Goal: Task Accomplishment & Management: Complete application form

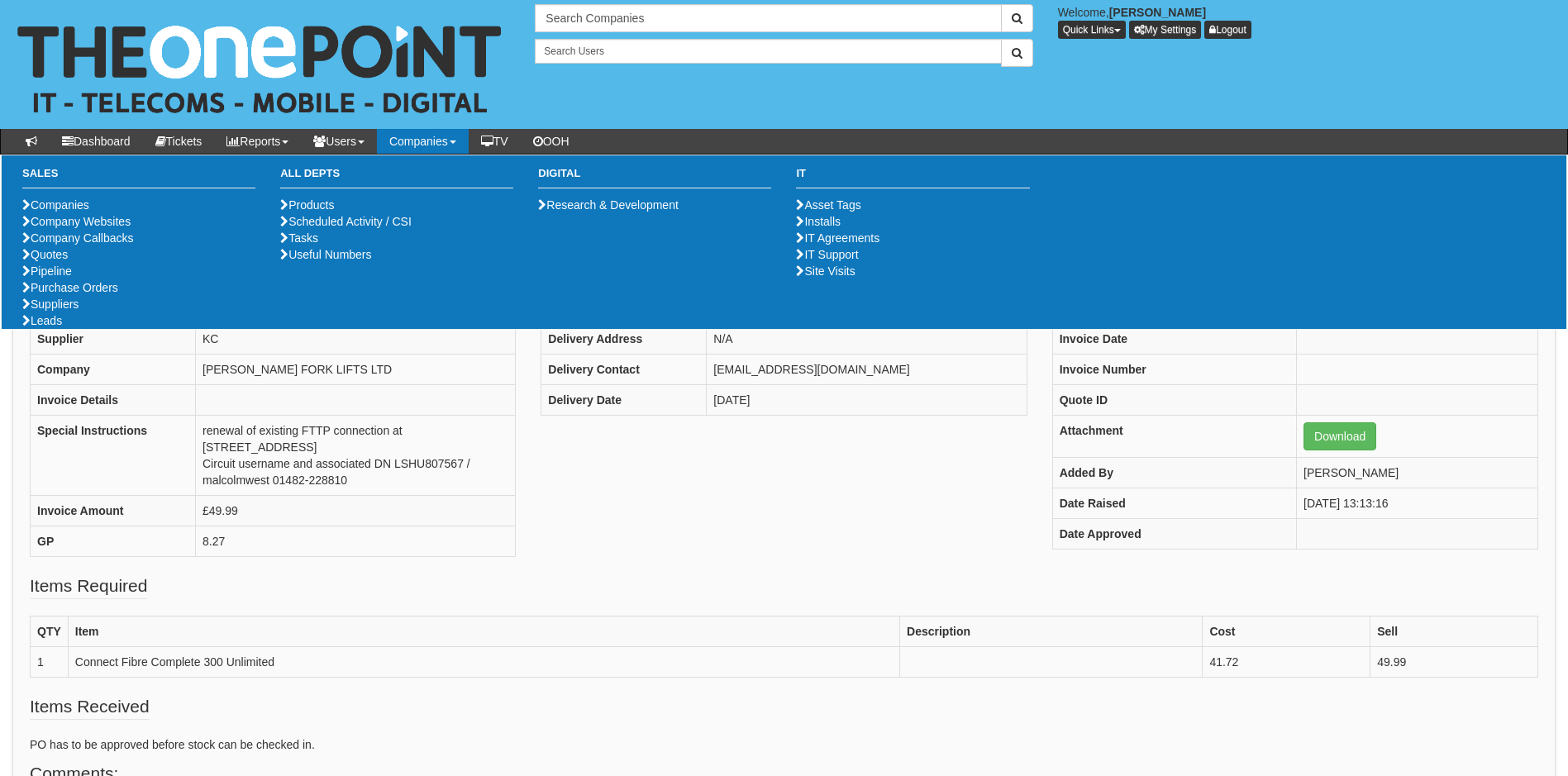
click at [431, 144] on link "Companies" at bounding box center [423, 142] width 92 height 25
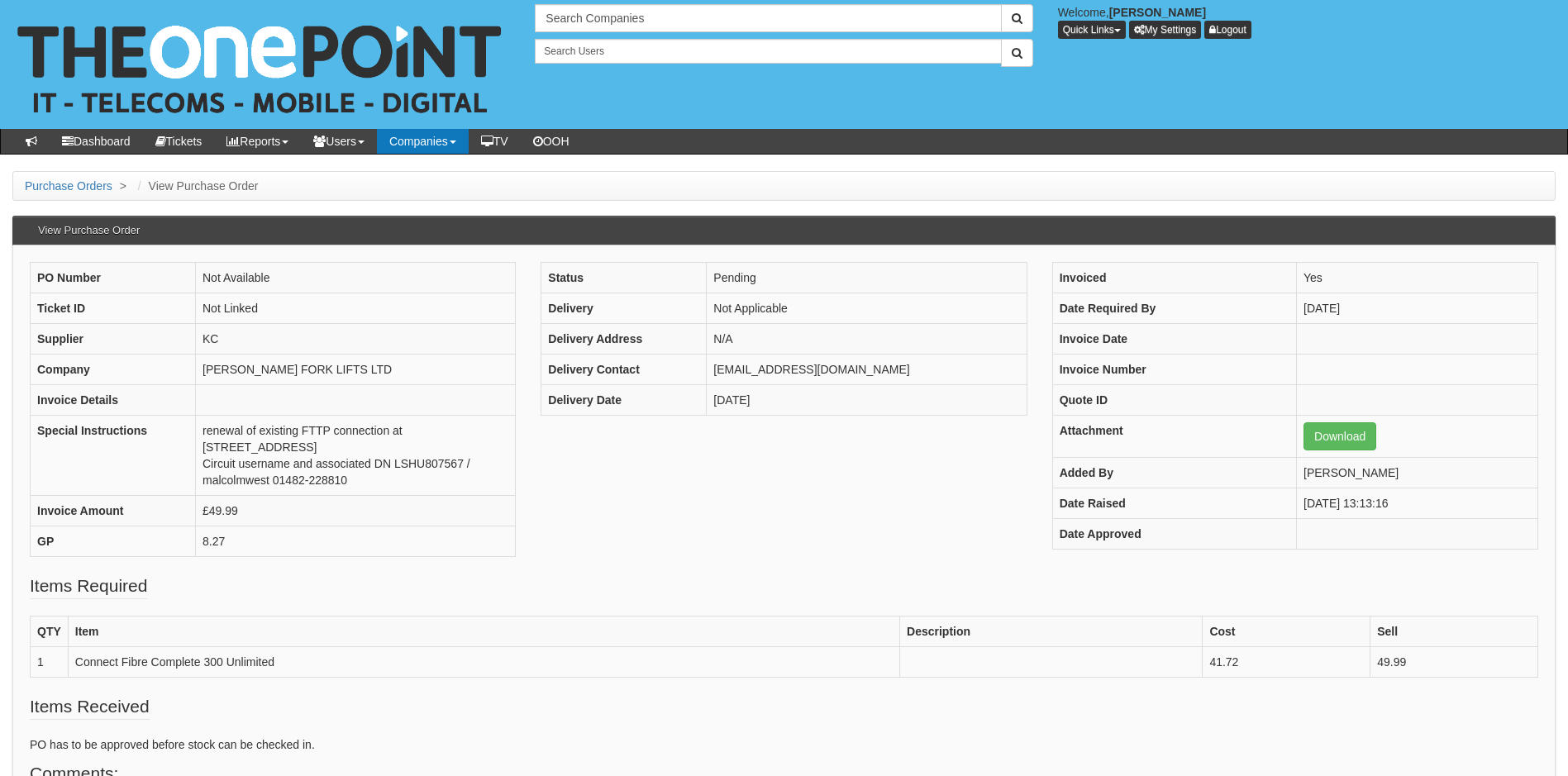
click at [435, 140] on link "Companies" at bounding box center [423, 142] width 92 height 25
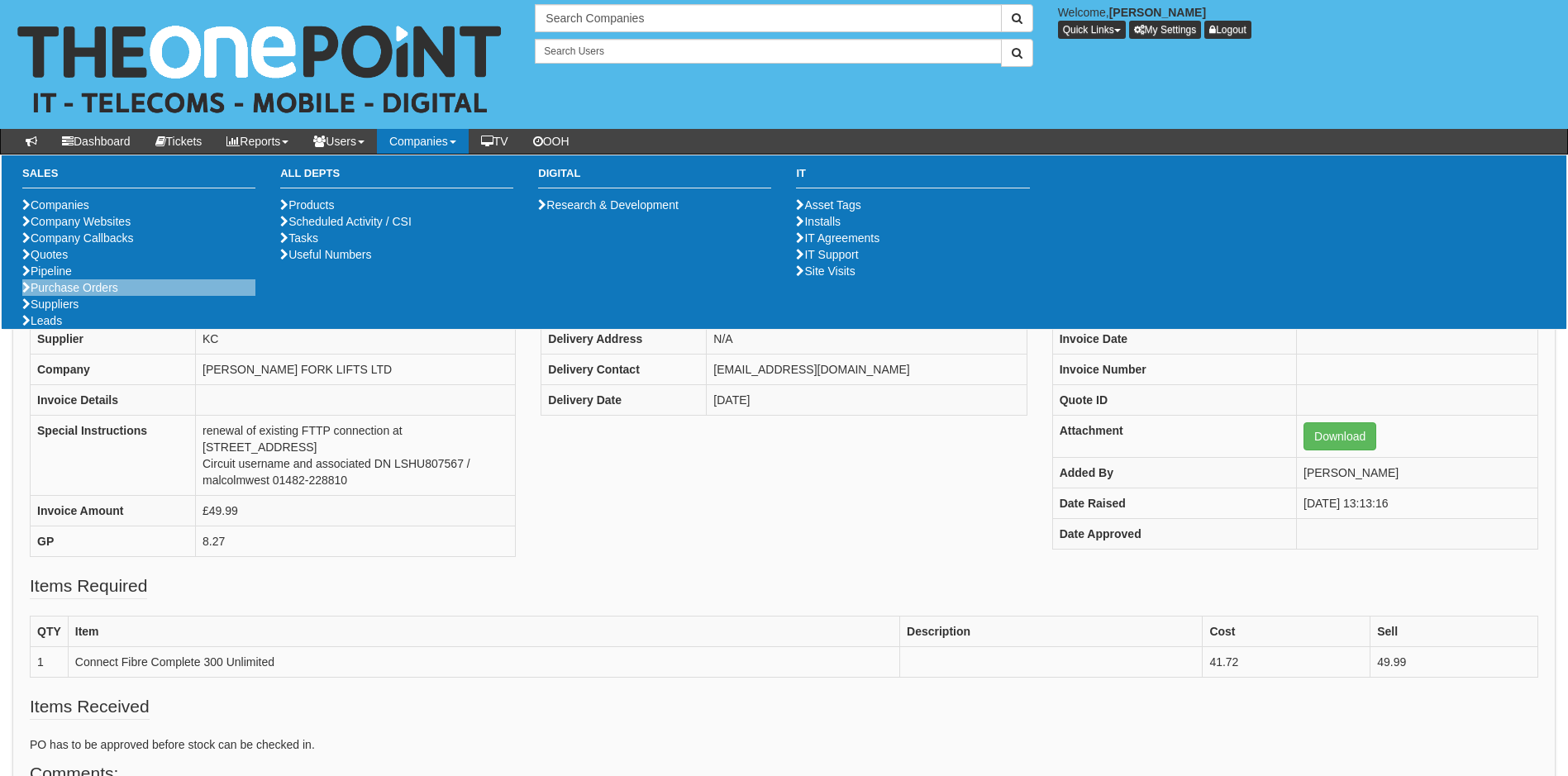
click at [125, 296] on li "Purchase Orders" at bounding box center [138, 287] width 233 height 16
click at [100, 294] on link "Purchase Orders" at bounding box center [70, 287] width 96 height 13
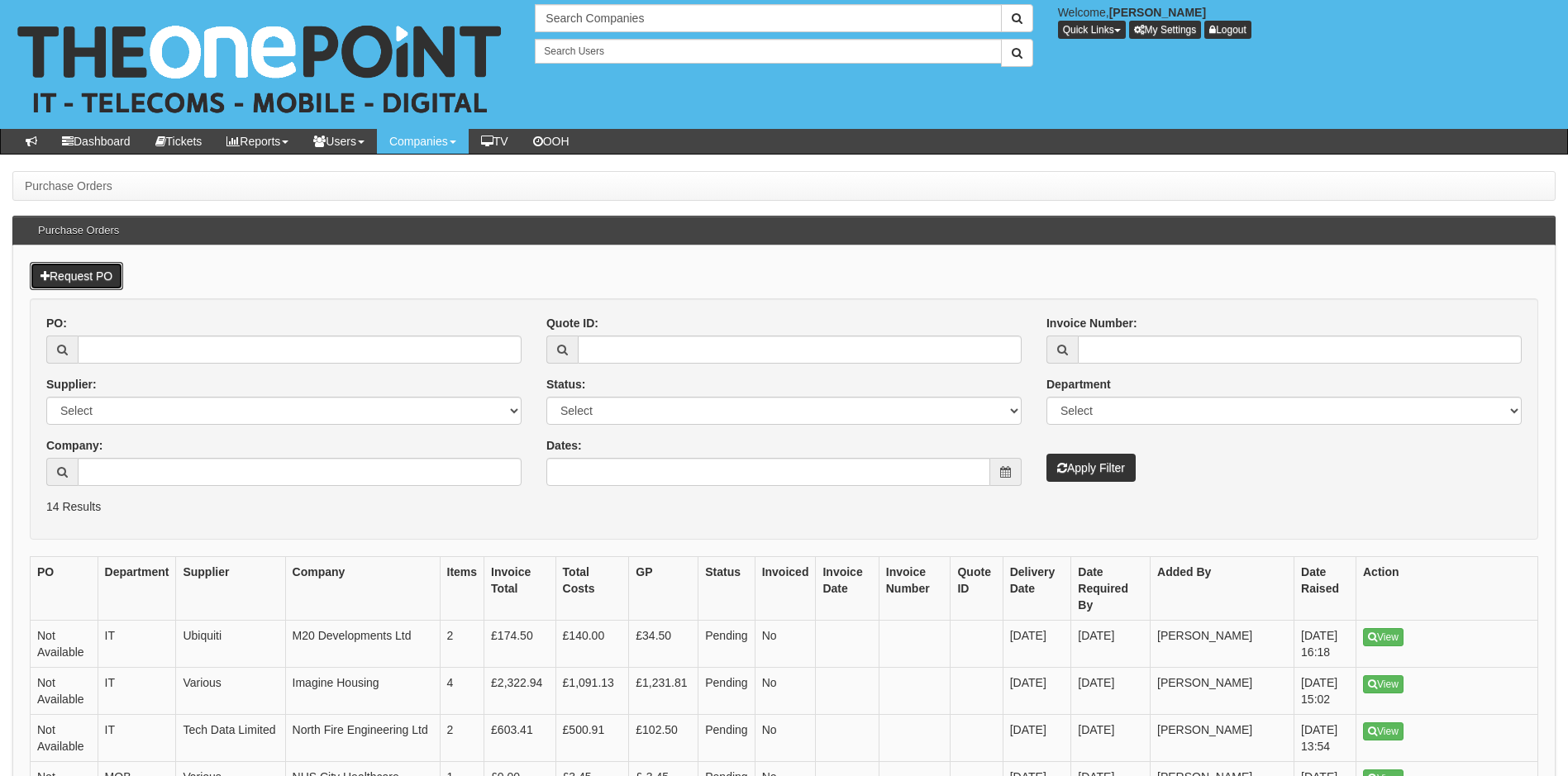
click at [99, 275] on link "Request PO" at bounding box center [77, 276] width 94 height 28
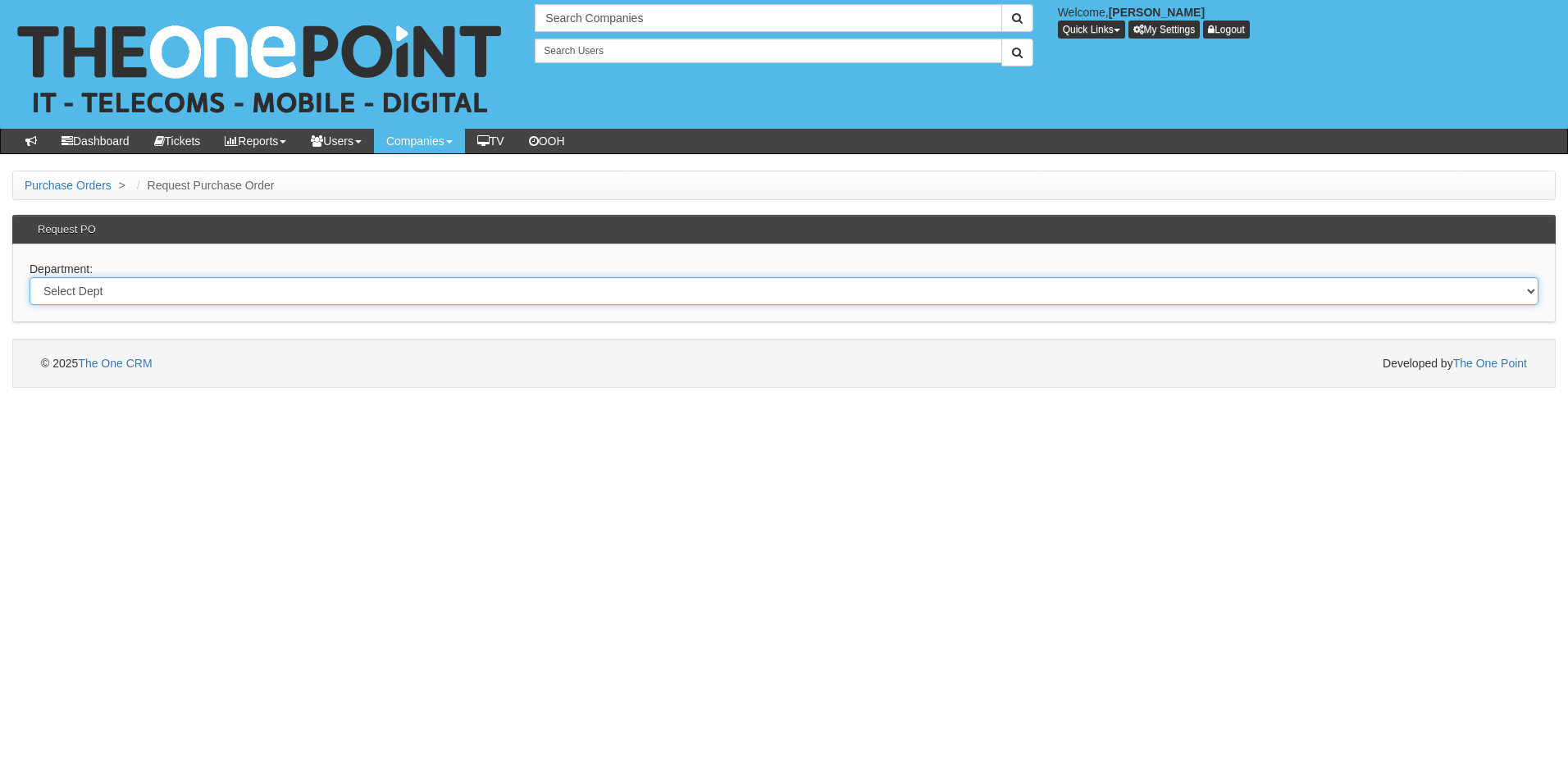
click at [139, 294] on select "Select Dept Digital Internal IT Mobiles Marketing Telecoms" at bounding box center [784, 291] width 1509 height 28
select select "?pipeID=&dept=MOB"
click at [29, 278] on select "Select Dept Digital Internal IT Mobiles Marketing Telecoms" at bounding box center [784, 291] width 1509 height 28
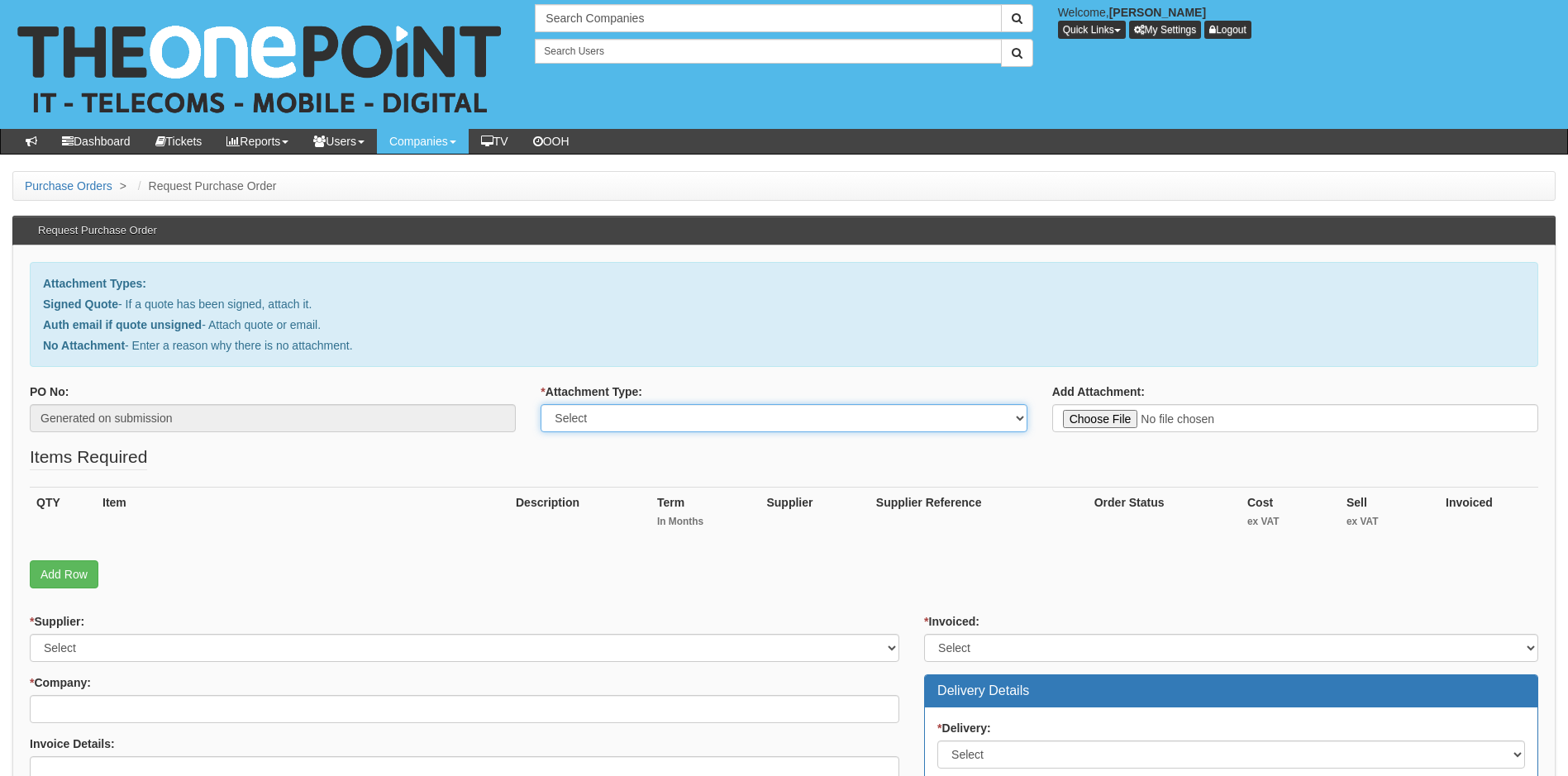
click at [1014, 420] on select "Select Signed Quote Auth email with quote if unsigned No Attachment" at bounding box center [783, 418] width 486 height 28
select select "Signed Quote"
click at [540, 404] on select "Select Signed Quote Auth email with quote if unsigned No Attachment" at bounding box center [783, 418] width 486 height 28
type input "C:\fakepath\Sure - O2 & EE Mobile renewal.pdf"
click at [235, 644] on select "Select 123 REG.co.uk 1Password 3 4Gon AA Jones Electric Ltd Abzorb Access Group…" at bounding box center [465, 648] width 870 height 28
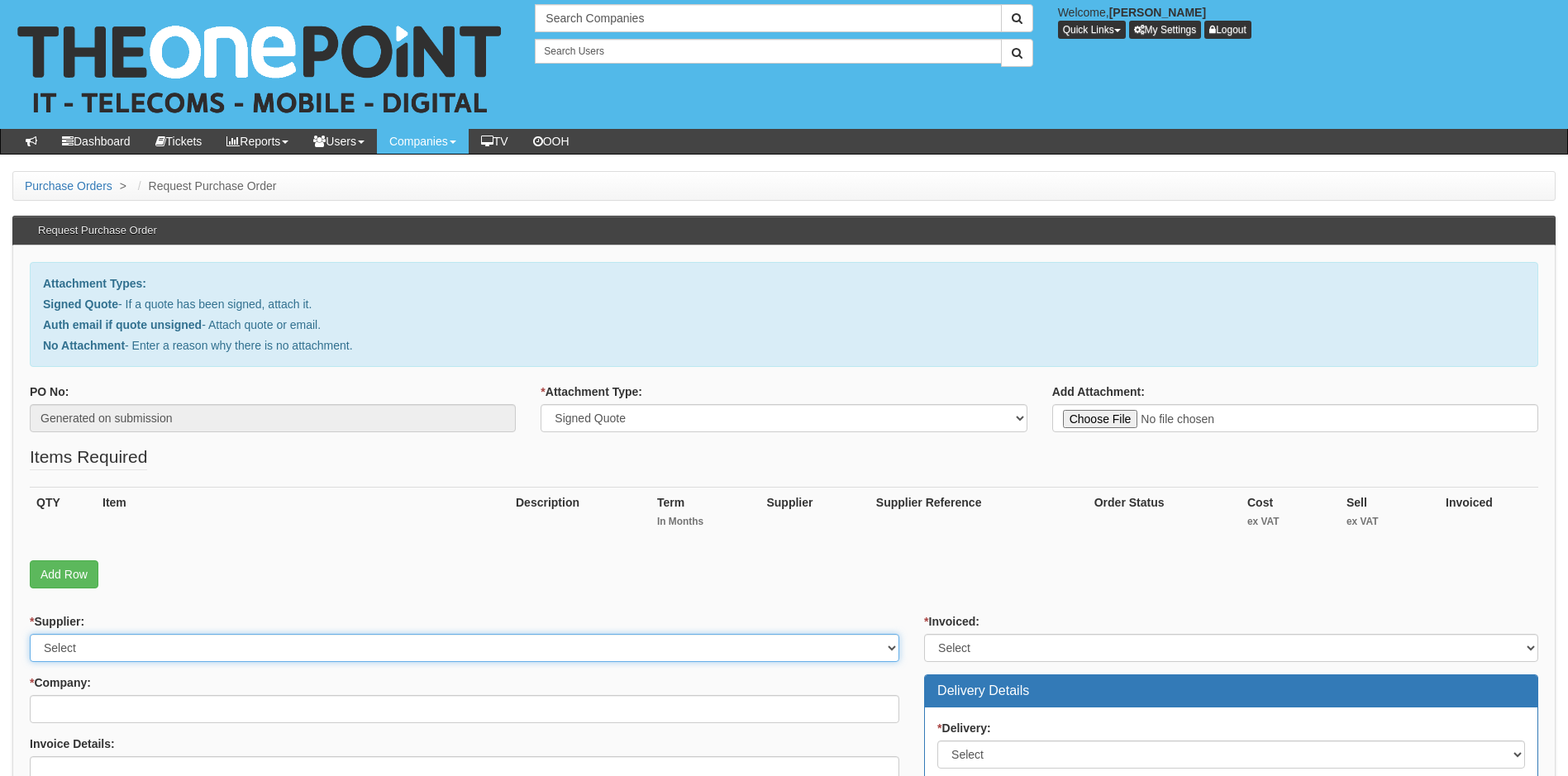
select select "124"
click at [30, 634] on select "Select 123 REG.co.uk 1Password 3 4Gon AA Jones Electric Ltd Abzorb Access Group…" at bounding box center [465, 648] width 870 height 28
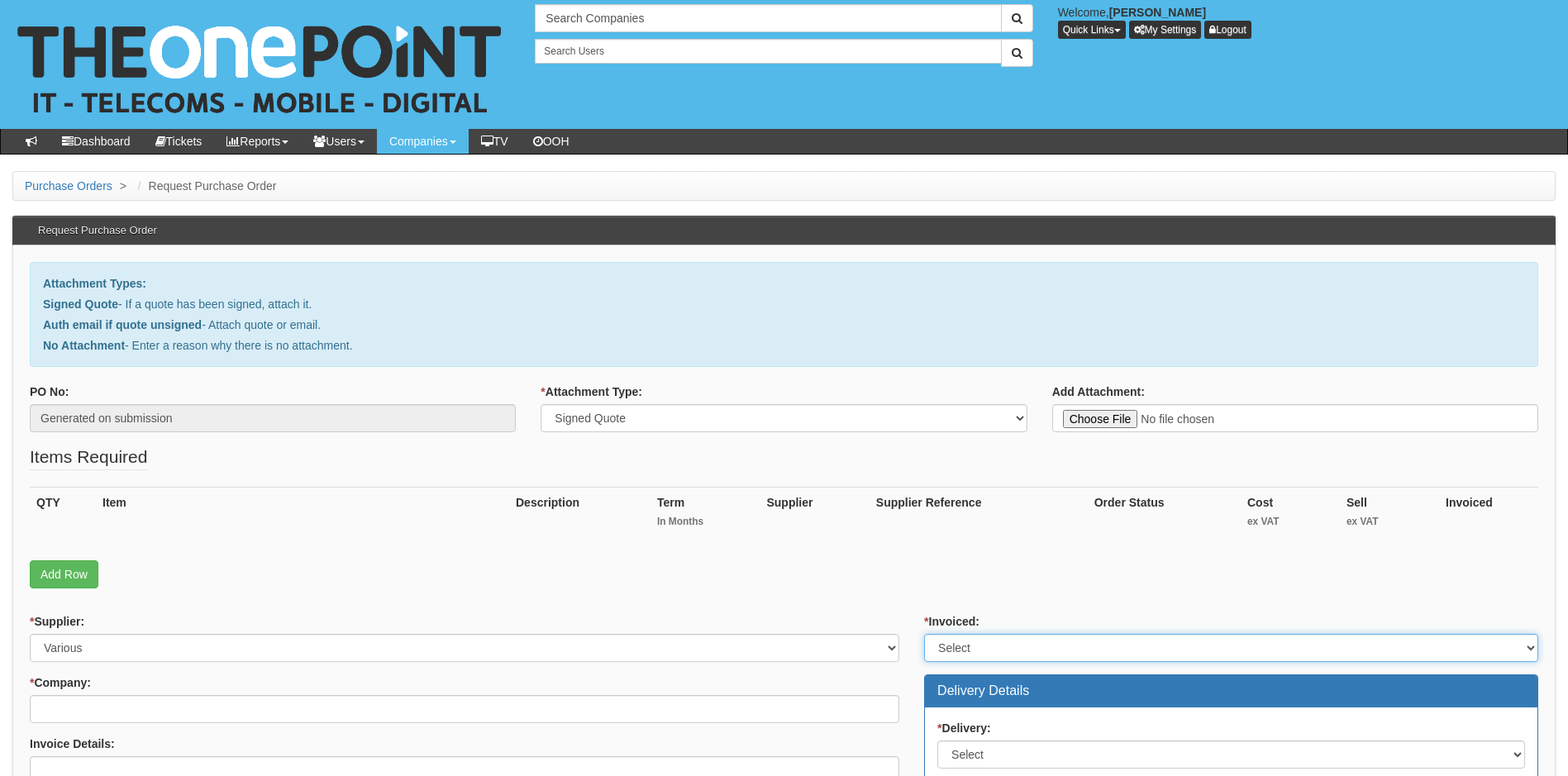
click at [1008, 646] on select "Select Yes No N/A STB (part of order)" at bounding box center [1231, 648] width 614 height 28
select select "1"
click at [924, 634] on select "Select Yes No N/A STB (part of order)" at bounding box center [1231, 648] width 614 height 28
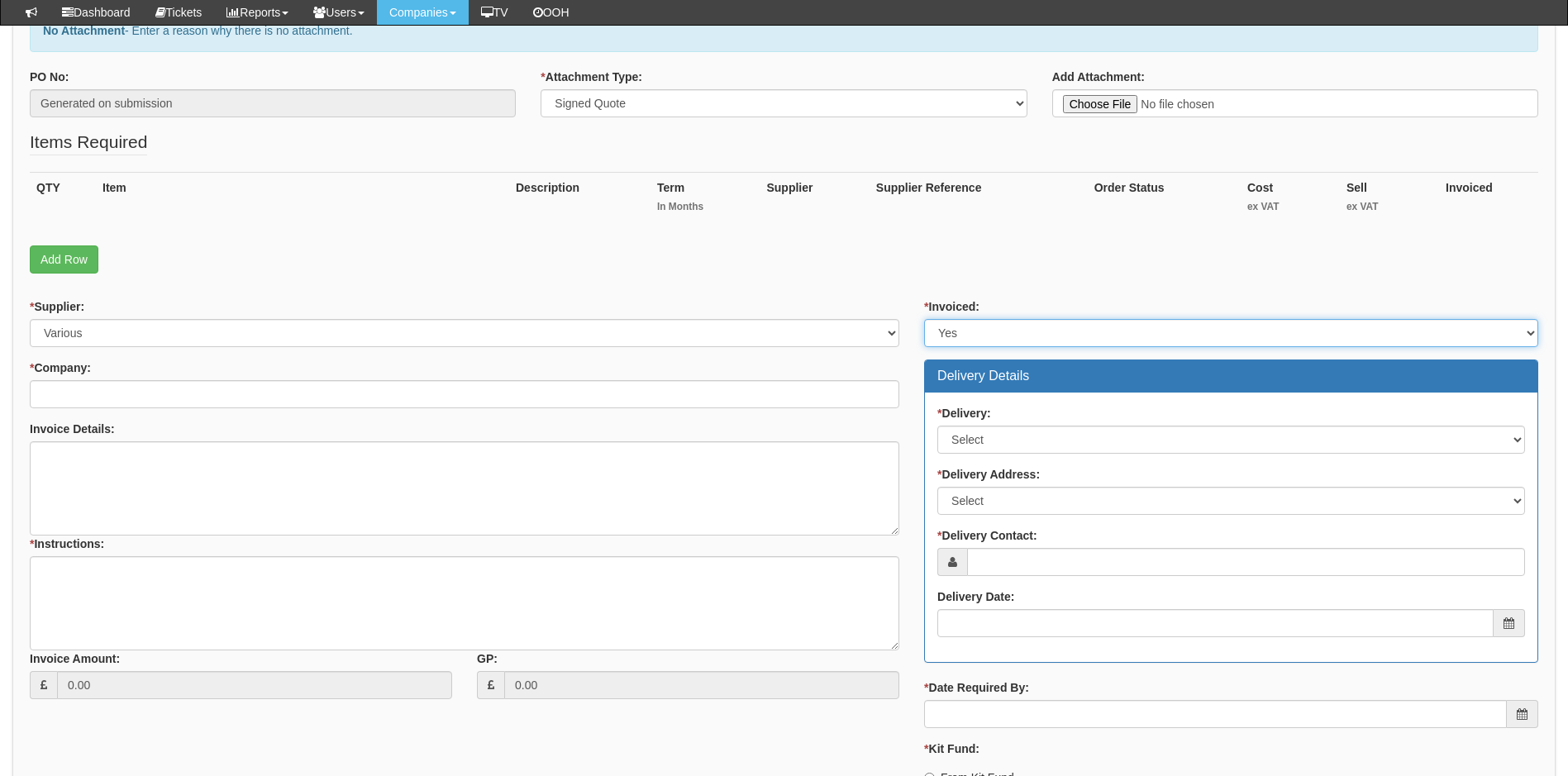
scroll to position [331, 0]
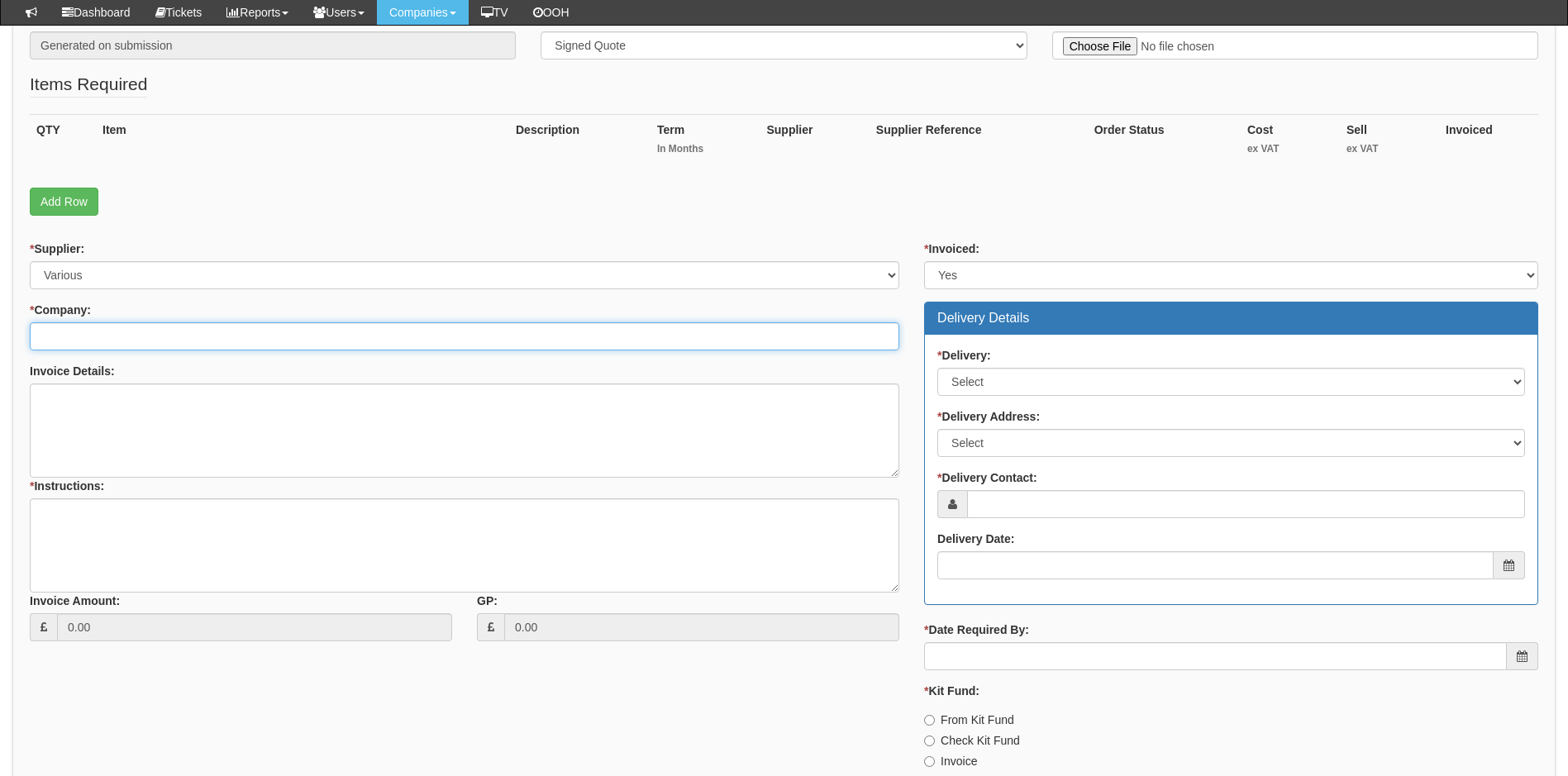
click at [117, 331] on input "* Company:" at bounding box center [465, 336] width 870 height 28
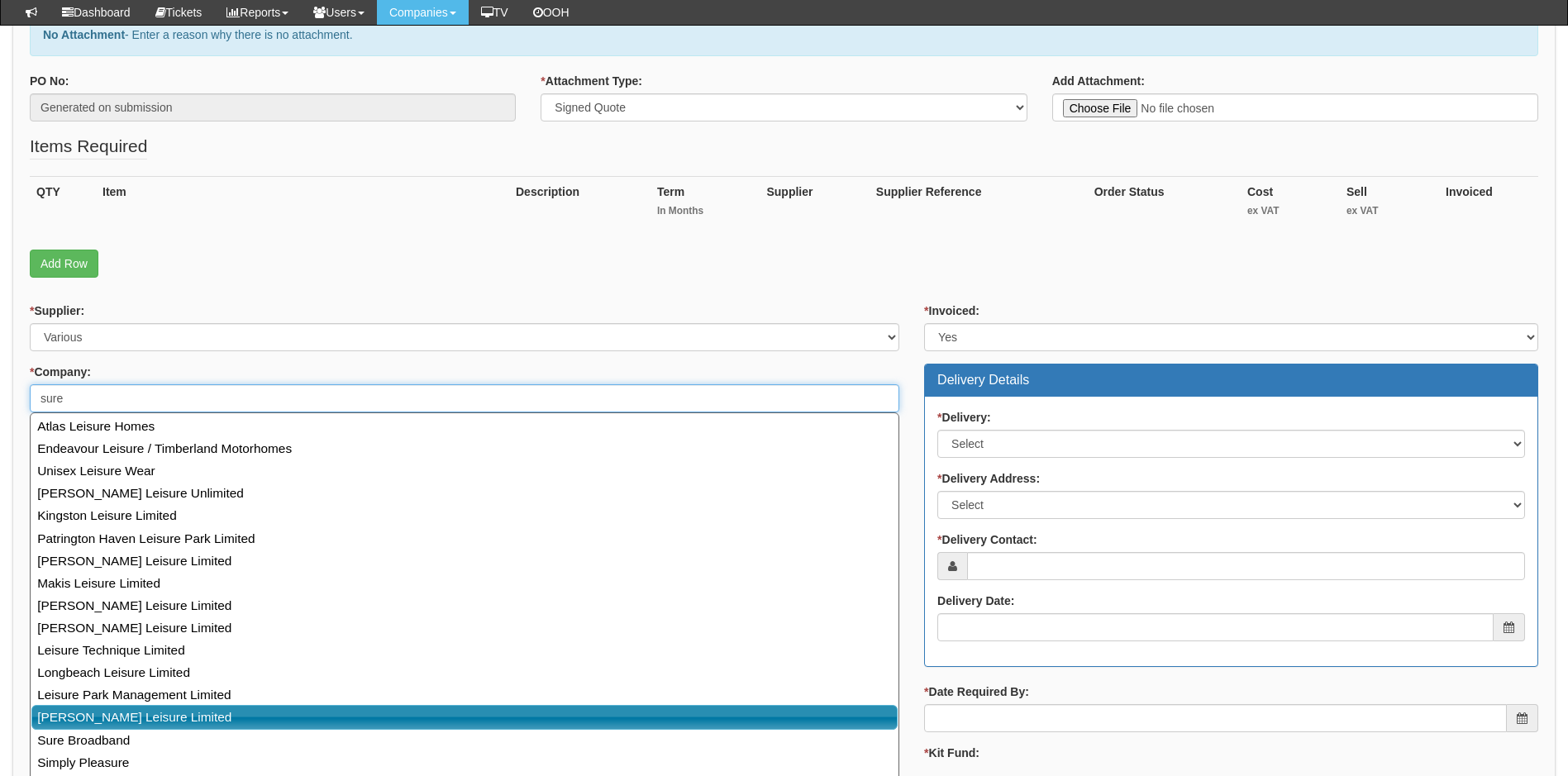
scroll to position [251, 0]
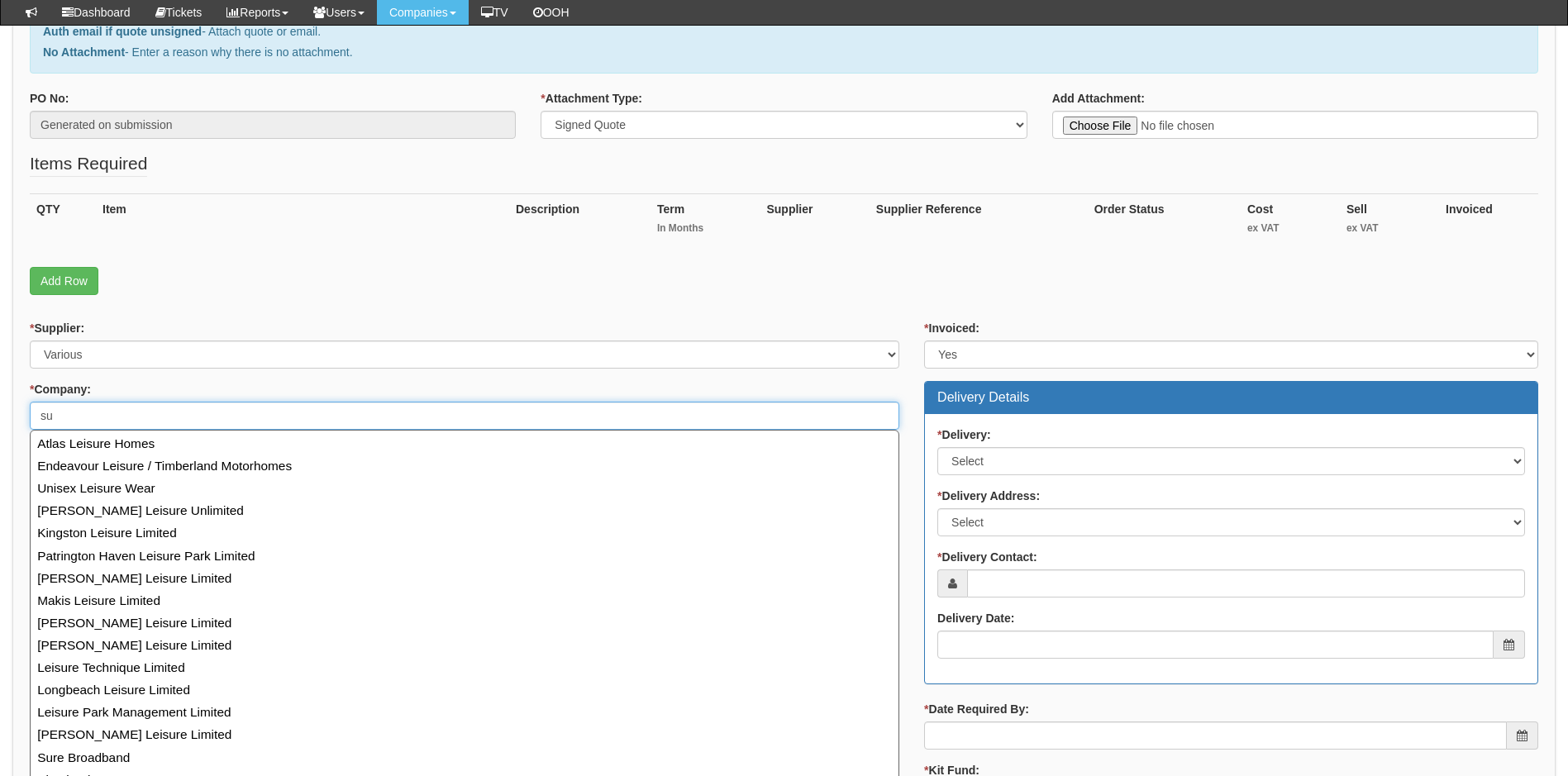
type input "s"
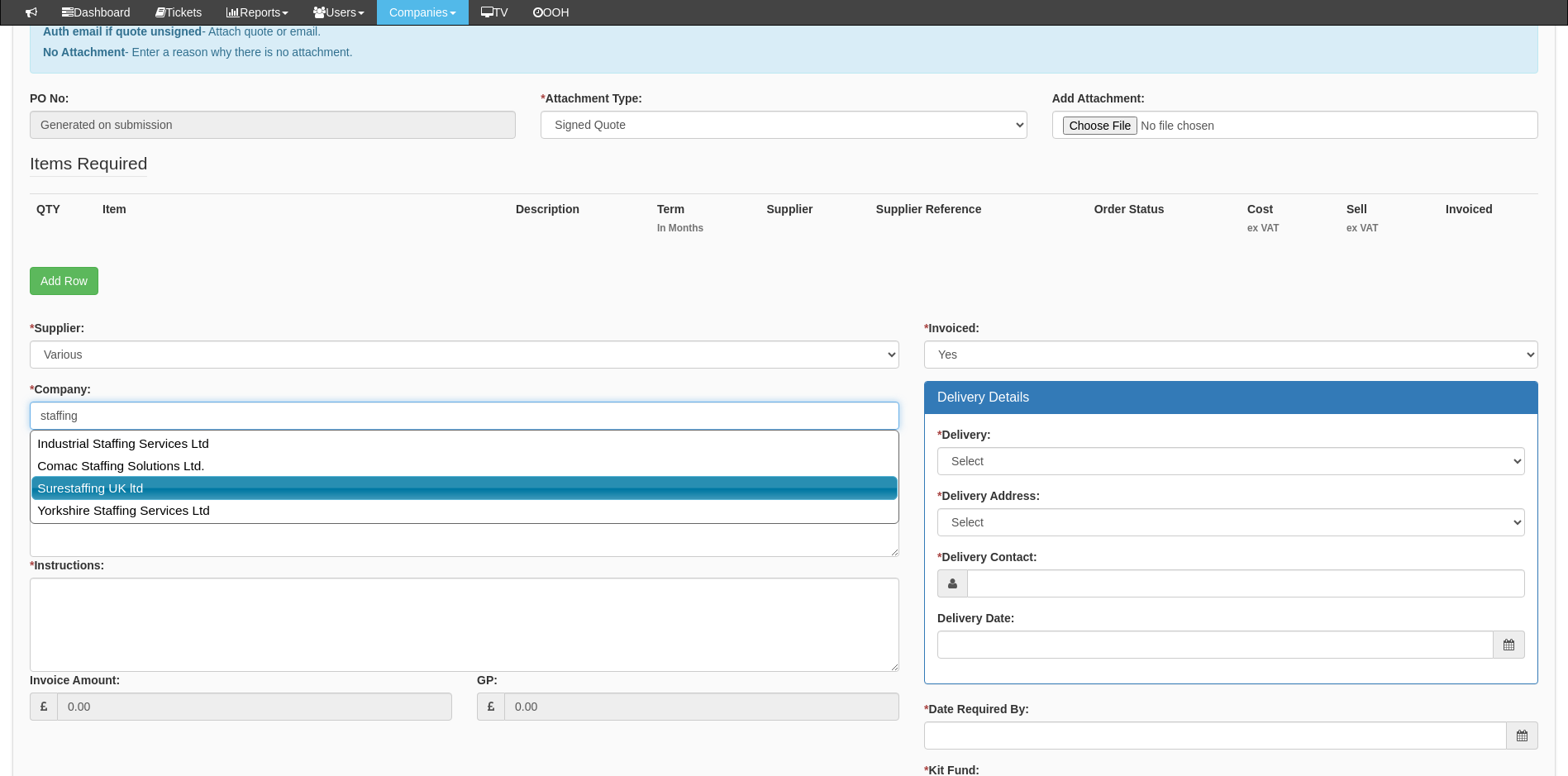
click at [108, 484] on link "Surestaffing UK ltd" at bounding box center [465, 488] width 866 height 24
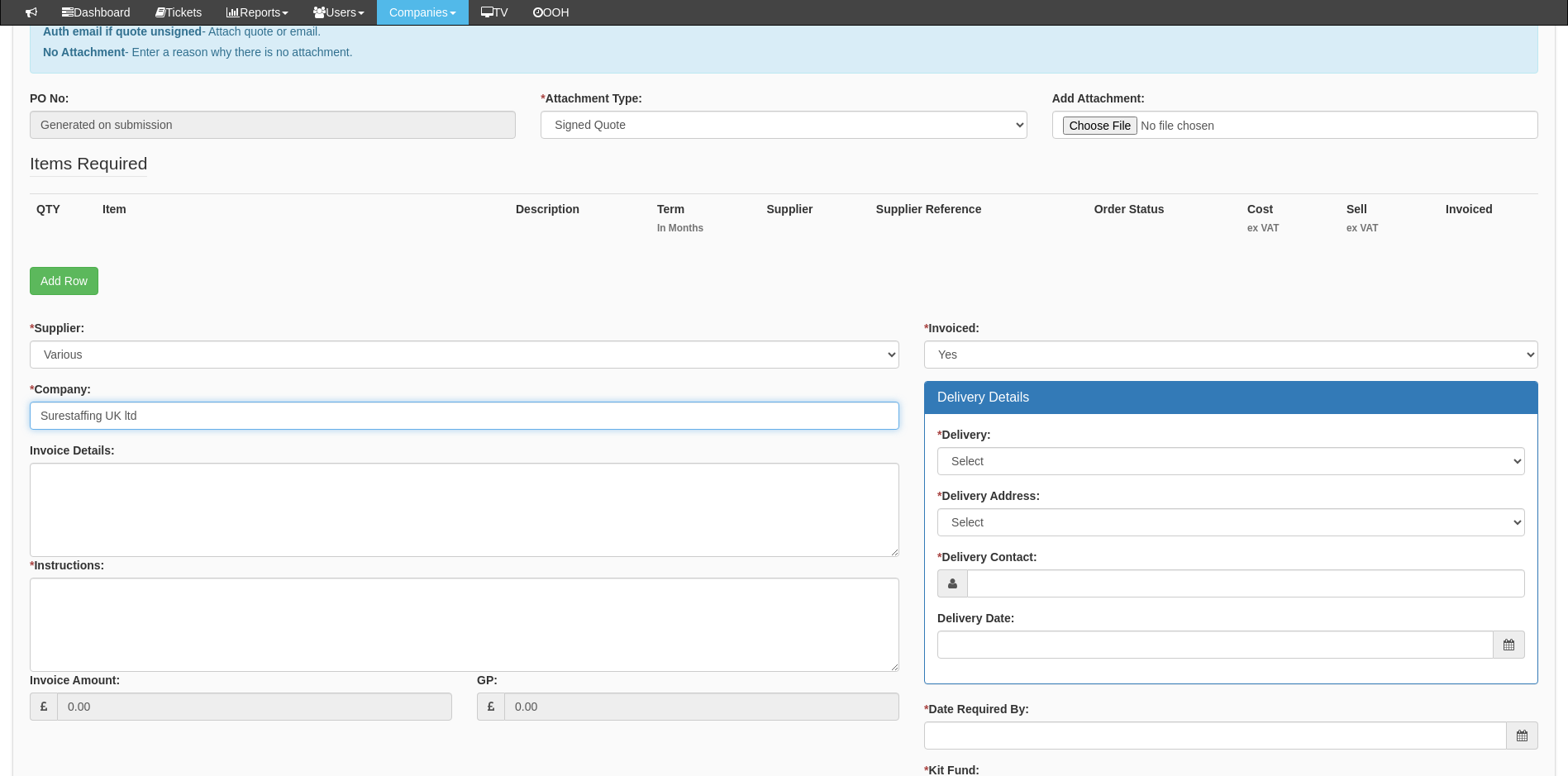
type input "Surestaffing UK ltd"
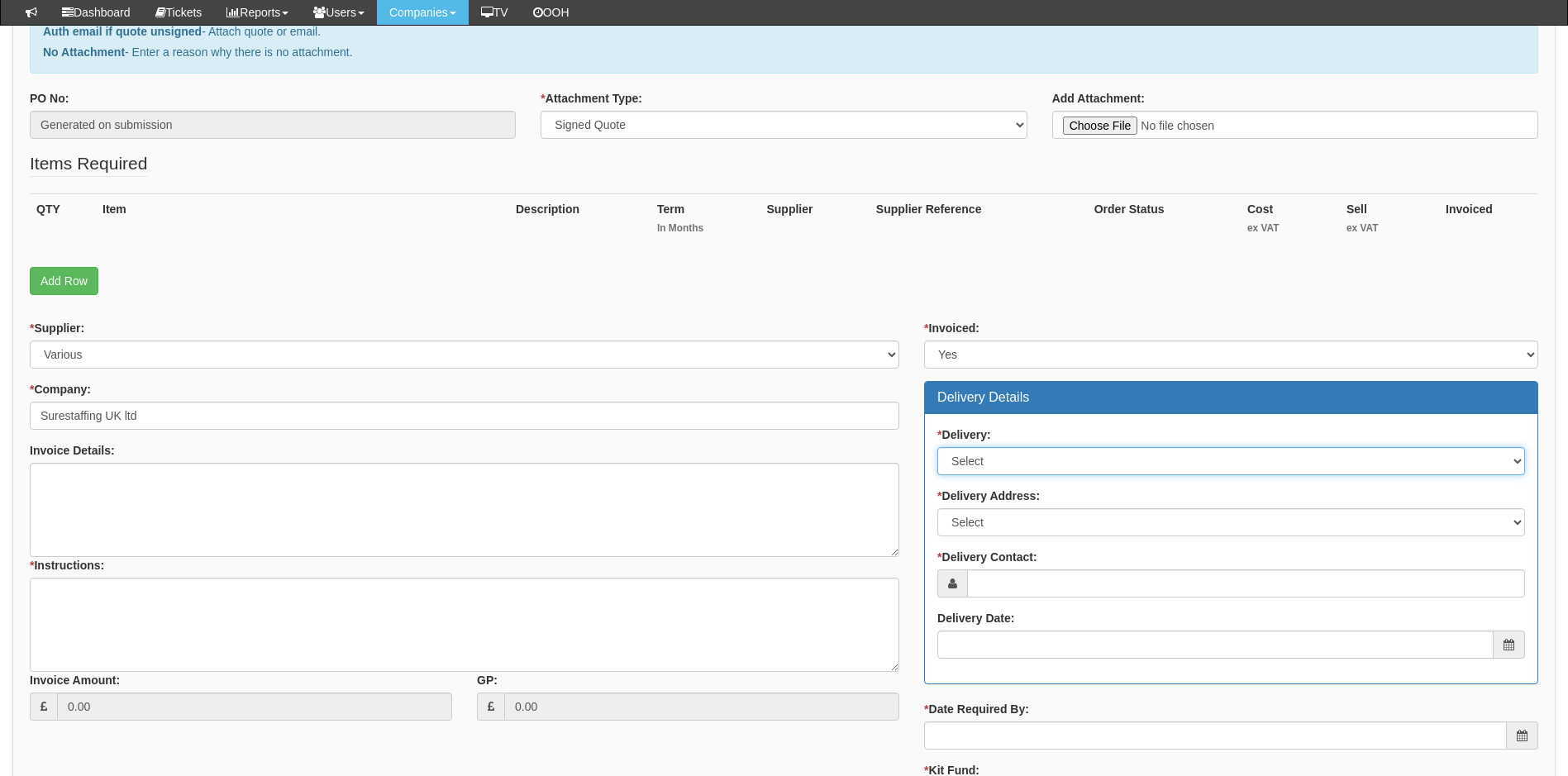
click at [1041, 463] on select "Select No Not Applicable Yes" at bounding box center [1232, 461] width 588 height 28
select select "3"
click at [938, 447] on select "Select No Not Applicable Yes" at bounding box center [1232, 461] width 588 height 28
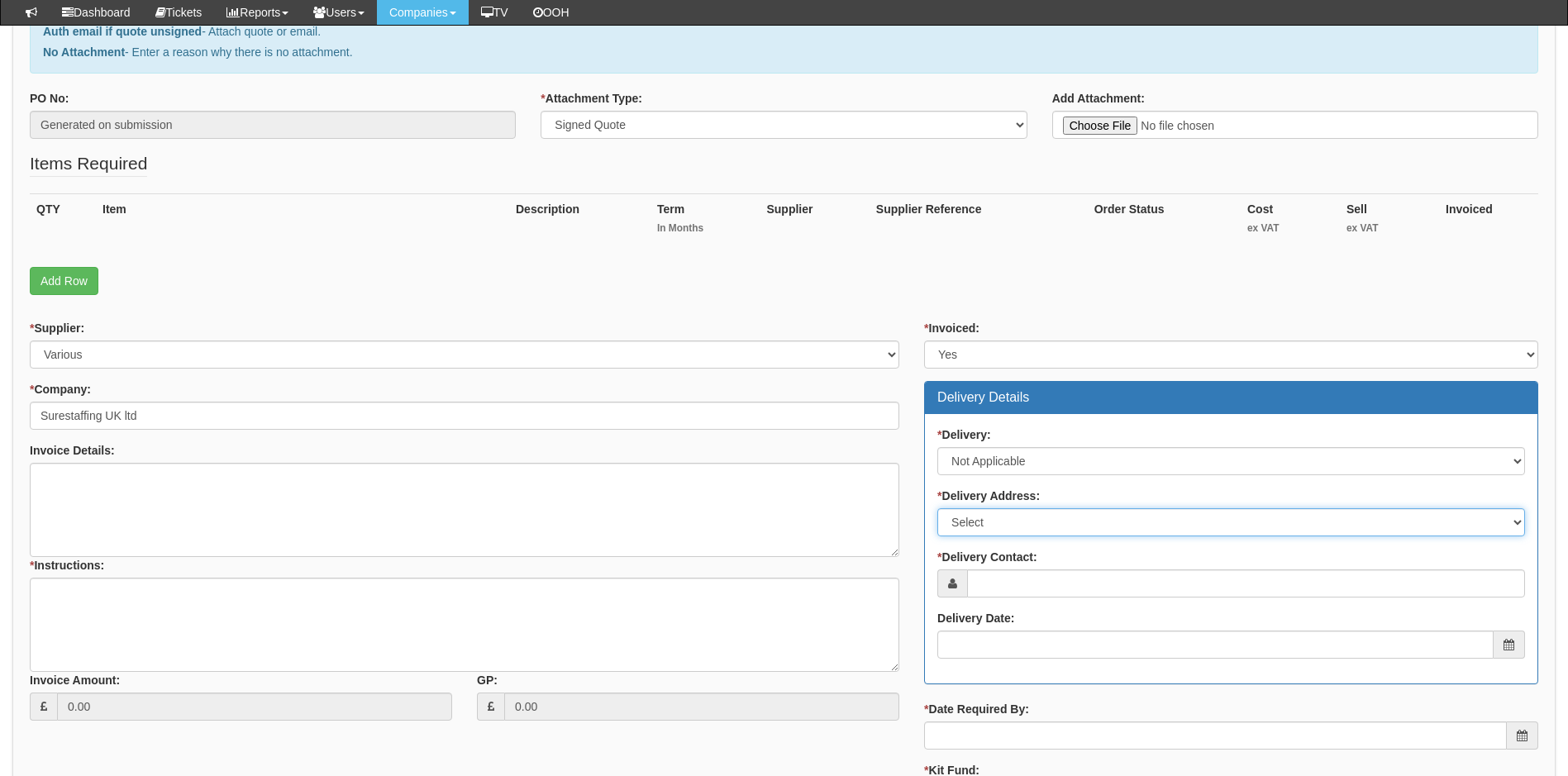
click at [1037, 522] on select "Select Not Applicable Main Address - HU3 2AA Other" at bounding box center [1232, 522] width 588 height 28
select select "N/A"
click at [938, 509] on select "Select Not Applicable Main Address - HU3 2AA Other" at bounding box center [1232, 522] width 588 height 28
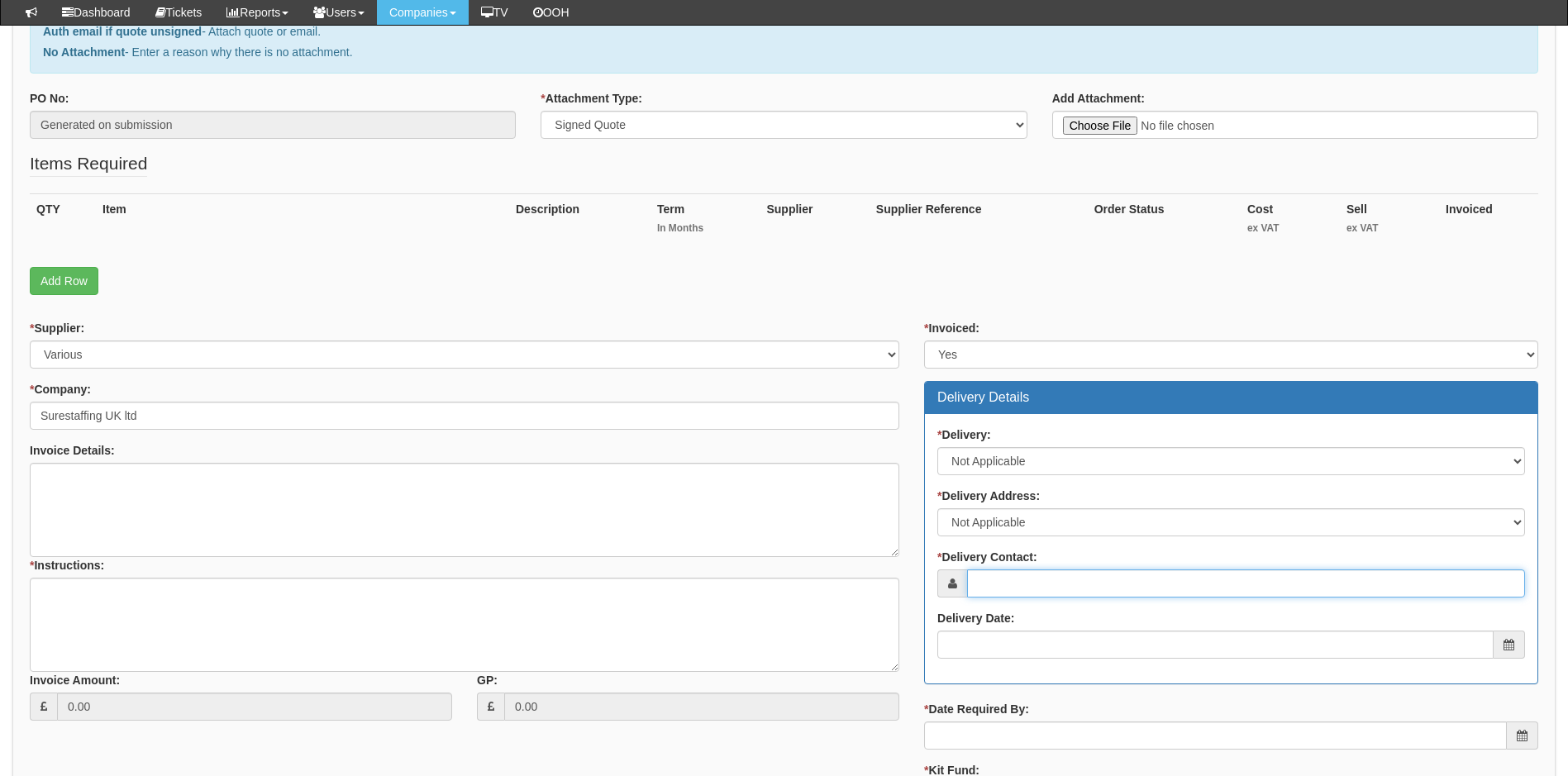
click at [1029, 579] on input "* Delivery Contact:" at bounding box center [1246, 583] width 558 height 28
click at [1047, 584] on input "* Delivery Contact:" at bounding box center [1246, 583] width 558 height 28
paste input "[PERSON_NAME][EMAIL_ADDRESS][PERSON_NAME][DOMAIN_NAME]"
type input "[PERSON_NAME][EMAIL_ADDRESS][PERSON_NAME][DOMAIN_NAME]"
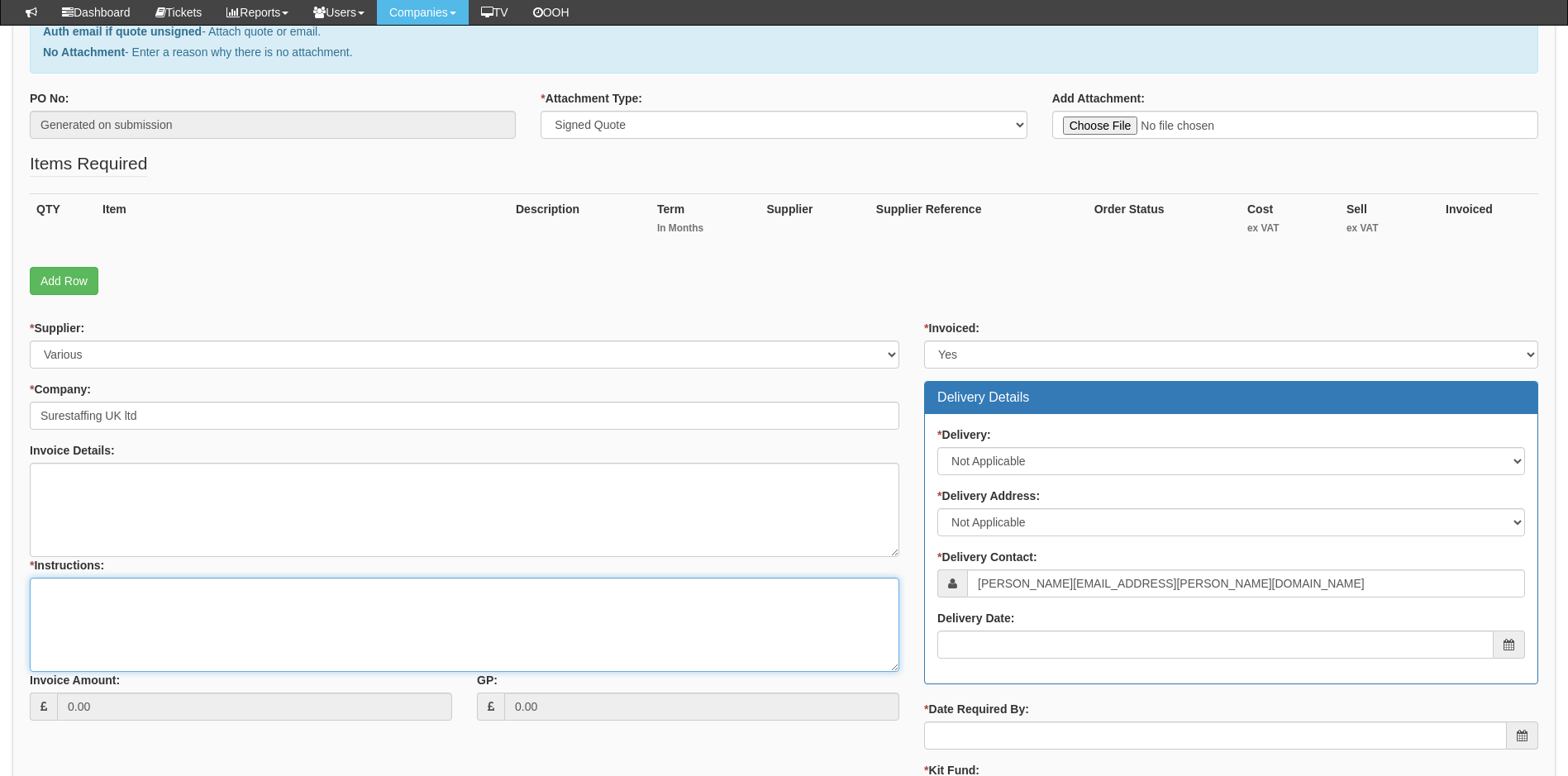
click at [85, 595] on textarea "* Instructions:" at bounding box center [465, 625] width 870 height 94
type textarea "J"
click at [181, 592] on textarea "kit fund to be applied" at bounding box center [465, 625] width 870 height 94
click at [146, 590] on textarea "kit fund to be applied: O2 £4102.32 EE £" at bounding box center [465, 625] width 870 height 94
click at [83, 624] on textarea "kit fund to be applied to account balance: O2 £4102.32 EE £" at bounding box center [465, 625] width 870 height 94
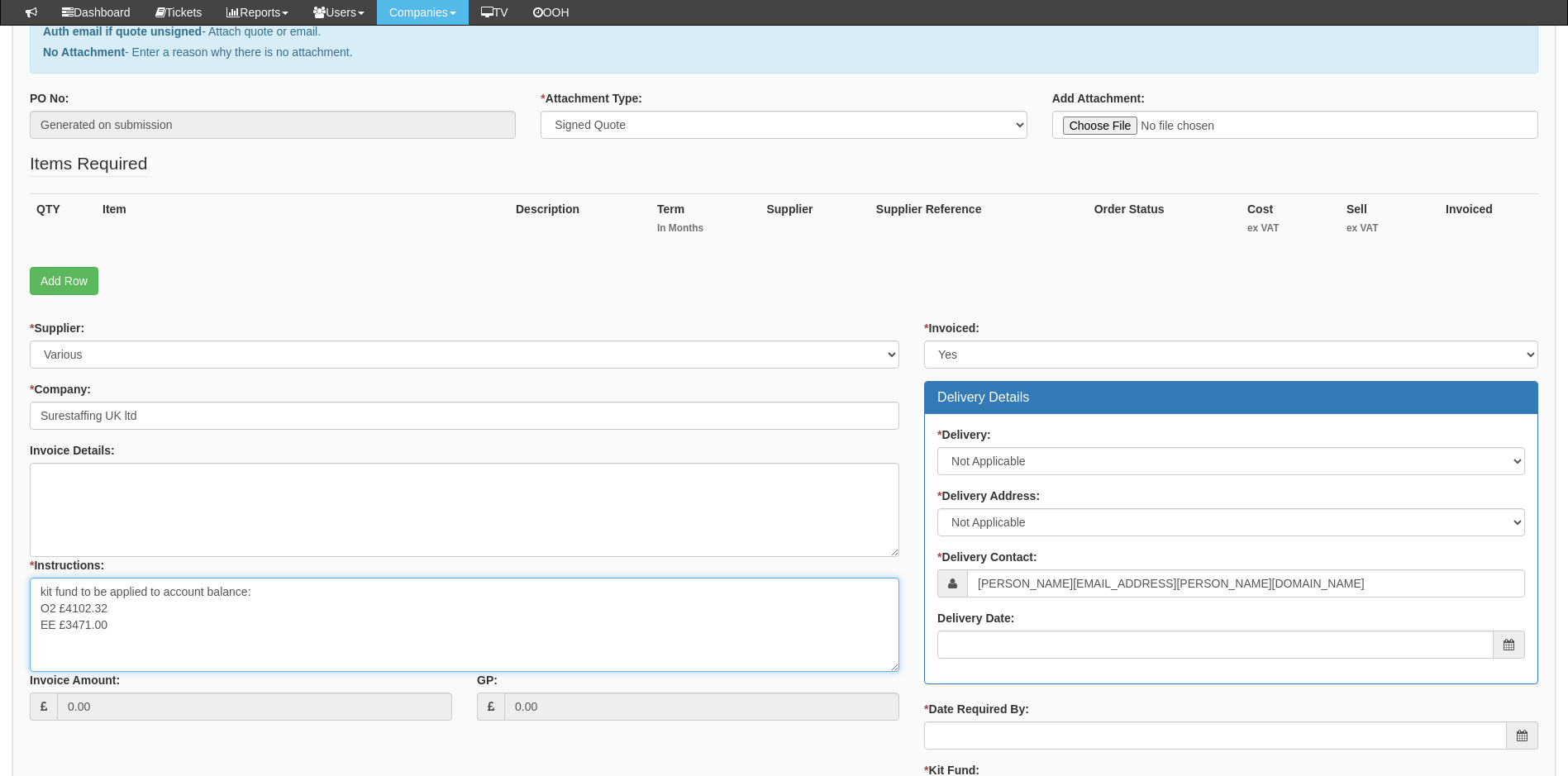
type textarea "kit fund to be applied to account balance: O2 £4102.32 EE £3471.00"
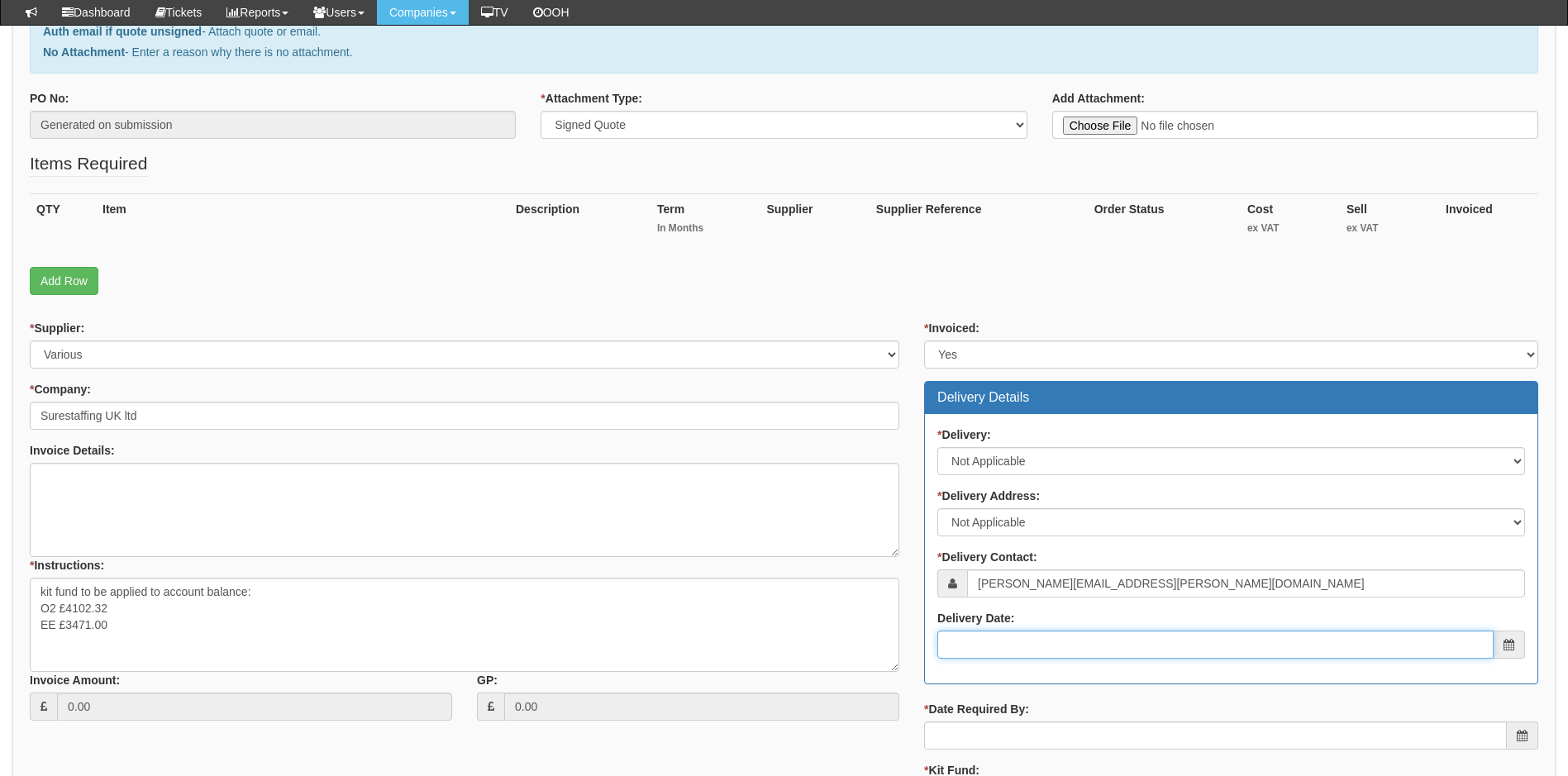
click at [1054, 649] on input "Delivery Date:" at bounding box center [1216, 645] width 557 height 28
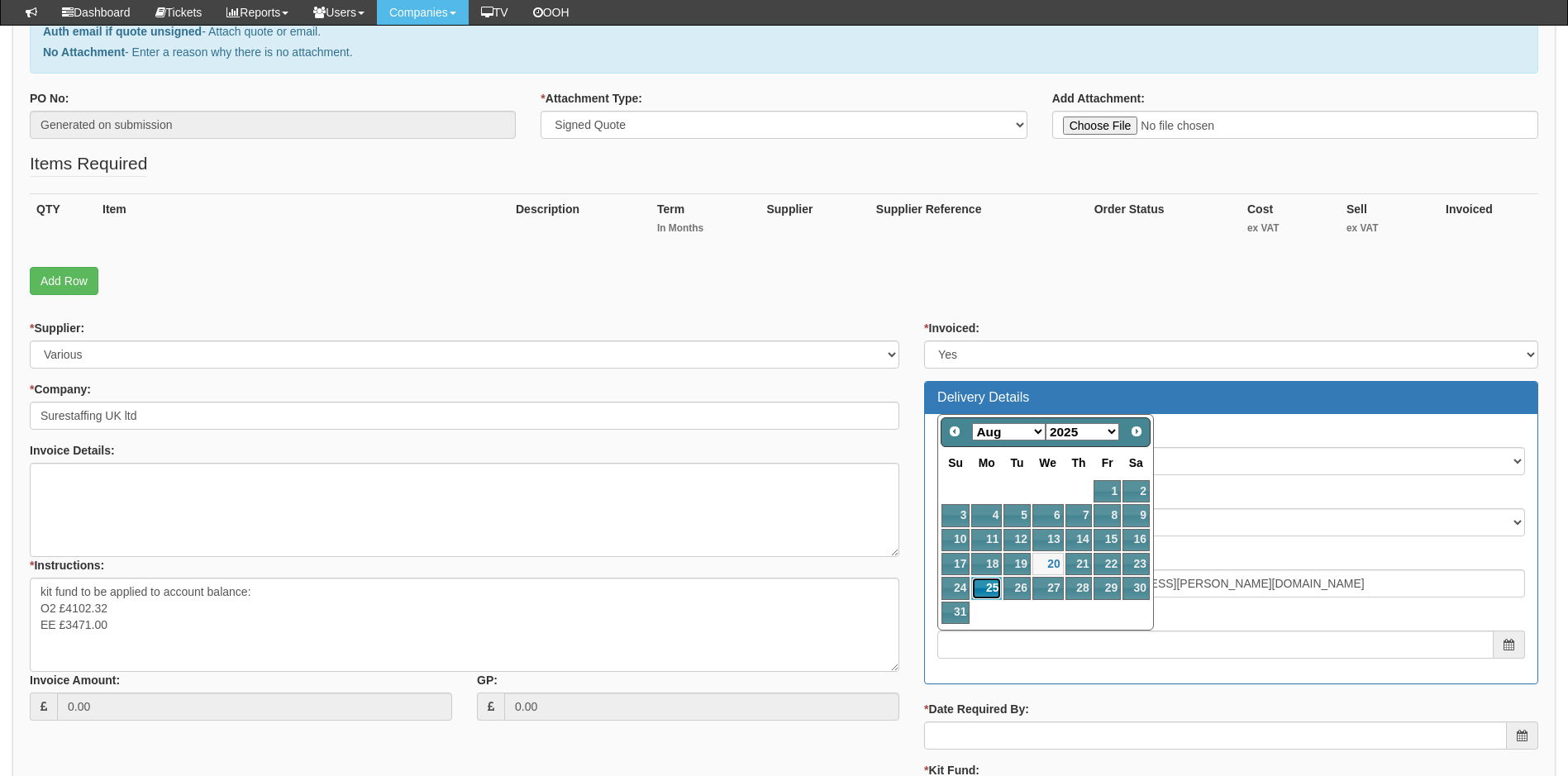
click at [984, 590] on link "25" at bounding box center [987, 587] width 31 height 22
type input "2025-08-25"
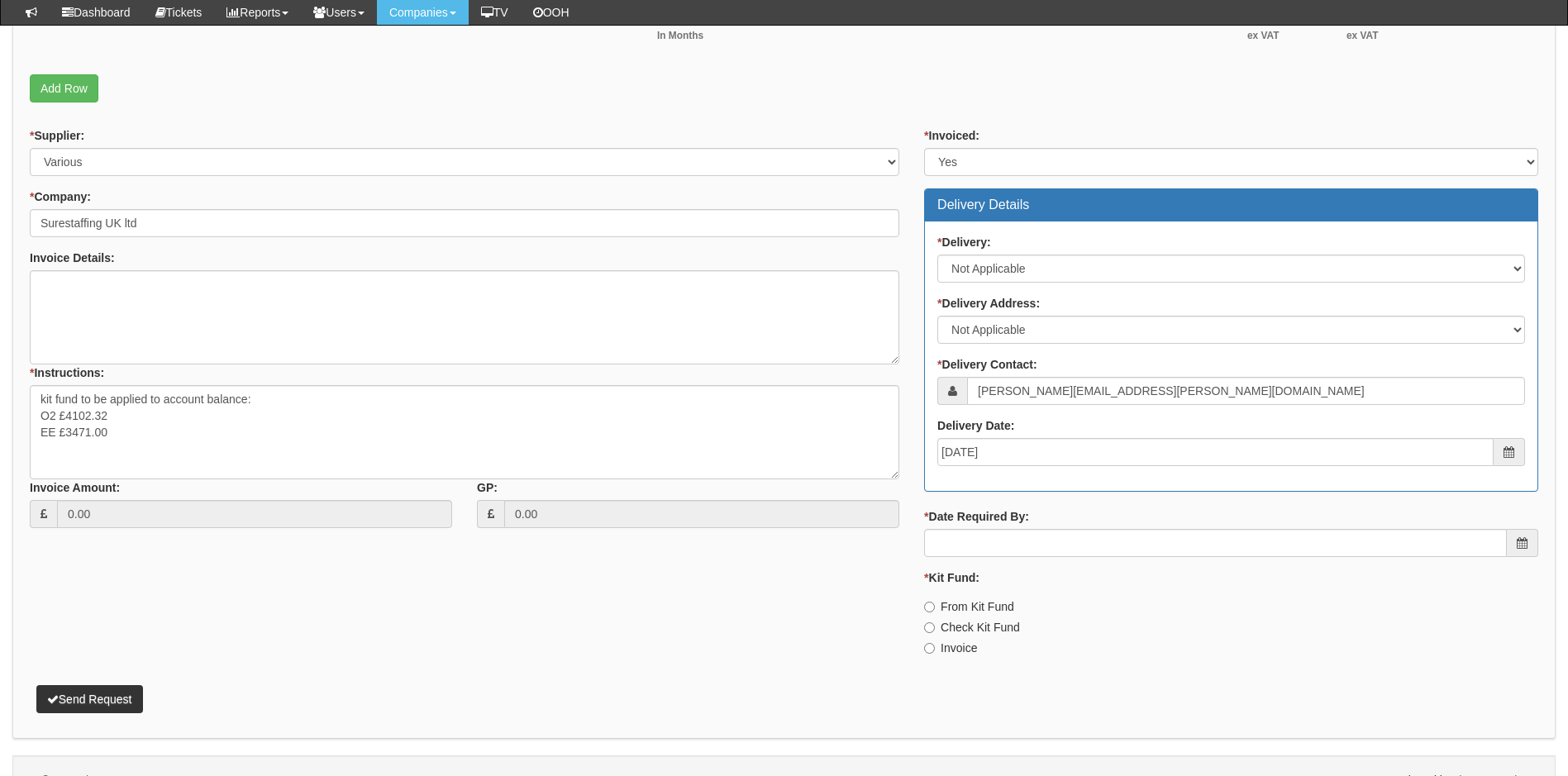
scroll to position [473, 0]
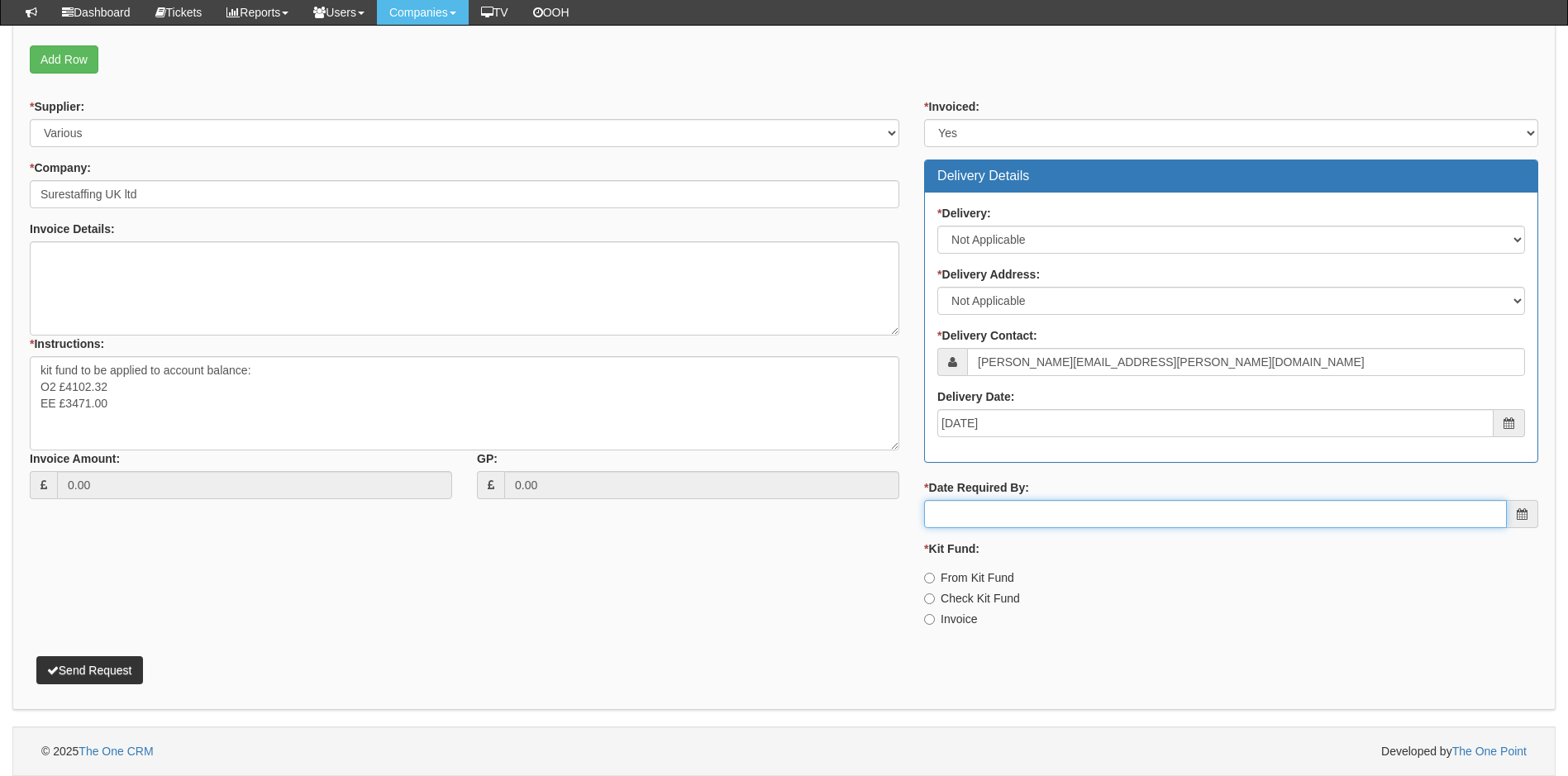
click at [1065, 516] on input "* Date Required By:" at bounding box center [1216, 514] width 582 height 28
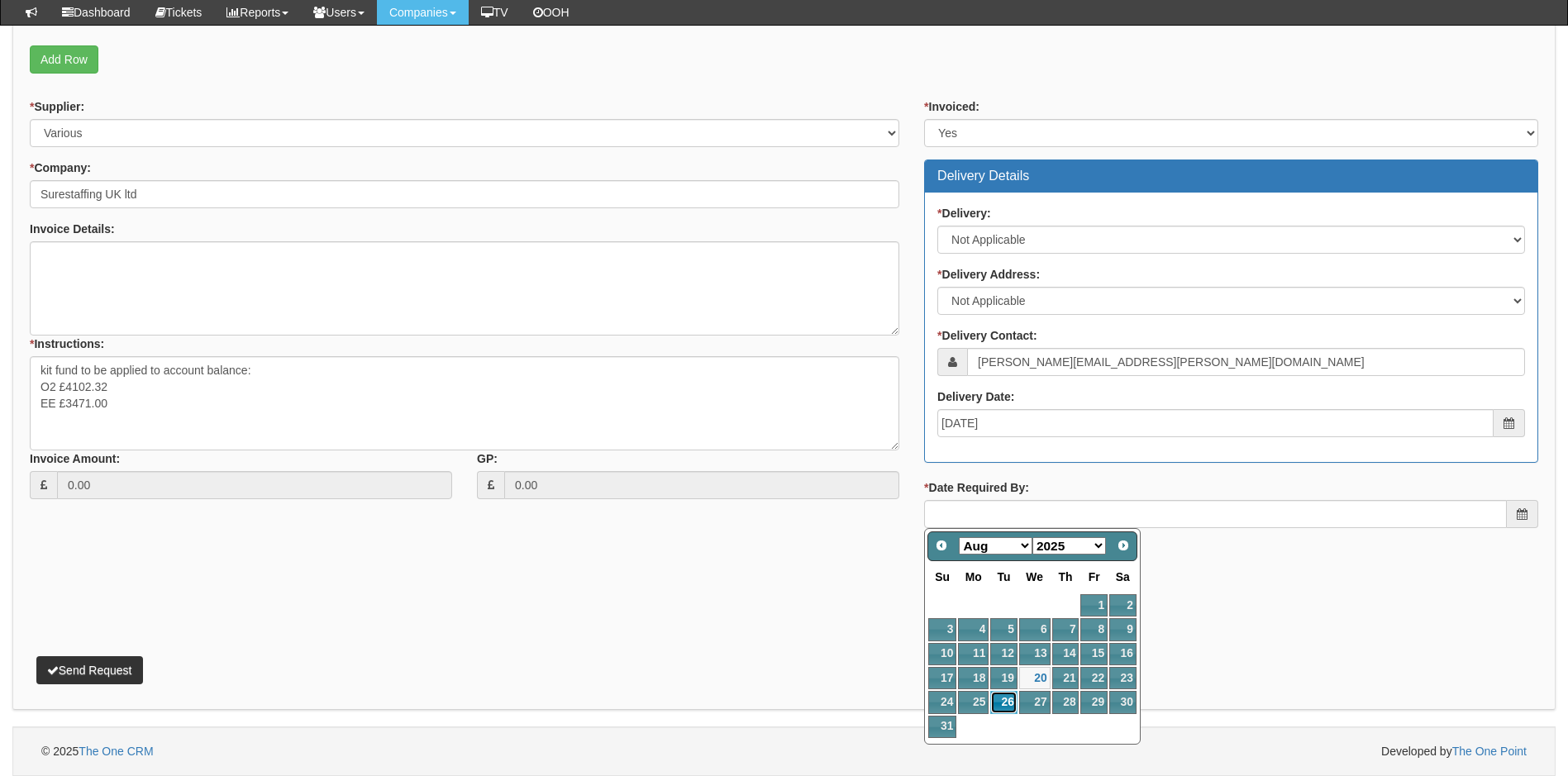
click at [1008, 700] on link "26" at bounding box center [1004, 702] width 27 height 22
type input "2025-08-26"
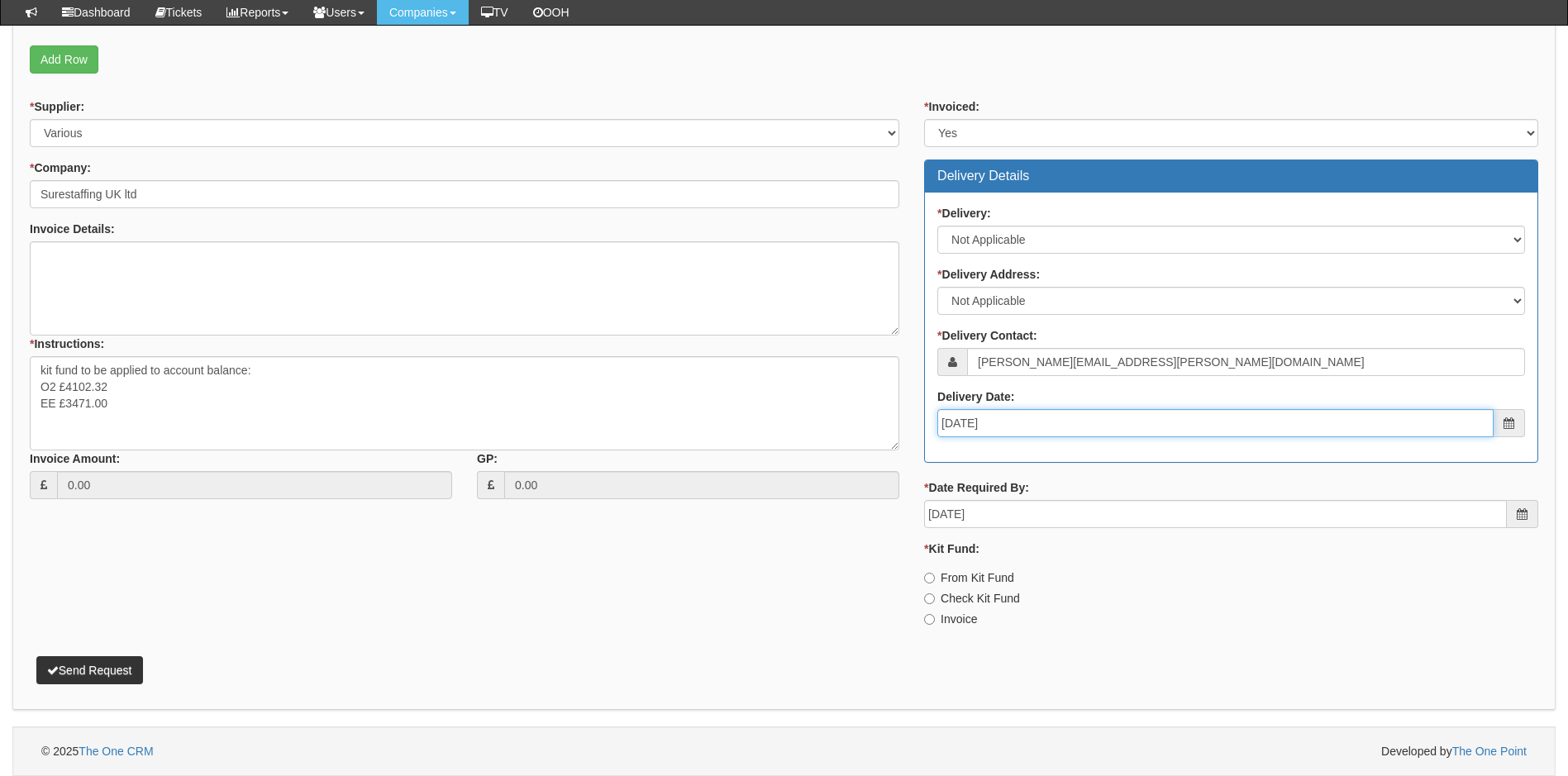
click at [1039, 424] on input "2025-08-25" at bounding box center [1216, 422] width 557 height 28
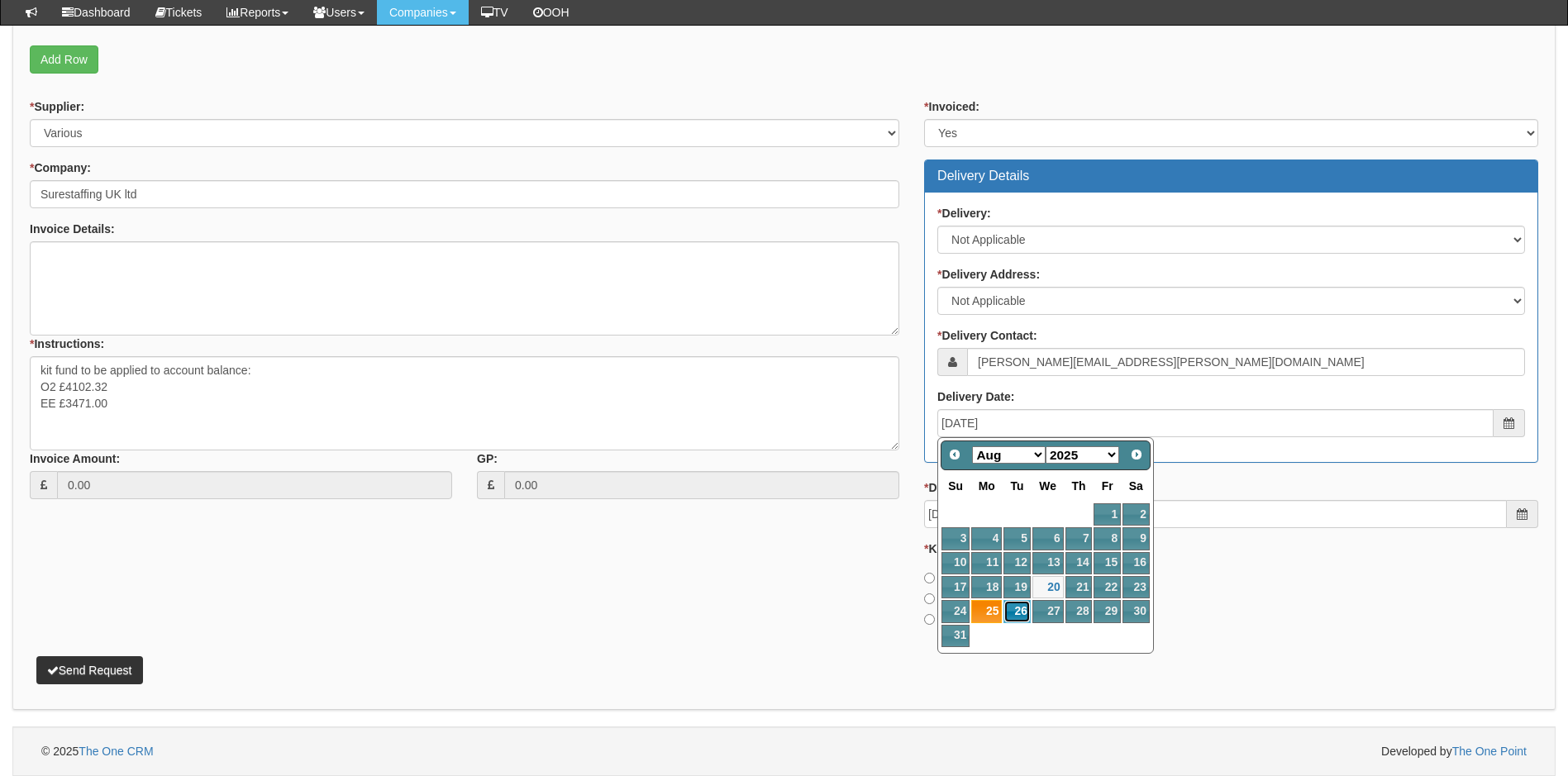
click at [1023, 617] on link "26" at bounding box center [1017, 611] width 27 height 22
type input "2025-08-26"
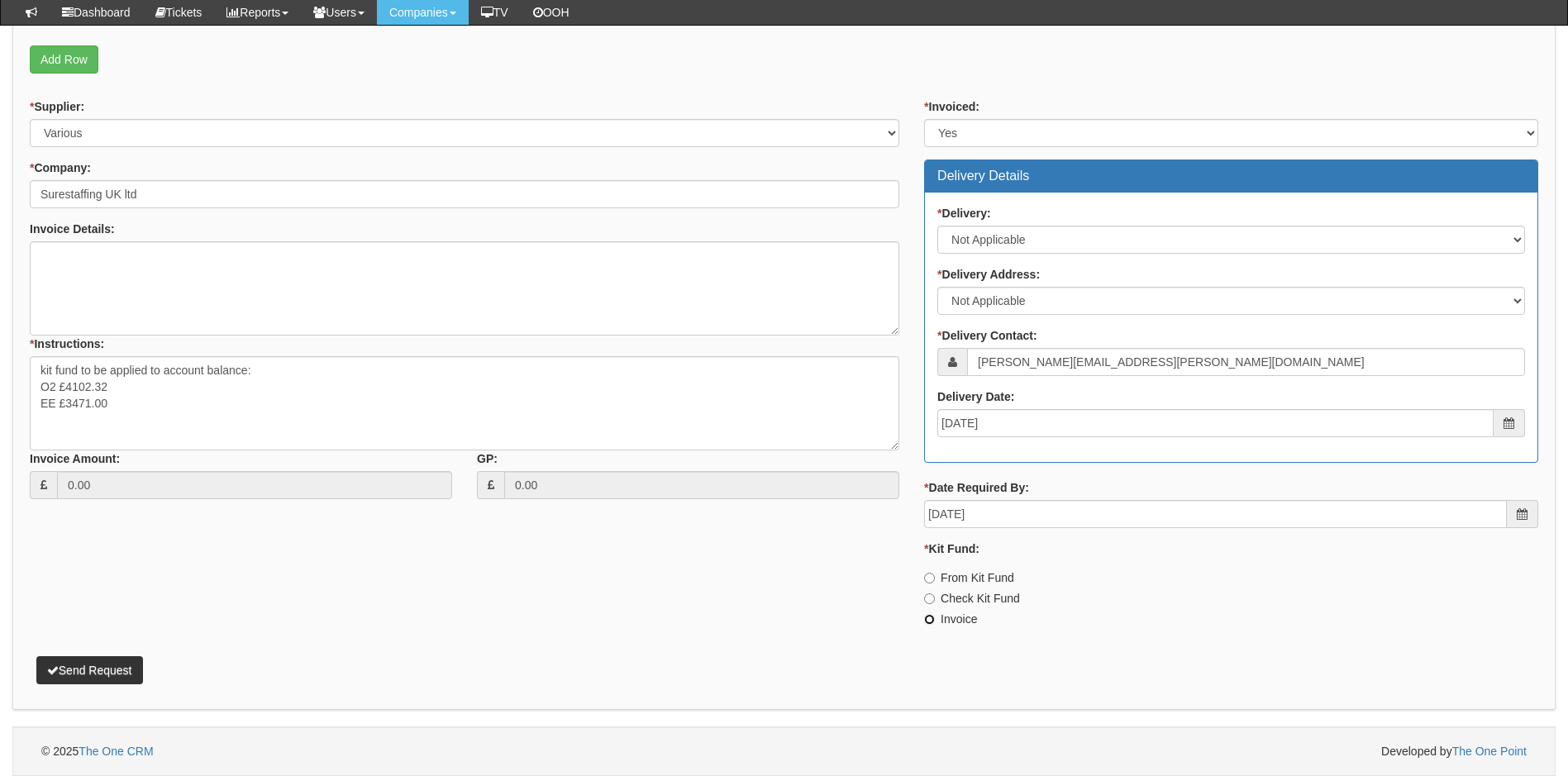
click at [929, 583] on input "Invoice" at bounding box center [929, 578] width 11 height 11
radio input "true"
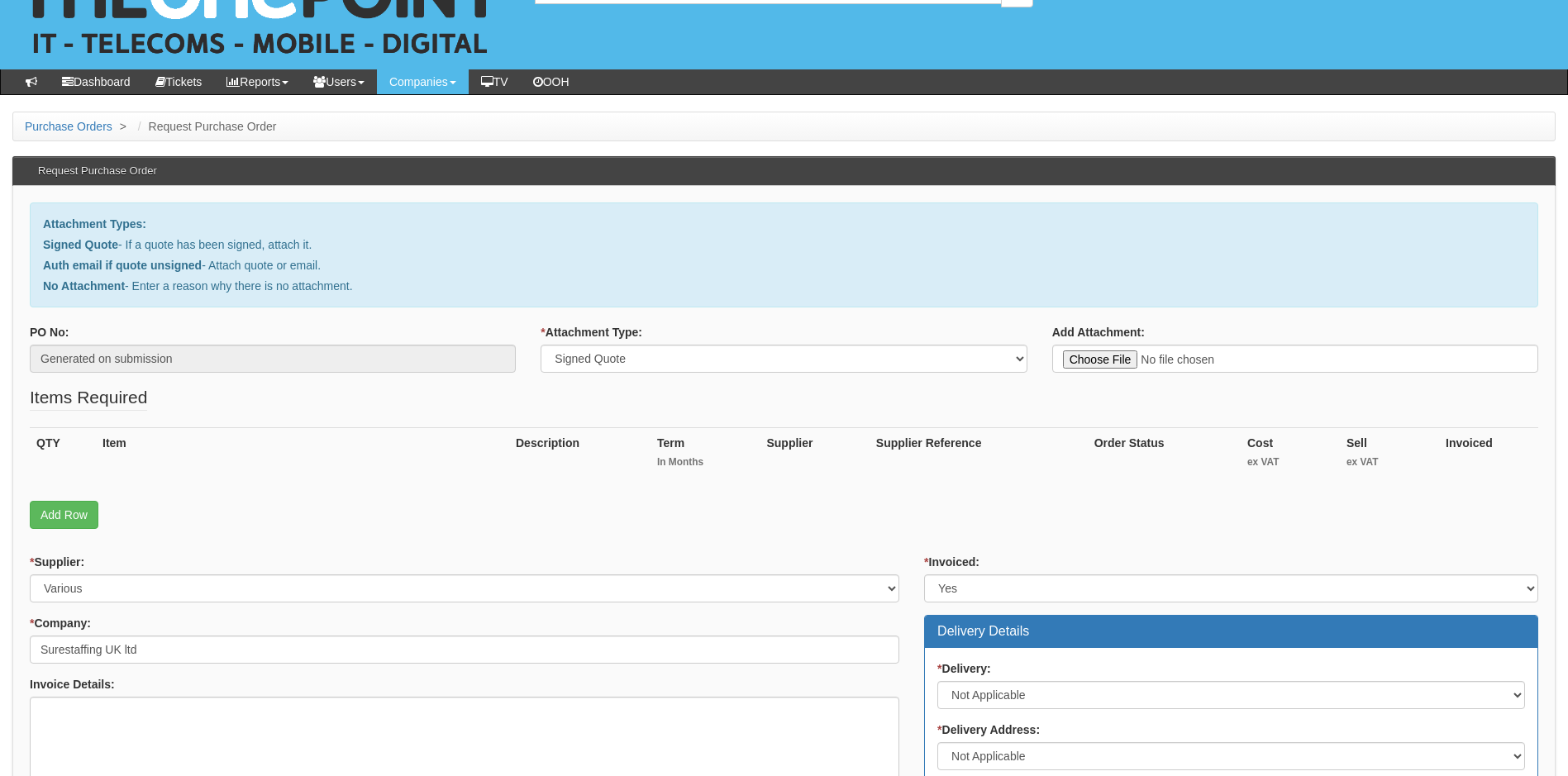
scroll to position [0, 0]
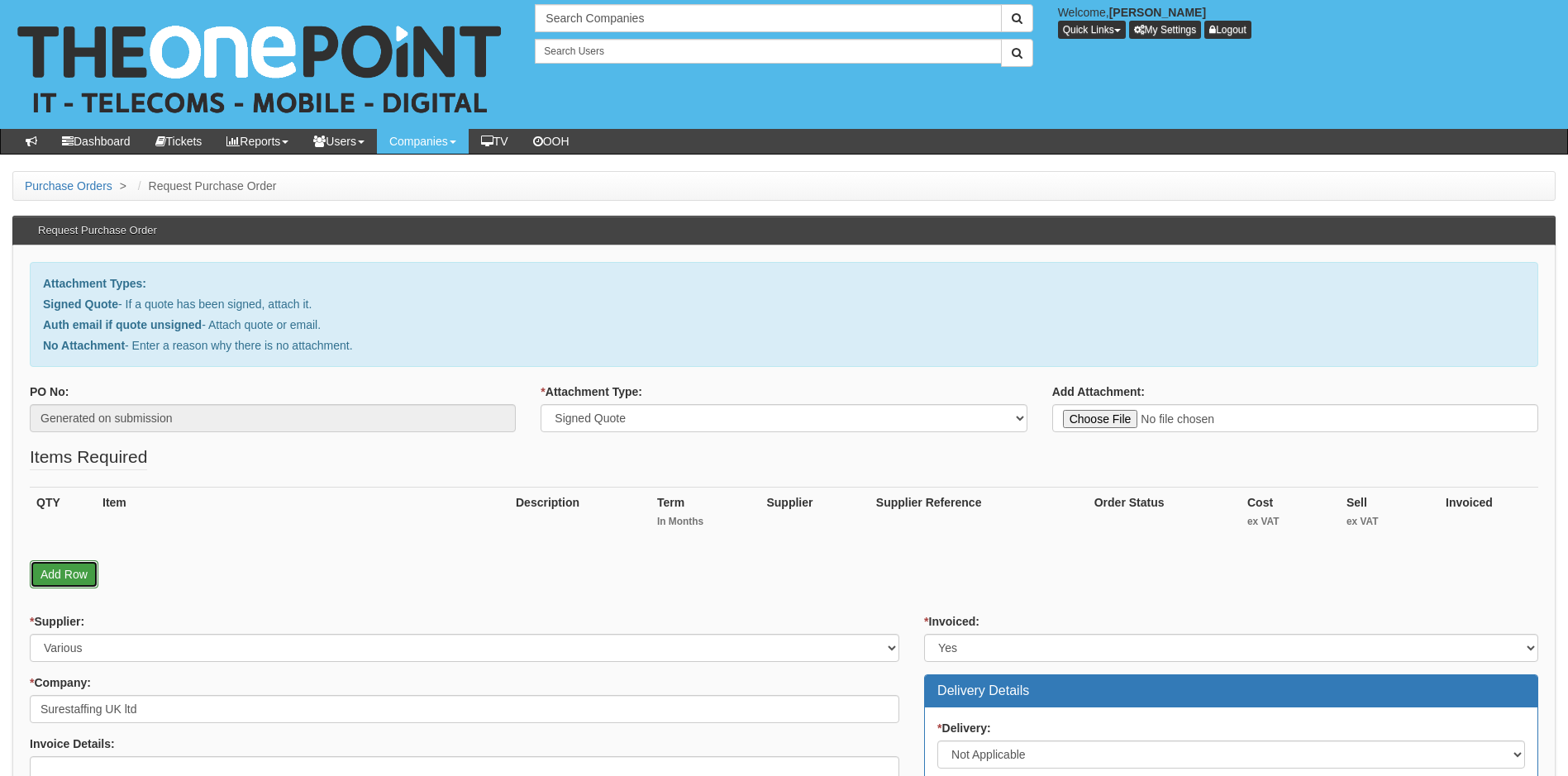
click at [58, 580] on link "Add Row" at bounding box center [64, 574] width 69 height 28
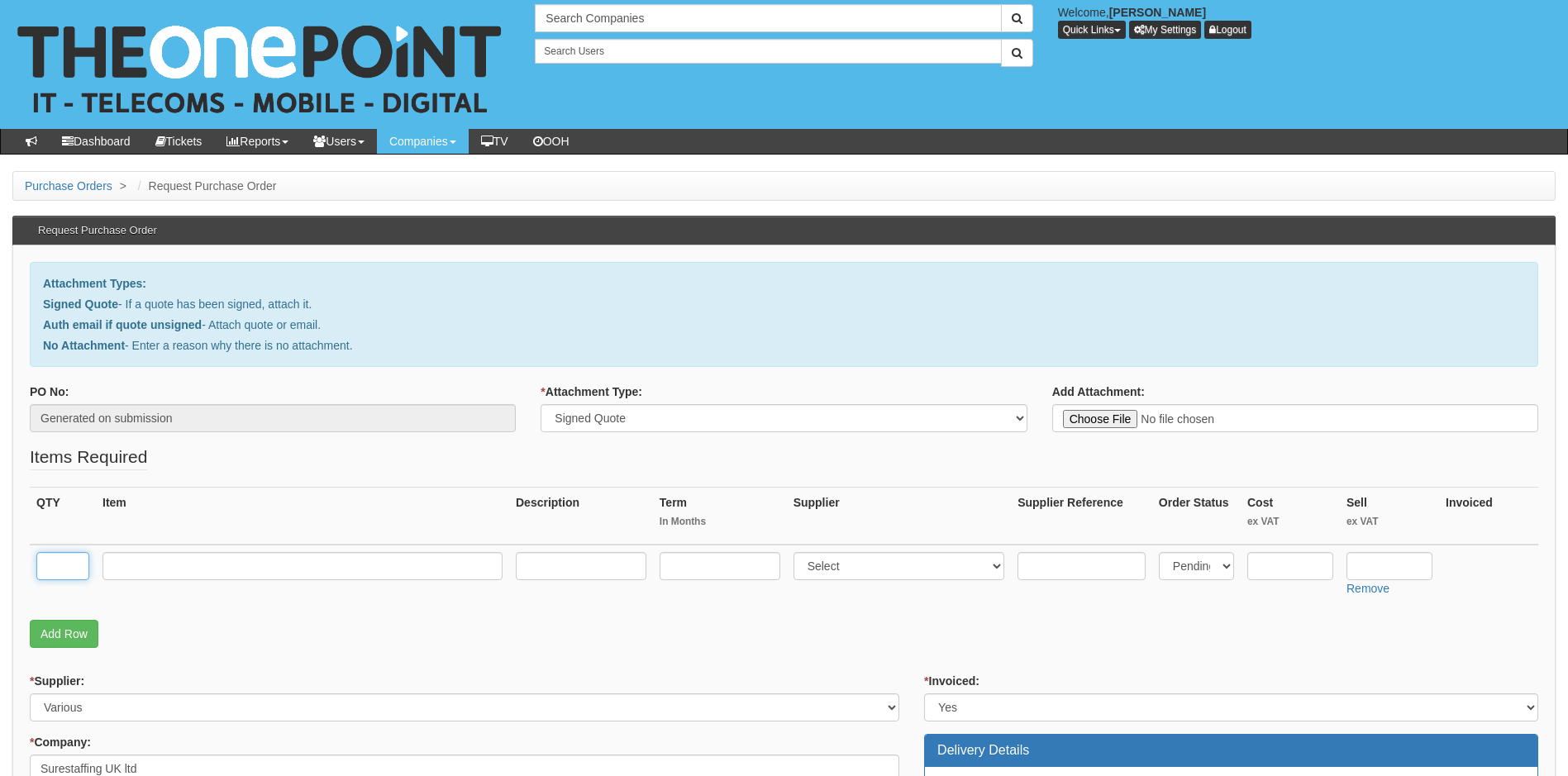
click at [71, 574] on input "text" at bounding box center [62, 566] width 53 height 28
type input "12"
click at [140, 568] on input "text" at bounding box center [303, 566] width 400 height 28
click at [133, 567] on input "EE CA0004 Voice Share call plan" at bounding box center [303, 566] width 400 height 28
type input "EE 5GbCA0004 Voice Share call plan"
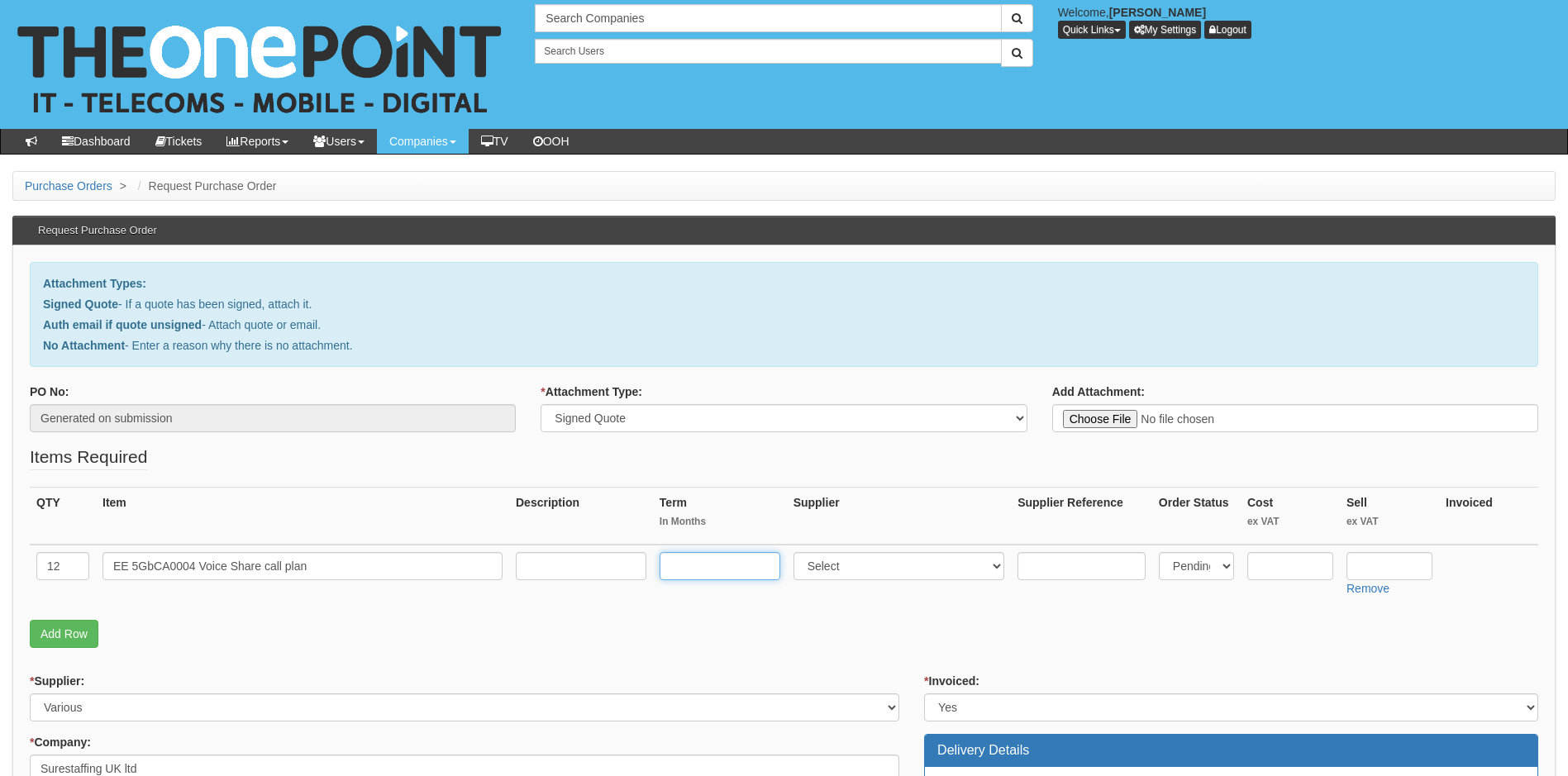
click at [704, 561] on input "text" at bounding box center [720, 566] width 121 height 28
type input "24"
click at [616, 564] on input "text" at bounding box center [581, 566] width 130 height 28
type input "29.50"
click at [153, 566] on input "EE 5GbCA0004 Voice Share call plan" at bounding box center [303, 566] width 400 height 28
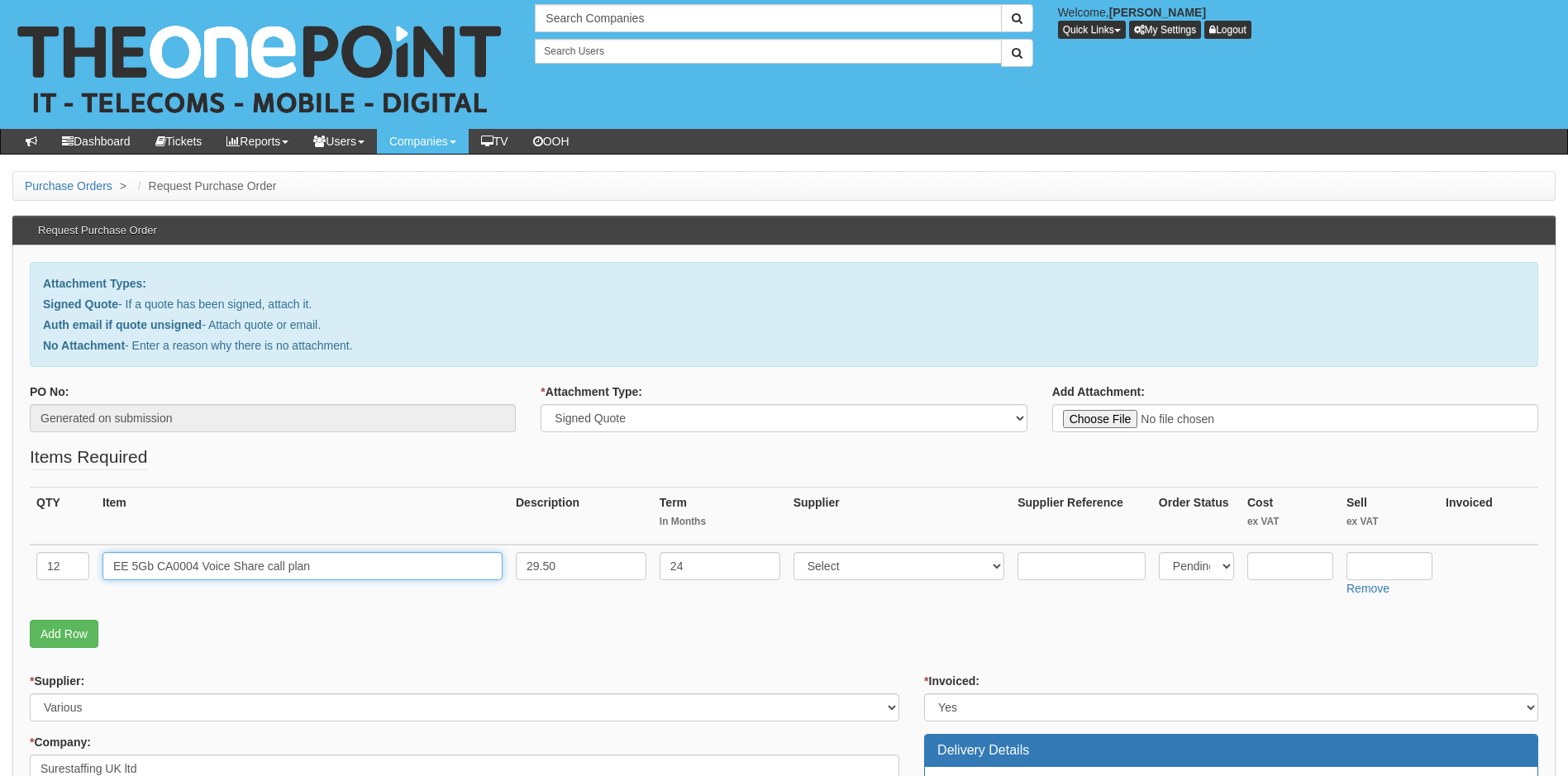
type input "EE 5Gb CA0004 Voice Share call plan"
click at [1381, 567] on input "text" at bounding box center [1390, 566] width 86 height 28
click at [1280, 571] on input "text" at bounding box center [1290, 566] width 86 height 28
type input "3823.2"
click at [71, 637] on link "Add Row" at bounding box center [64, 633] width 69 height 28
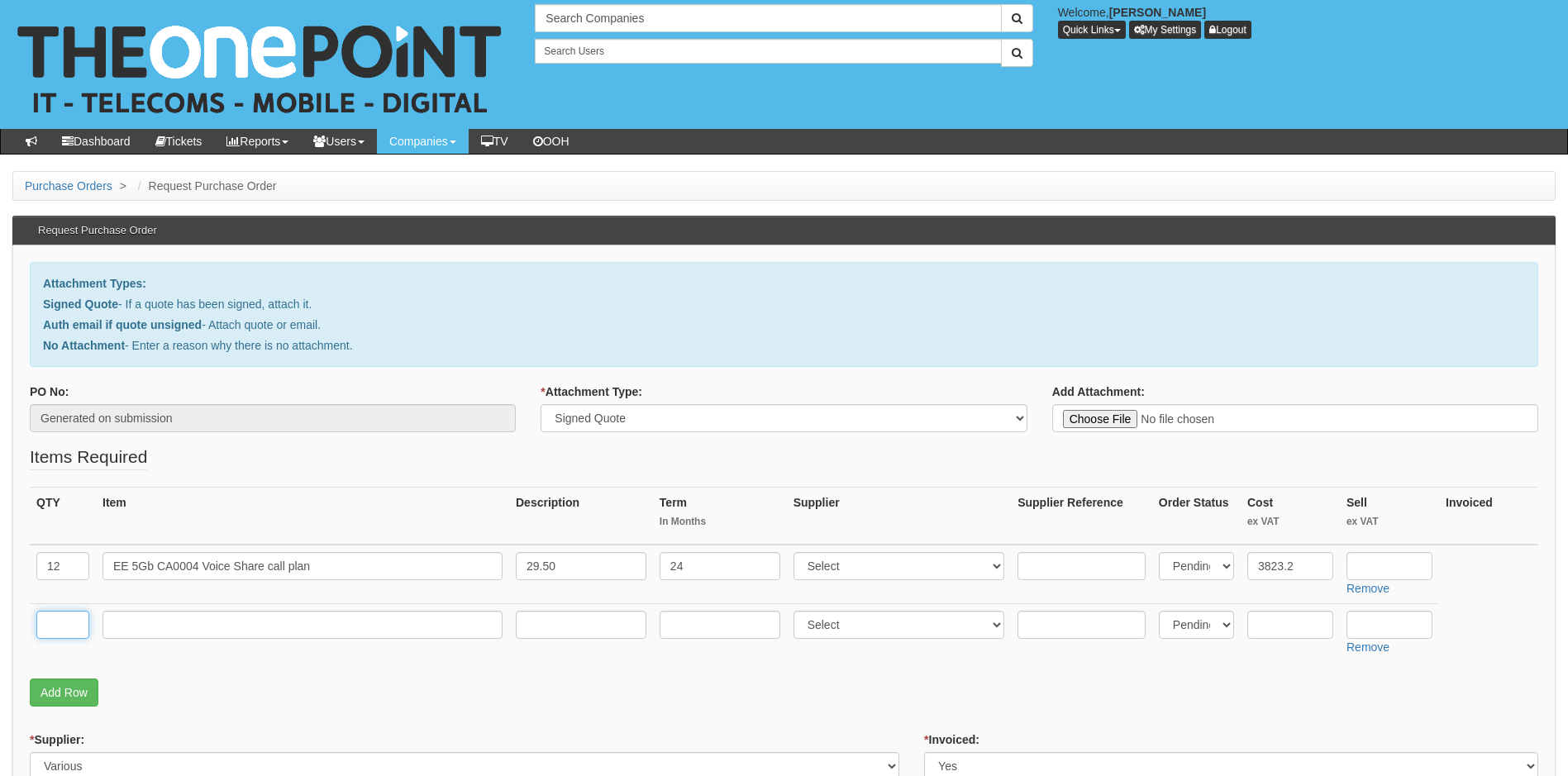
click at [72, 633] on input "text" at bounding box center [62, 625] width 53 height 28
type input "1"
click at [137, 624] on input "text" at bounding box center [303, 625] width 400 height 28
click at [233, 624] on input "EE Unlimited" at bounding box center [303, 625] width 400 height 28
paste input "IVDUNL"
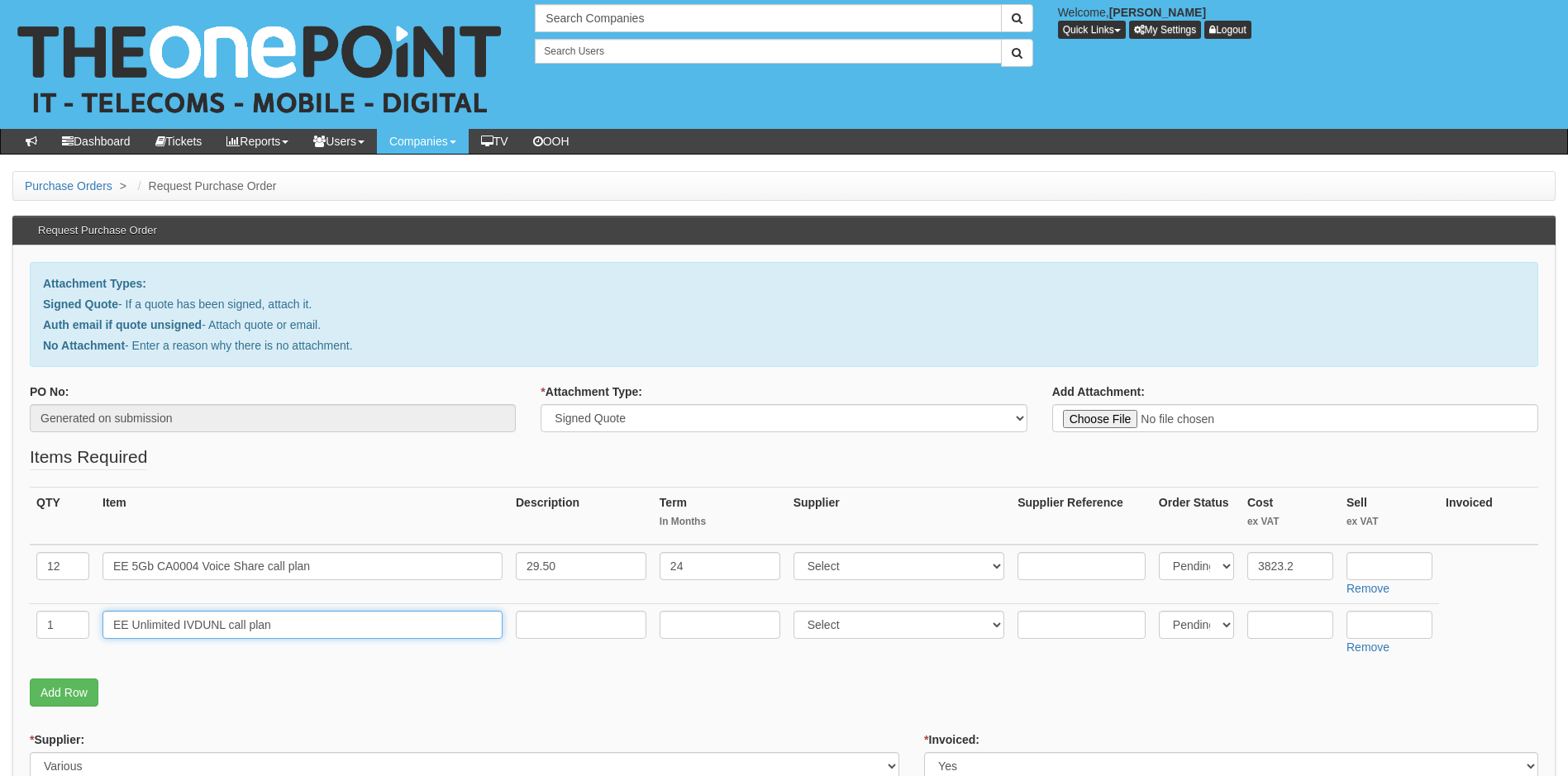
type input "EE Unlimited IVDUNL call plan"
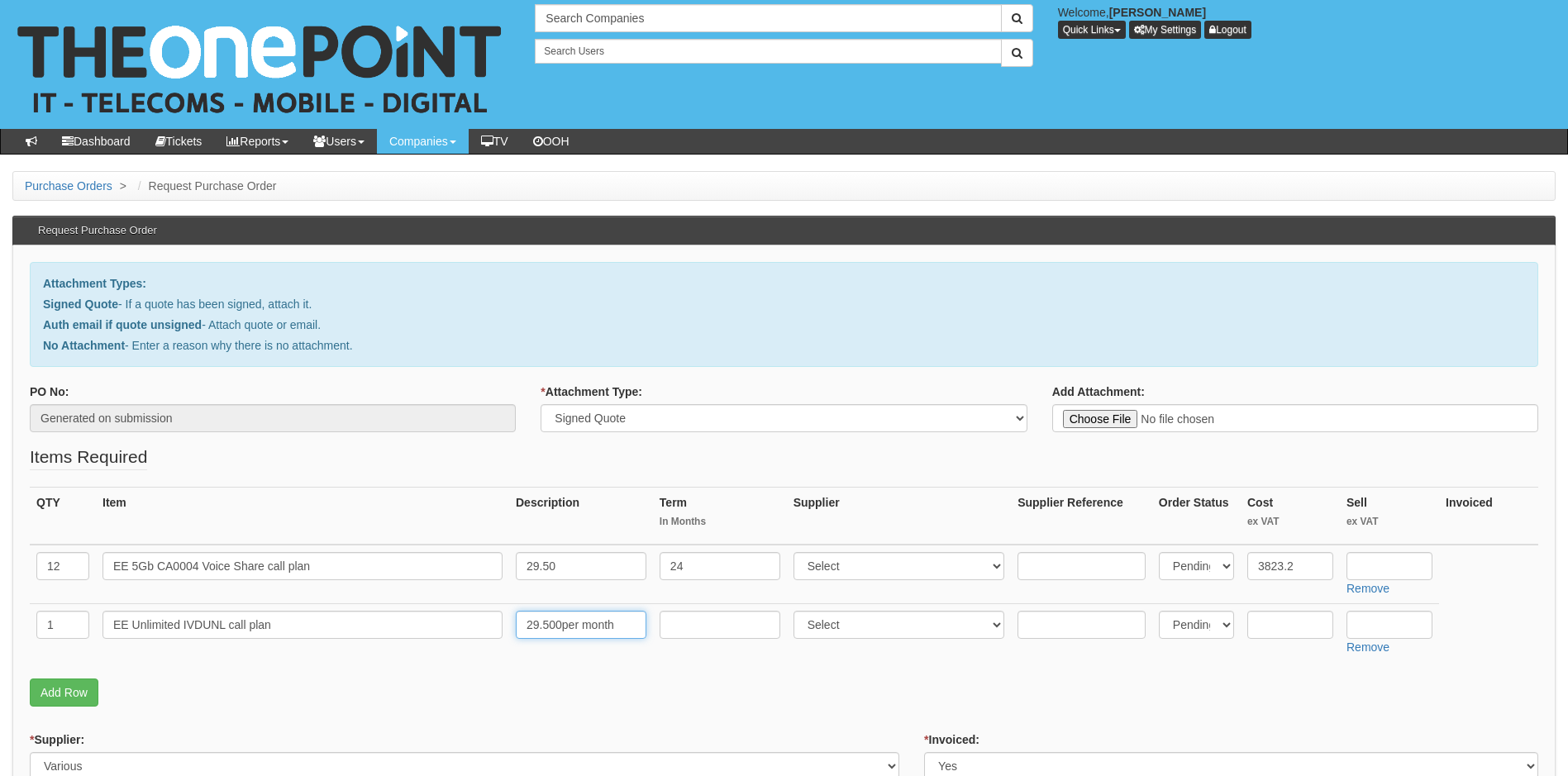
drag, startPoint x: 559, startPoint y: 623, endPoint x: 564, endPoint y: 630, distance: 8.6
click at [562, 628] on input "29.500per month" at bounding box center [581, 625] width 130 height 28
type input "29.50 per month"
click at [576, 568] on input "29.50" at bounding box center [581, 566] width 130 height 28
type input "29.50 per month"
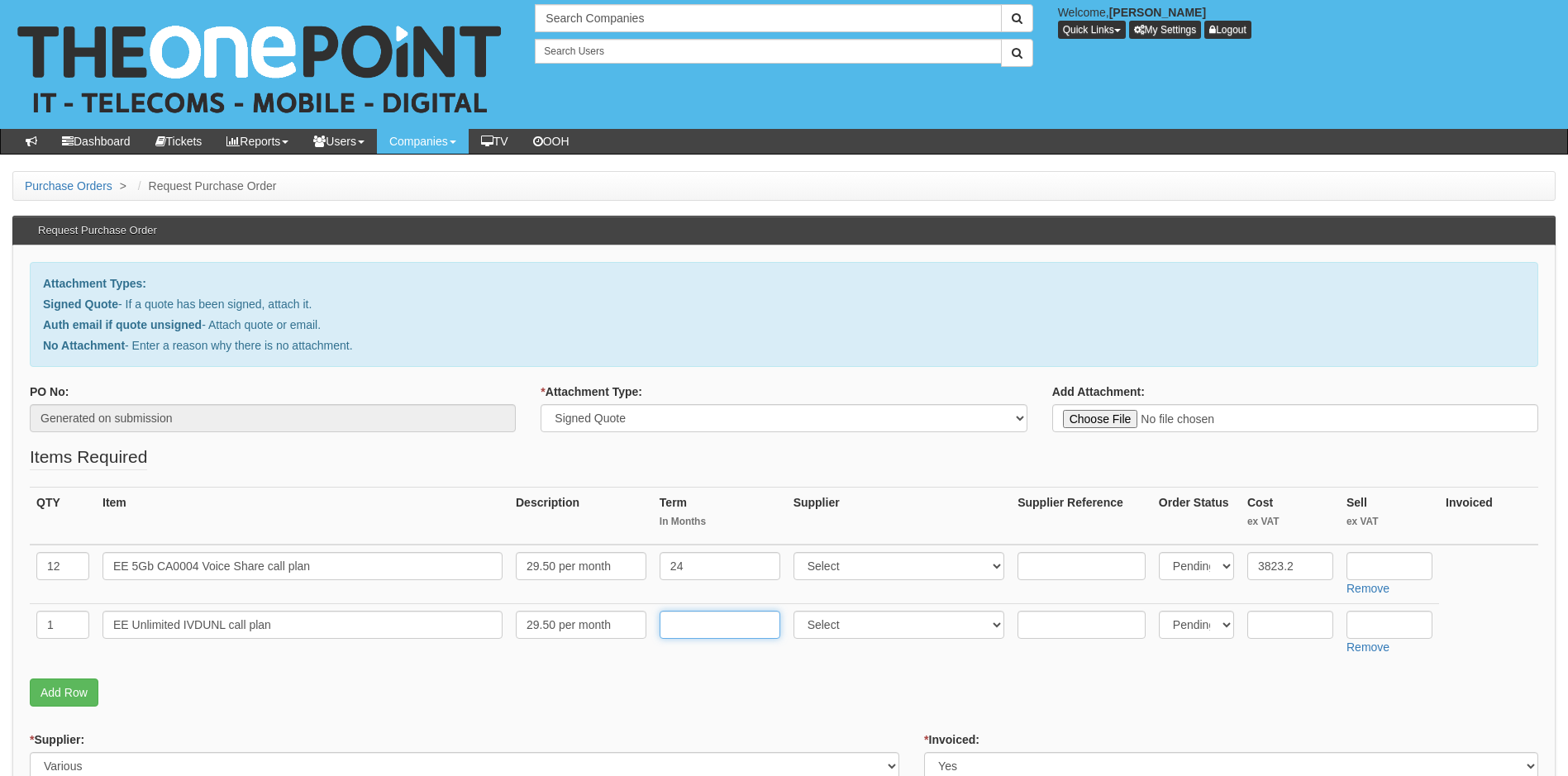
click at [683, 623] on input "text" at bounding box center [720, 625] width 121 height 28
type input "24"
click at [924, 568] on select "Select 123 REG.co.uk 1Password 3 4Gon AA Jones Electric Ltd Abzorb Access Group…" at bounding box center [899, 566] width 212 height 28
click at [993, 569] on select "Select 123 REG.co.uk 1Password 3 4Gon AA Jones Electric Ltd Abzorb Access Group…" at bounding box center [899, 566] width 212 height 28
click at [952, 571] on select "Select 123 REG.co.uk 1Password 3 4Gon AA Jones Electric Ltd Abzorb Access Group…" at bounding box center [899, 566] width 212 height 28
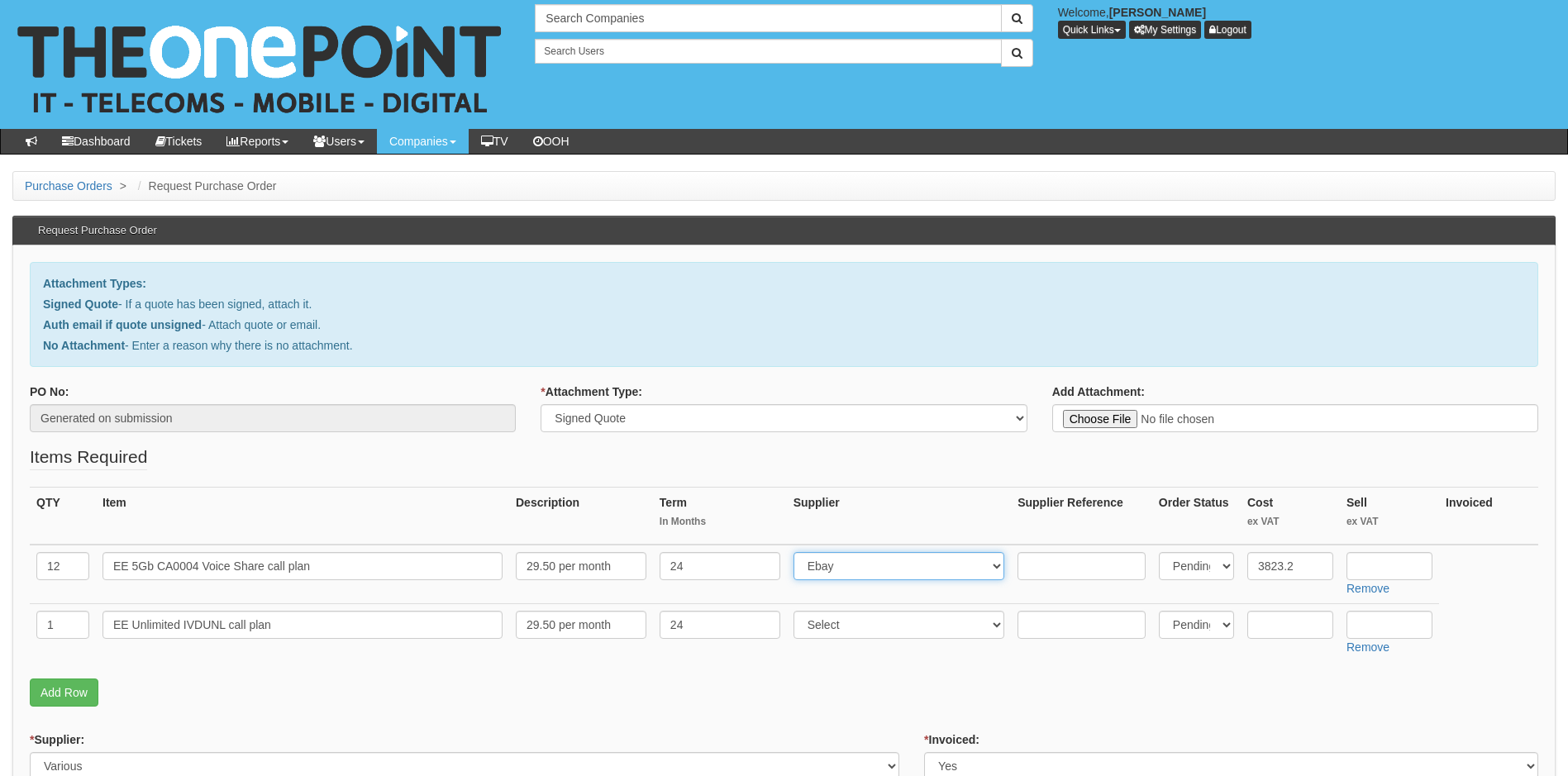
select select "316"
click at [952, 571] on select "Select 123 REG.co.uk 1Password 3 4Gon AA Jones Electric Ltd Abzorb Access Group…" at bounding box center [899, 566] width 212 height 28
click at [884, 628] on select "Select 123 REG.co.uk 1Password 3 4Gon AA Jones Electric Ltd Abzorb Access Group…" at bounding box center [899, 625] width 212 height 28
select select "316"
click at [884, 628] on select "Select 123 REG.co.uk 1Password 3 4Gon AA Jones Electric Ltd Abzorb Access Group…" at bounding box center [899, 625] width 212 height 28
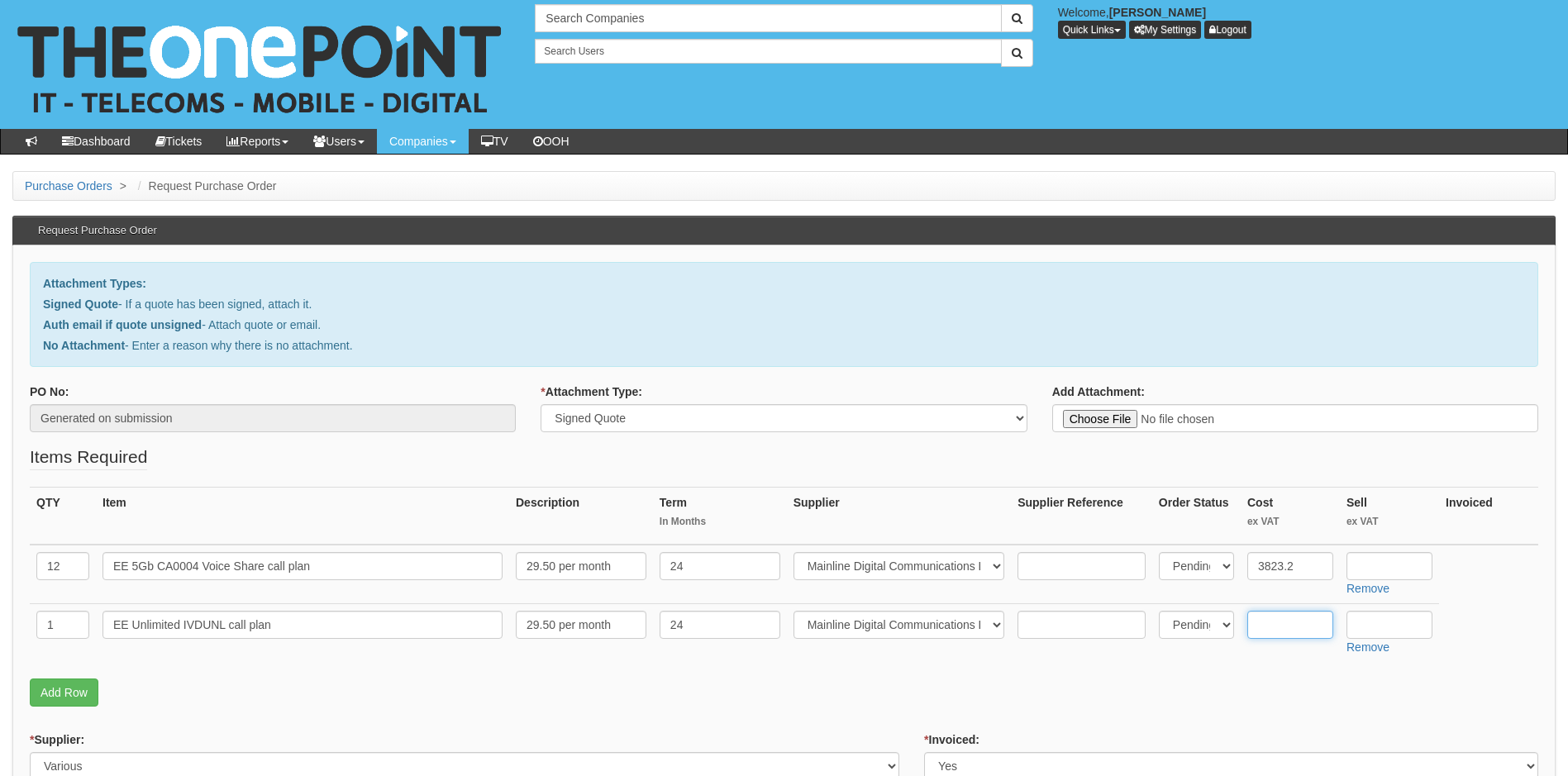
click at [1288, 629] on input "text" at bounding box center [1290, 625] width 86 height 28
type input "708"
click at [299, 676] on div "QTY Item Description Term In Months Supplier Supplier Reference Order Status Co…" at bounding box center [784, 582] width 1509 height 192
click at [67, 696] on link "Add Row" at bounding box center [64, 693] width 69 height 28
click at [76, 693] on input "text" at bounding box center [62, 683] width 53 height 28
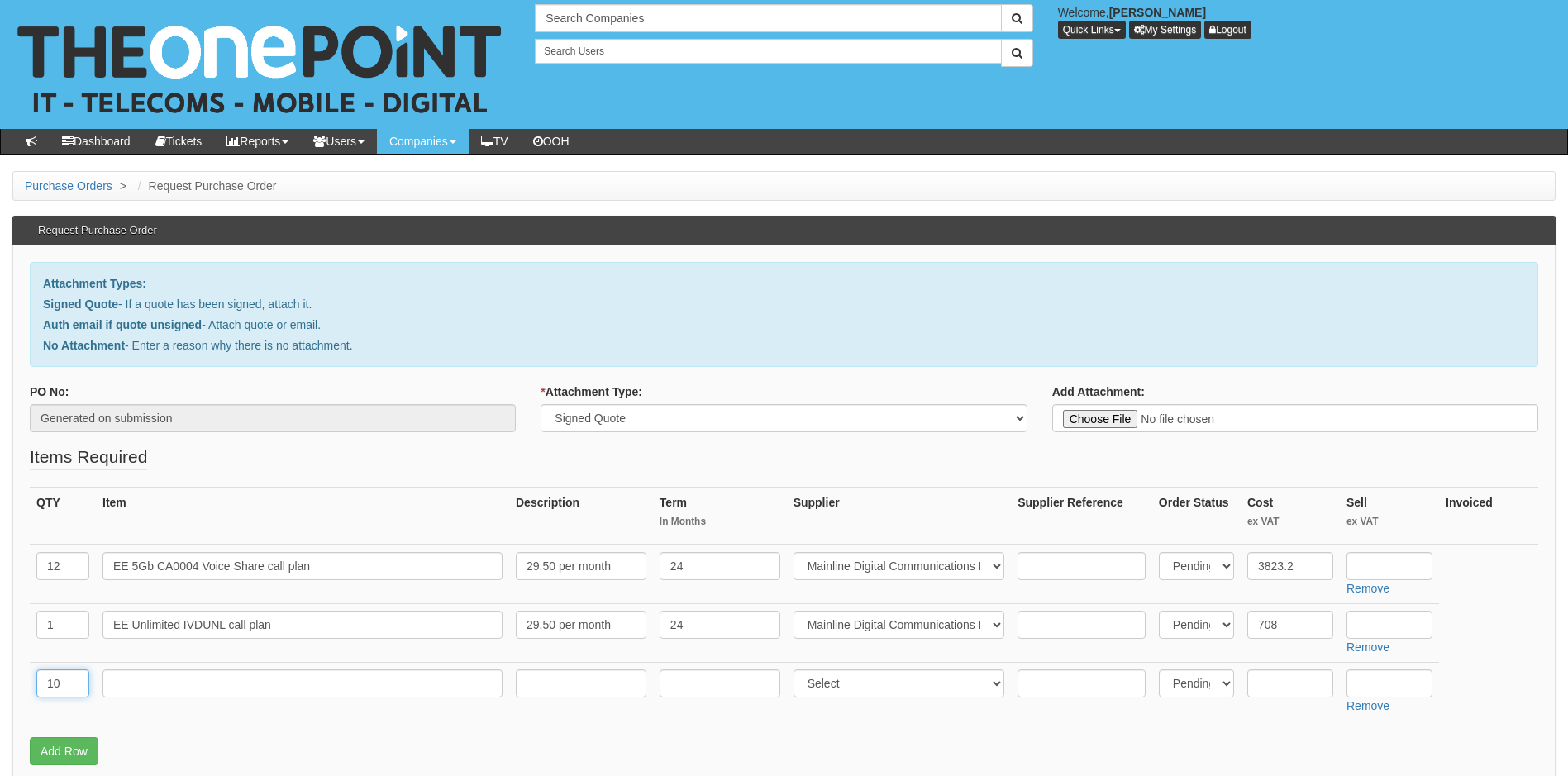
type input "10"
click at [162, 688] on input "text" at bounding box center [303, 683] width 400 height 28
type input "O2 Biz 6Gb"
click at [561, 685] on input "text" at bounding box center [581, 683] width 130 height 28
type input "31.00 per month"
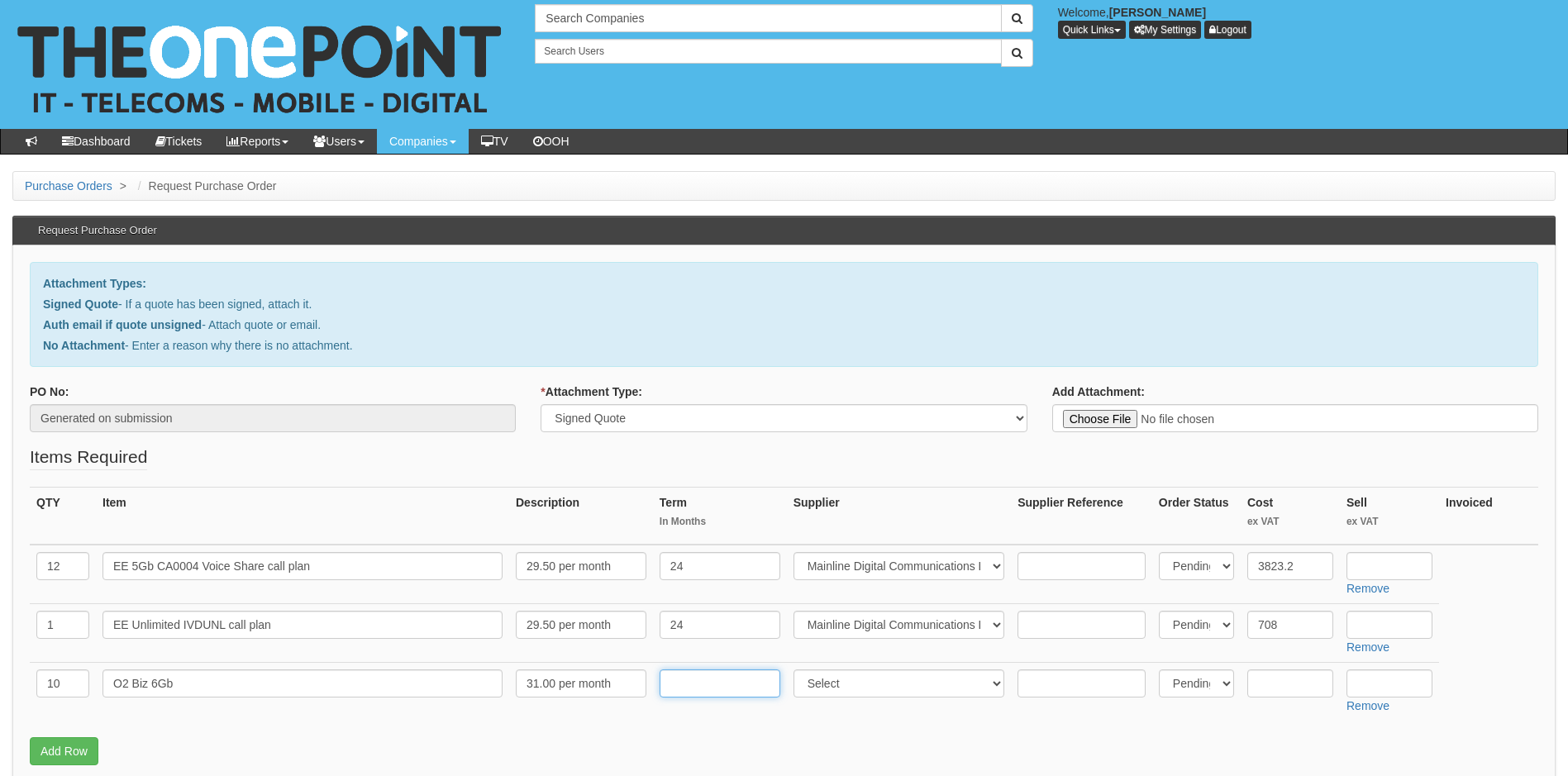
click at [682, 687] on input "text" at bounding box center [720, 683] width 121 height 28
type input "24"
click at [930, 691] on select "Select 123 REG.co.uk 1Password 3 4Gon AA Jones Electric Ltd Abzorb Access Group…" at bounding box center [899, 683] width 212 height 28
select select "54"
click at [926, 684] on select "Select 123 REG.co.uk 1Password 3 4Gon AA Jones Electric Ltd Abzorb Access Group…" at bounding box center [899, 683] width 212 height 28
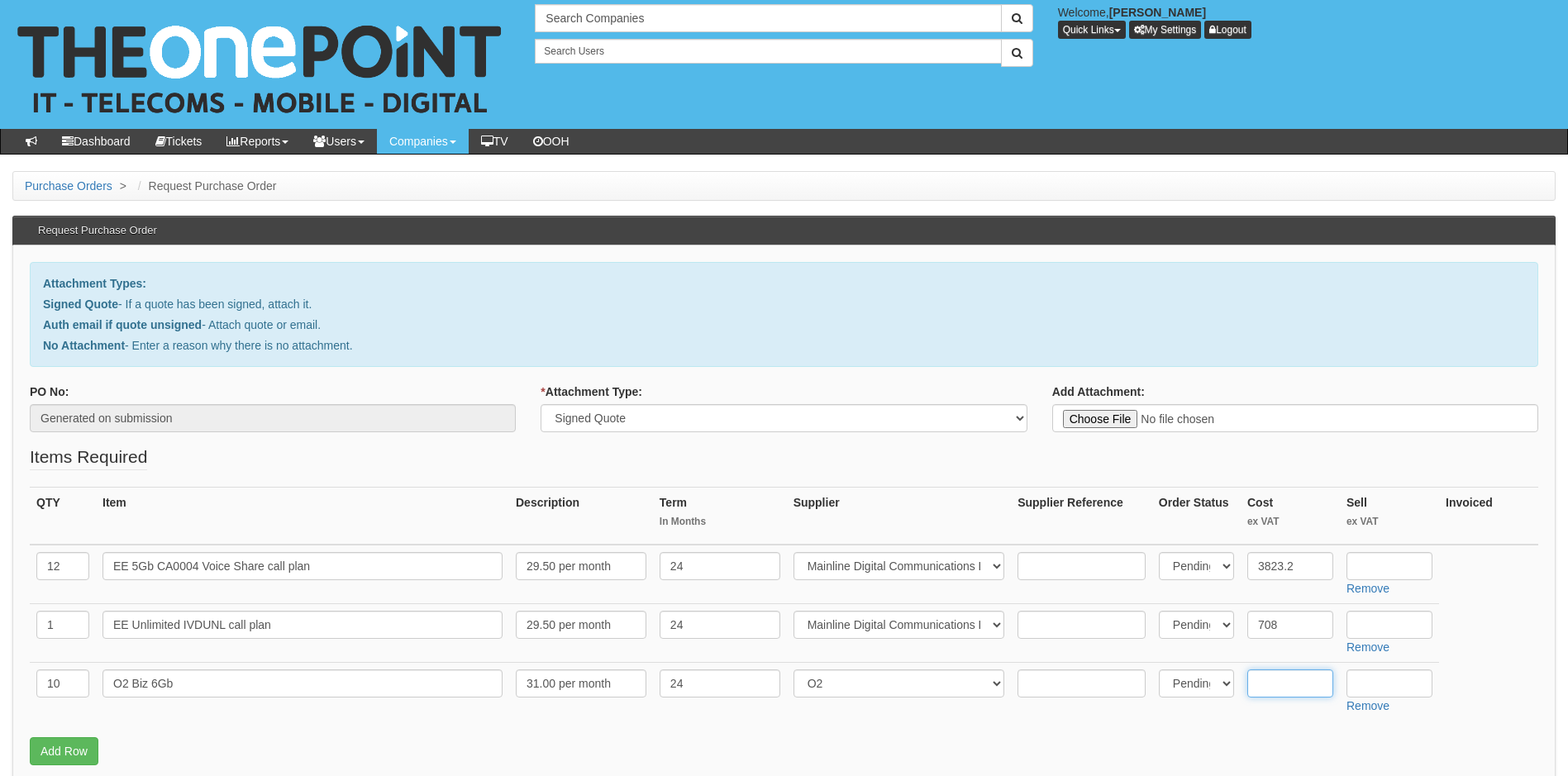
click at [1284, 683] on input "text" at bounding box center [1290, 683] width 86 height 28
type input "4017.60"
click at [53, 745] on link "Add Row" at bounding box center [64, 751] width 69 height 28
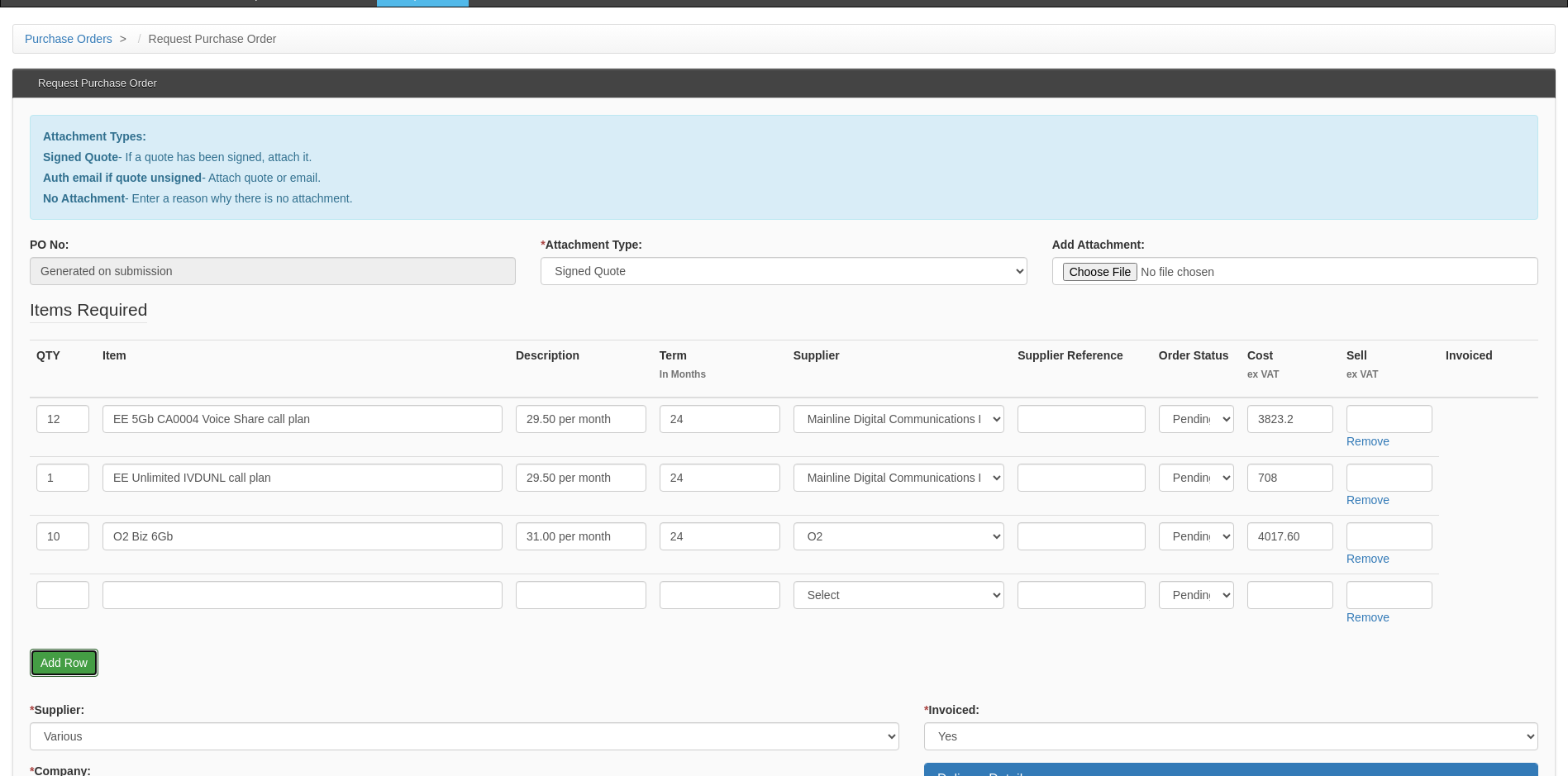
scroll to position [248, 0]
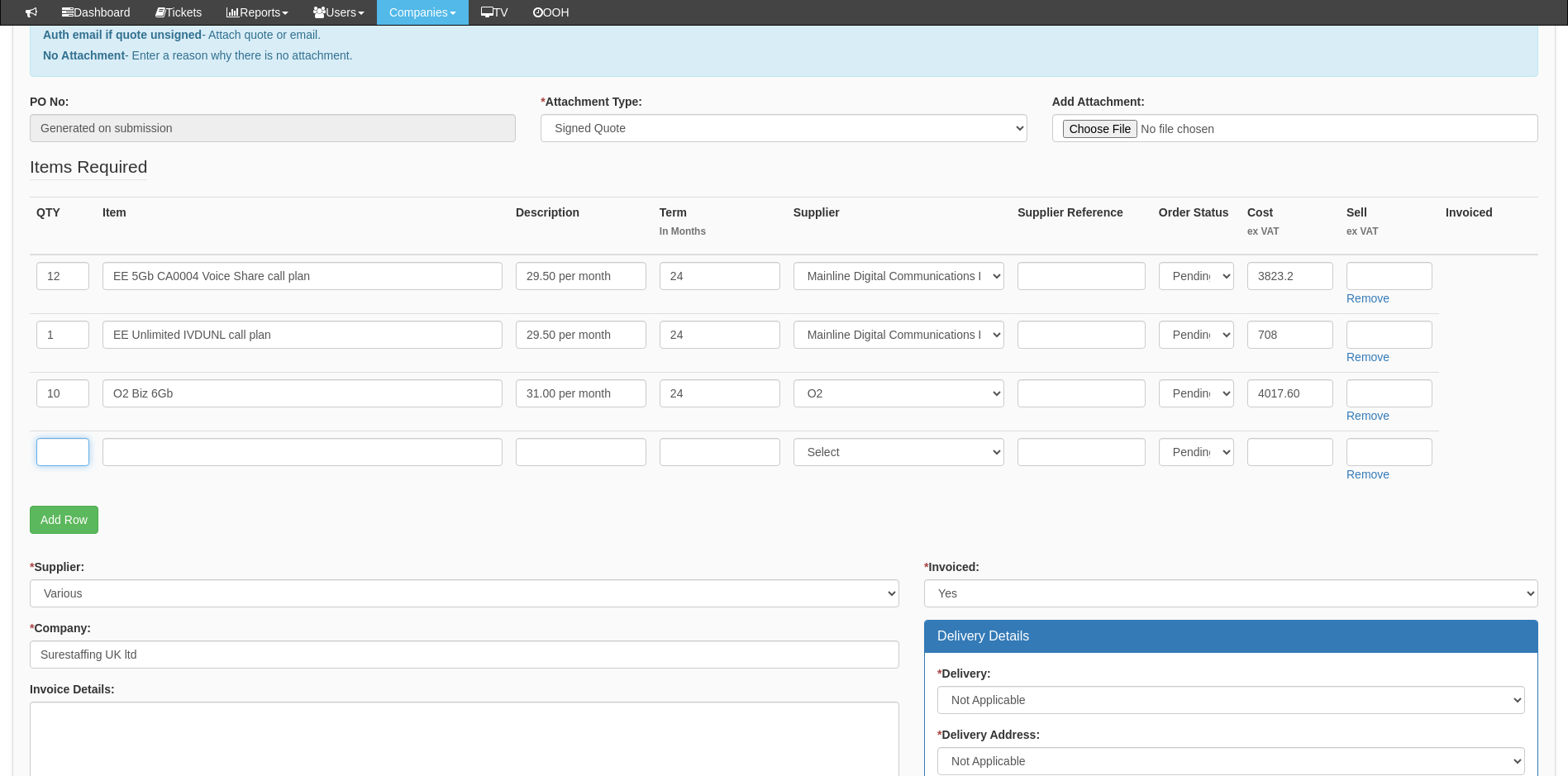
click at [68, 451] on input "text" at bounding box center [62, 451] width 53 height 28
type input "1"
click at [152, 453] on input "text" at bounding box center [303, 451] width 400 height 28
type input "O2 Biz 20Gb"
type input "31.50"
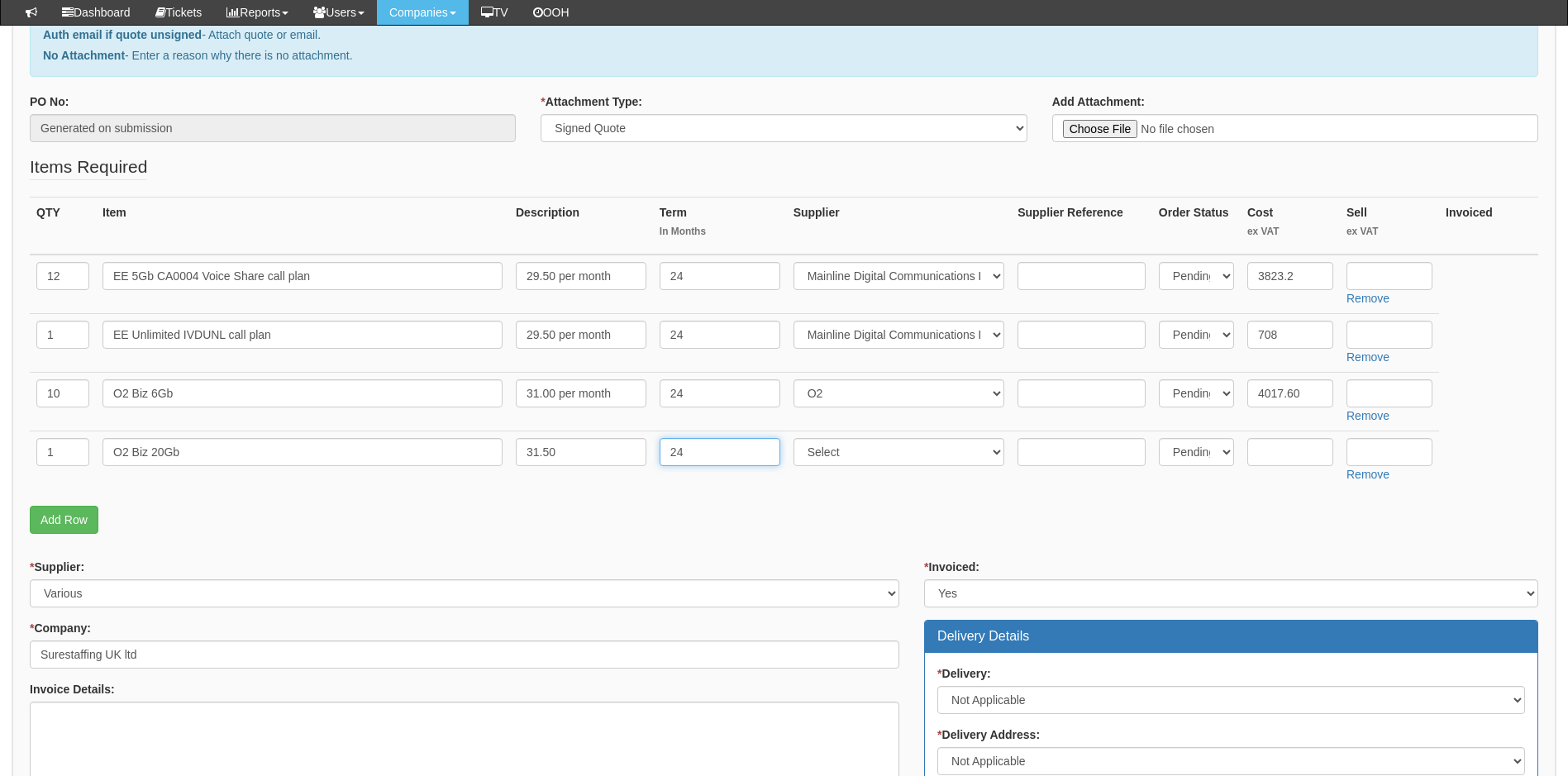
type input "24"
click at [871, 449] on select "Select 123 REG.co.uk 1Password 3 4Gon AA Jones Electric Ltd Abzorb Access Group…" at bounding box center [899, 451] width 212 height 28
select select "54"
click at [1289, 453] on input "text" at bounding box center [1290, 451] width 86 height 28
type input "408.24"
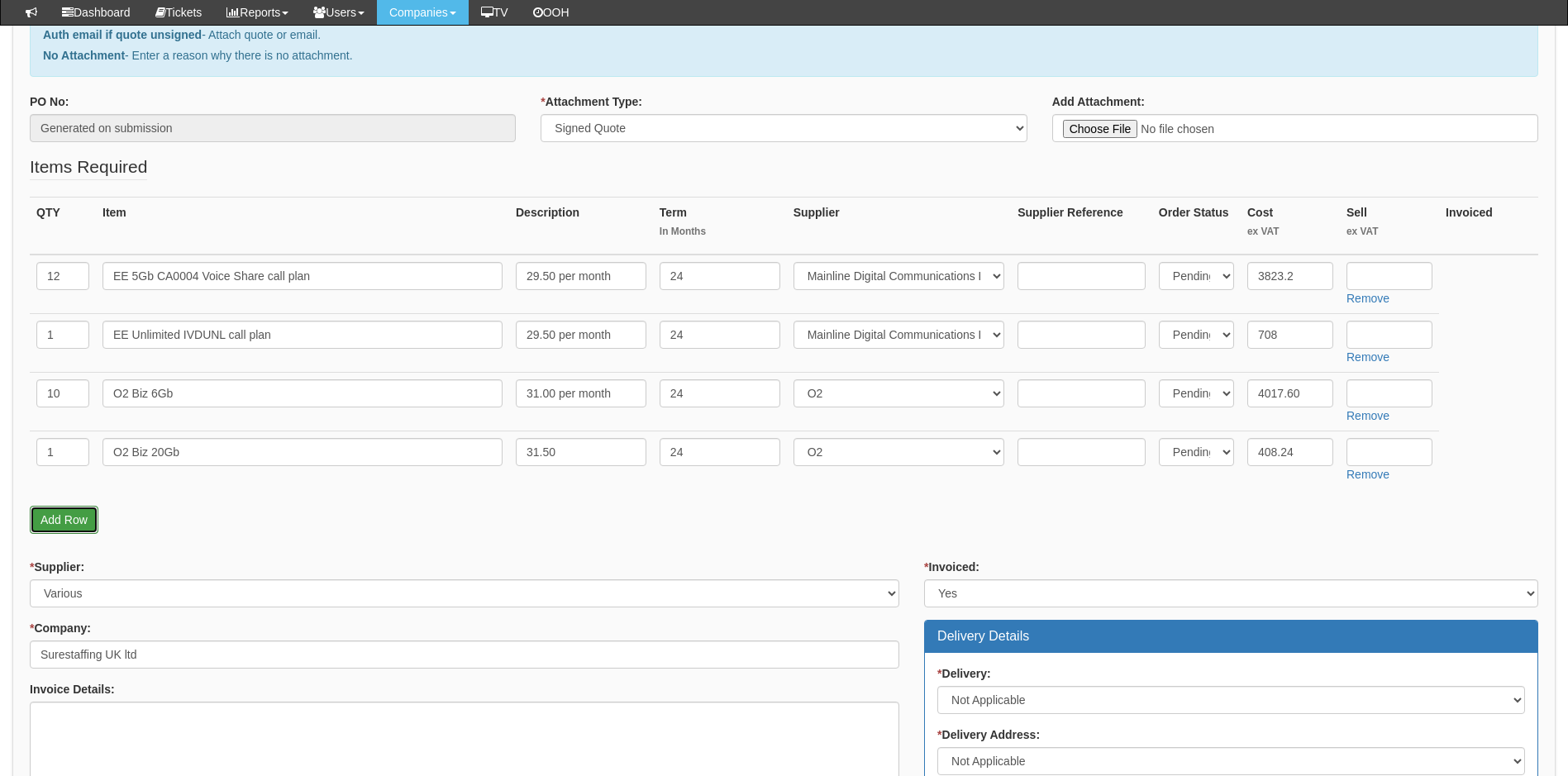
click at [74, 521] on link "Add Row" at bounding box center [64, 519] width 69 height 28
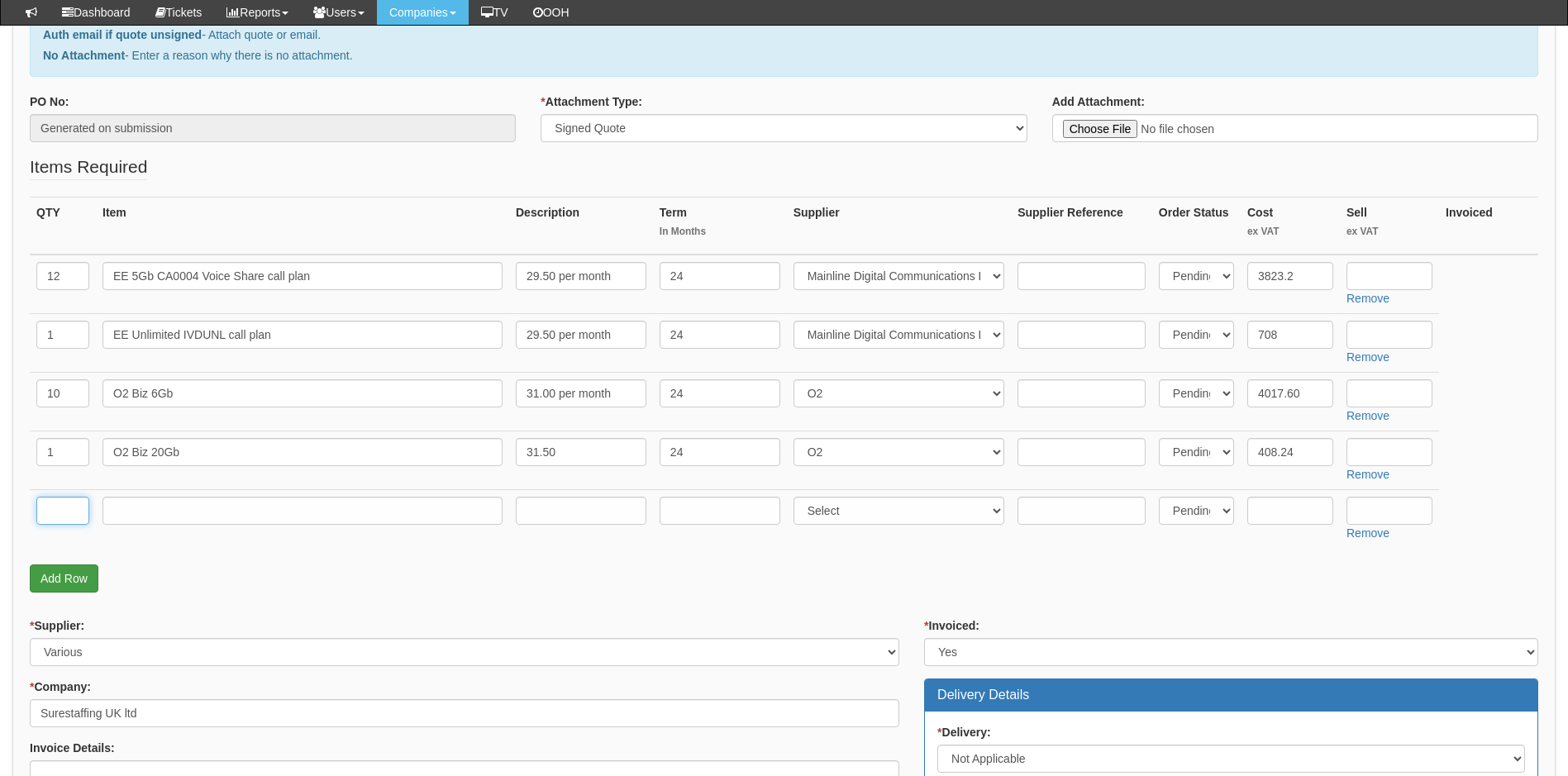
click at [73, 521] on input "text" at bounding box center [62, 511] width 53 height 28
type input "2"
click at [134, 515] on input "text" at bounding box center [303, 511] width 400 height 28
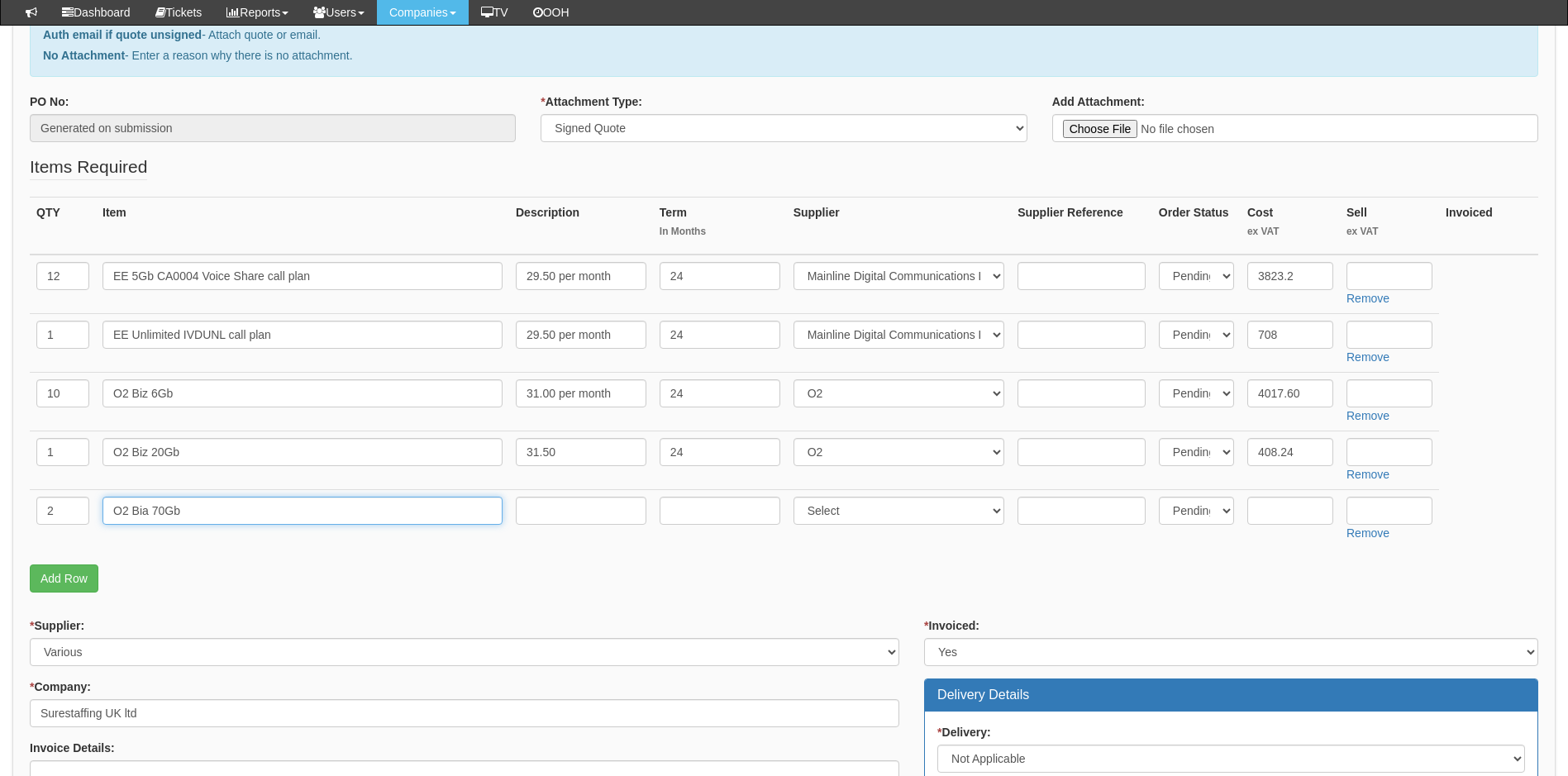
type input "O2 Bia 70Gb"
click at [561, 514] on input "text" at bounding box center [581, 511] width 130 height 28
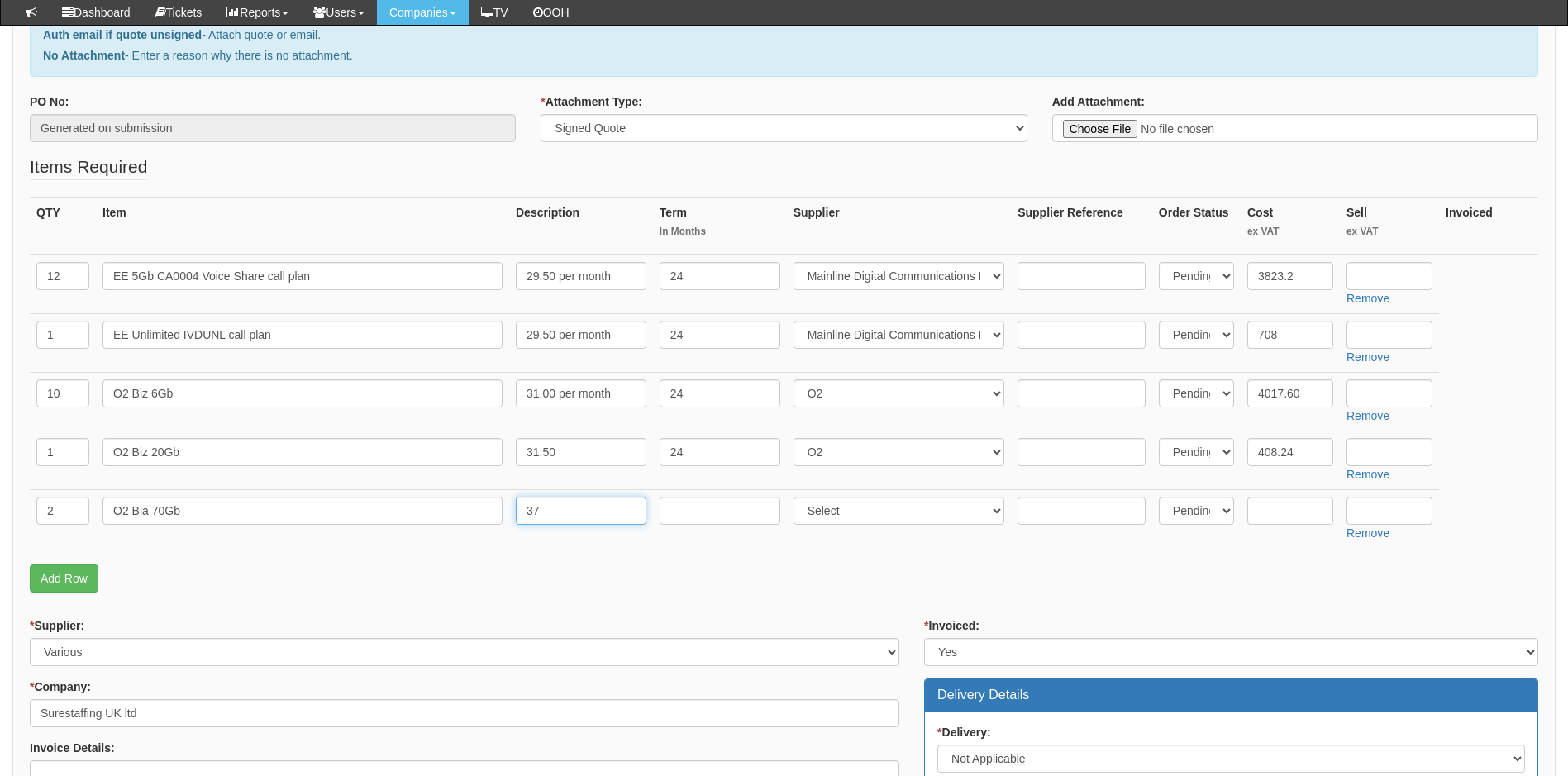
type input "37"
type input "24"
click at [903, 511] on select "Select 123 REG.co.uk 1Password 3 4Gon AA Jones Electric Ltd Abzorb Access Group…" at bounding box center [899, 511] width 212 height 28
select select "54"
click at [903, 511] on select "Select 123 REG.co.uk 1Password 3 4Gon AA Jones Electric Ltd Abzorb Access Group…" at bounding box center [899, 511] width 212 height 28
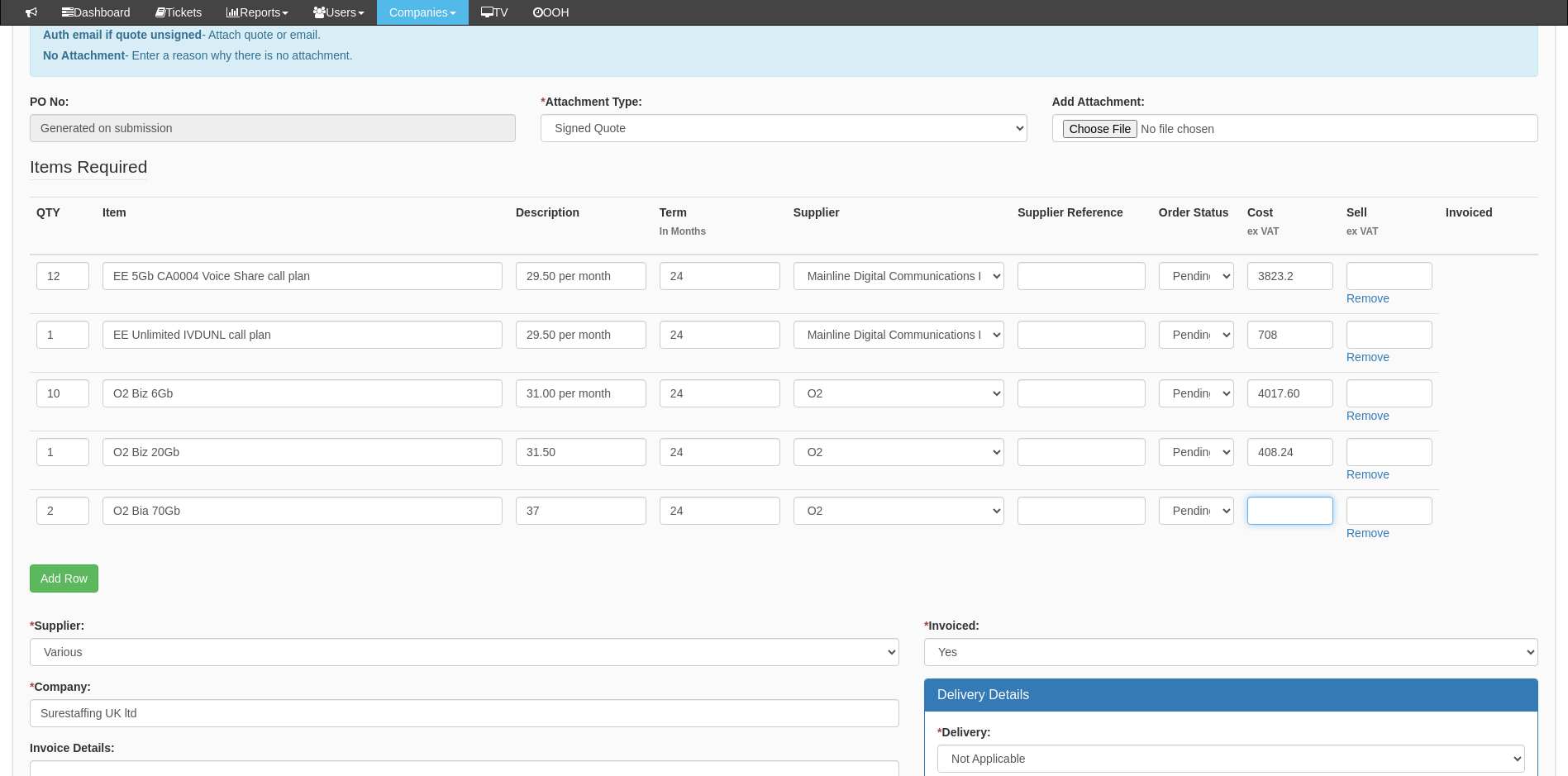
click at [1294, 514] on input "text" at bounding box center [1290, 511] width 86 height 28
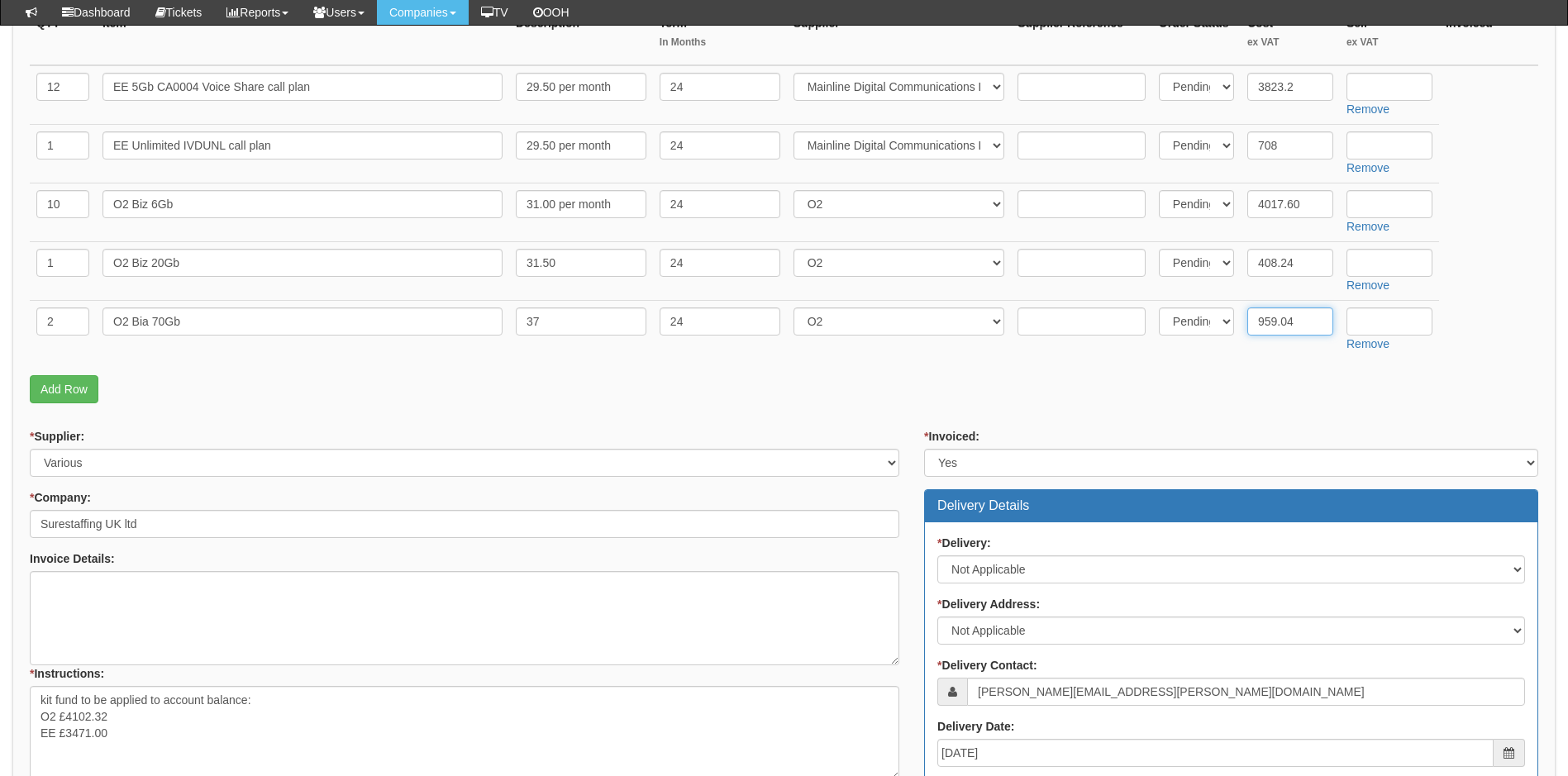
scroll to position [414, 0]
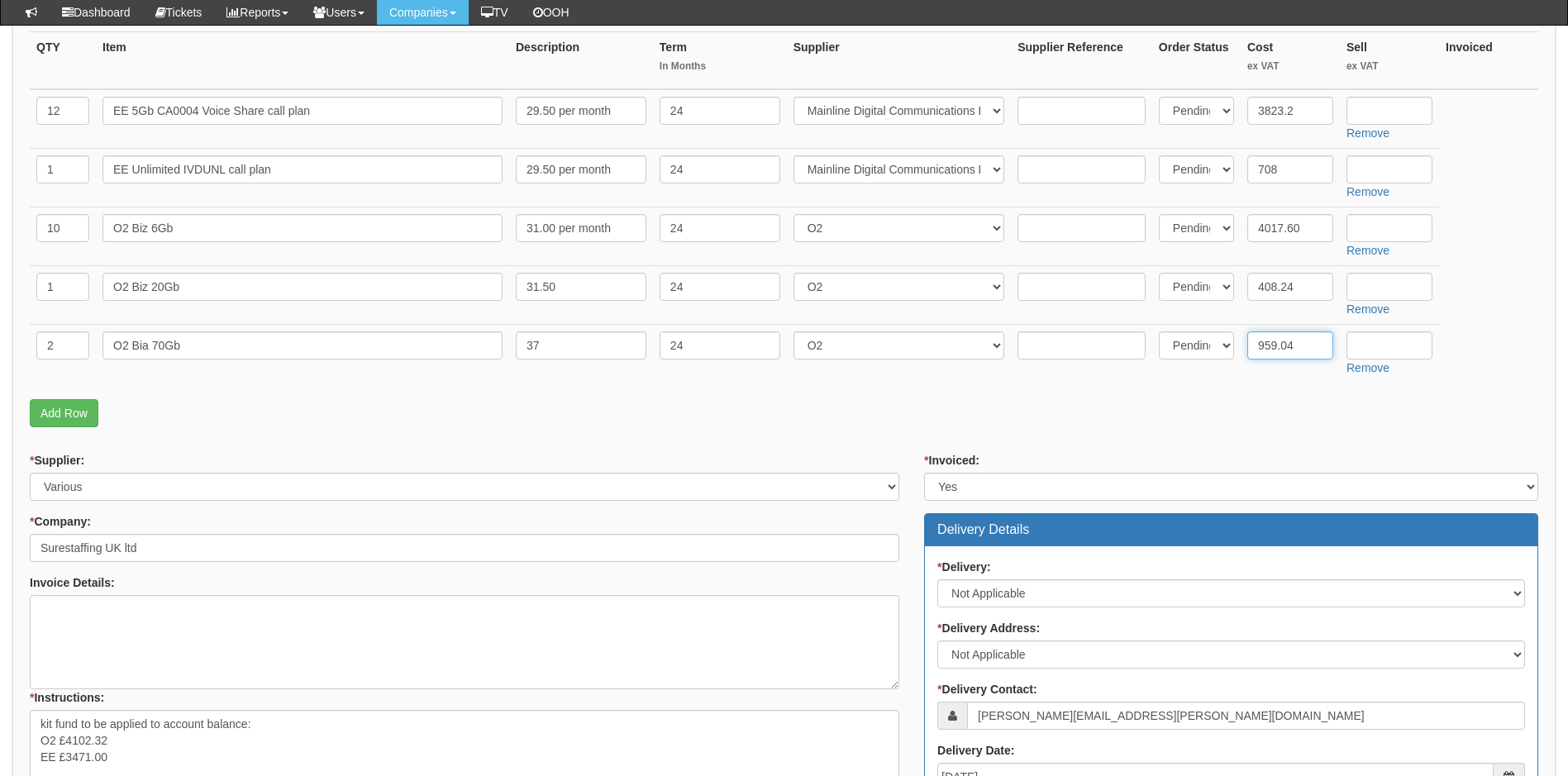
type input "959.04"
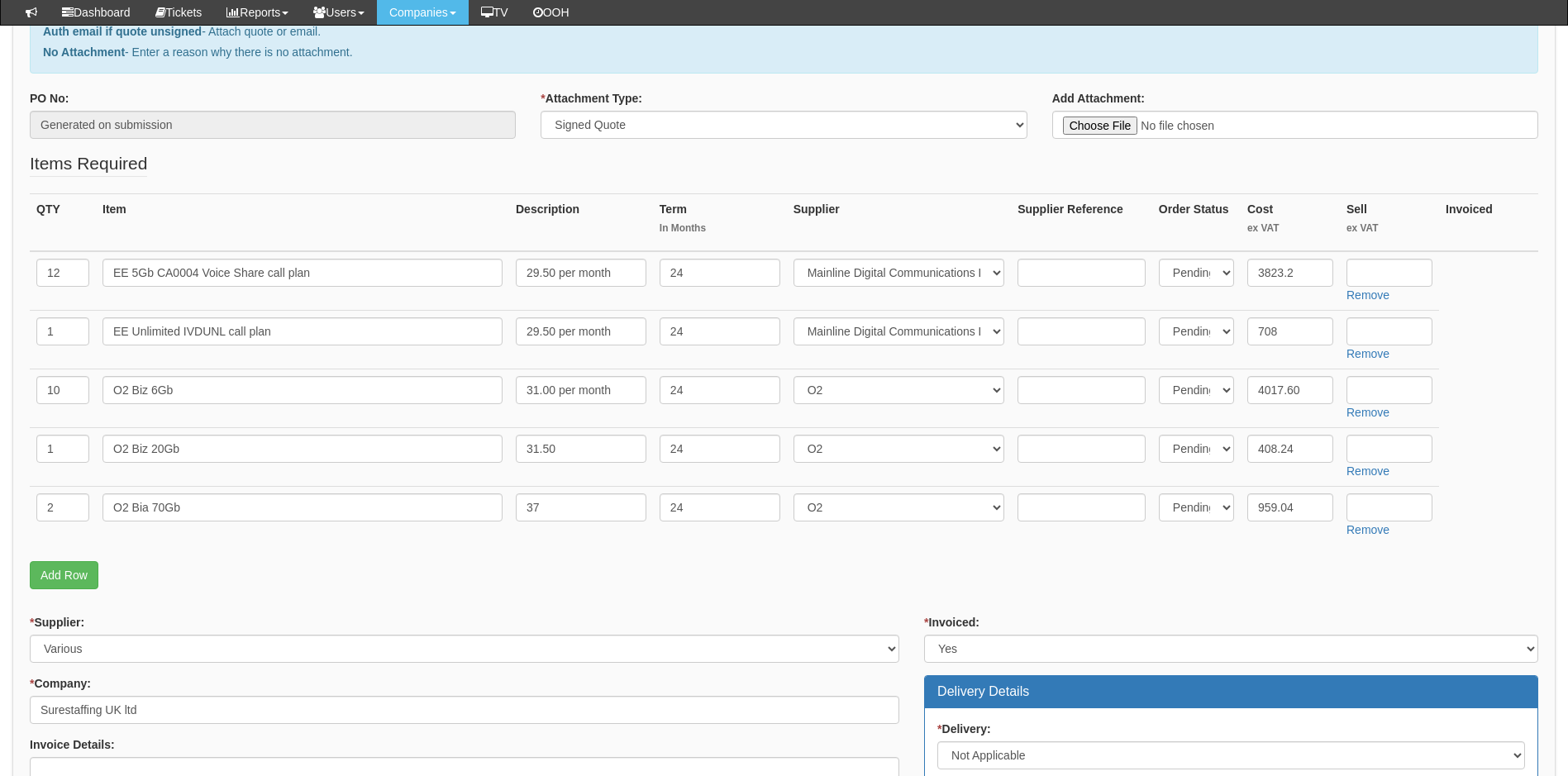
scroll to position [248, 0]
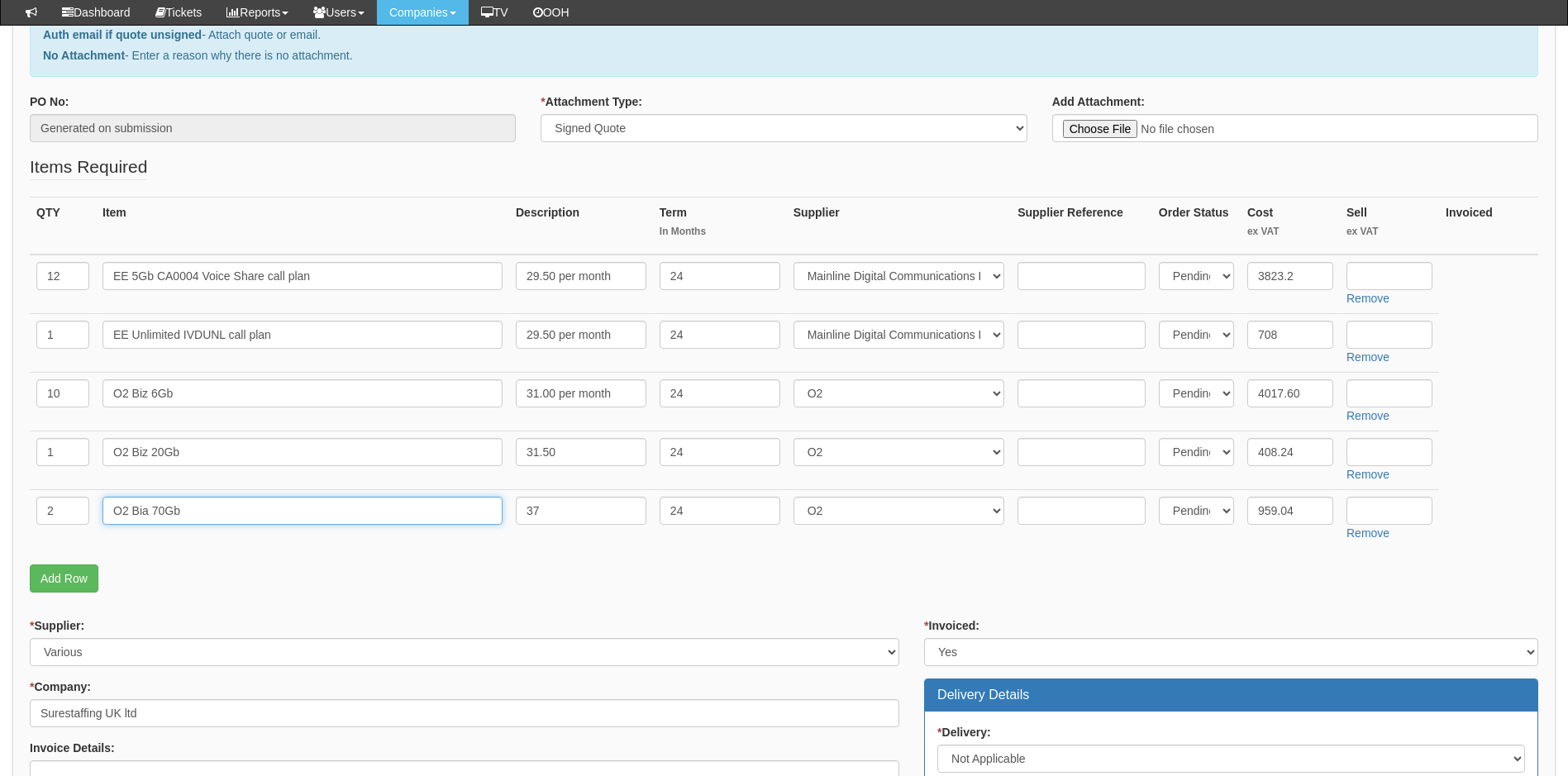
click at [148, 510] on input "O2 Bia 70Gb" at bounding box center [303, 511] width 400 height 28
type input "O2 Biz 70Gb"
click at [575, 456] on input "31.50" at bounding box center [581, 451] width 130 height 28
type input "31.50 per month"
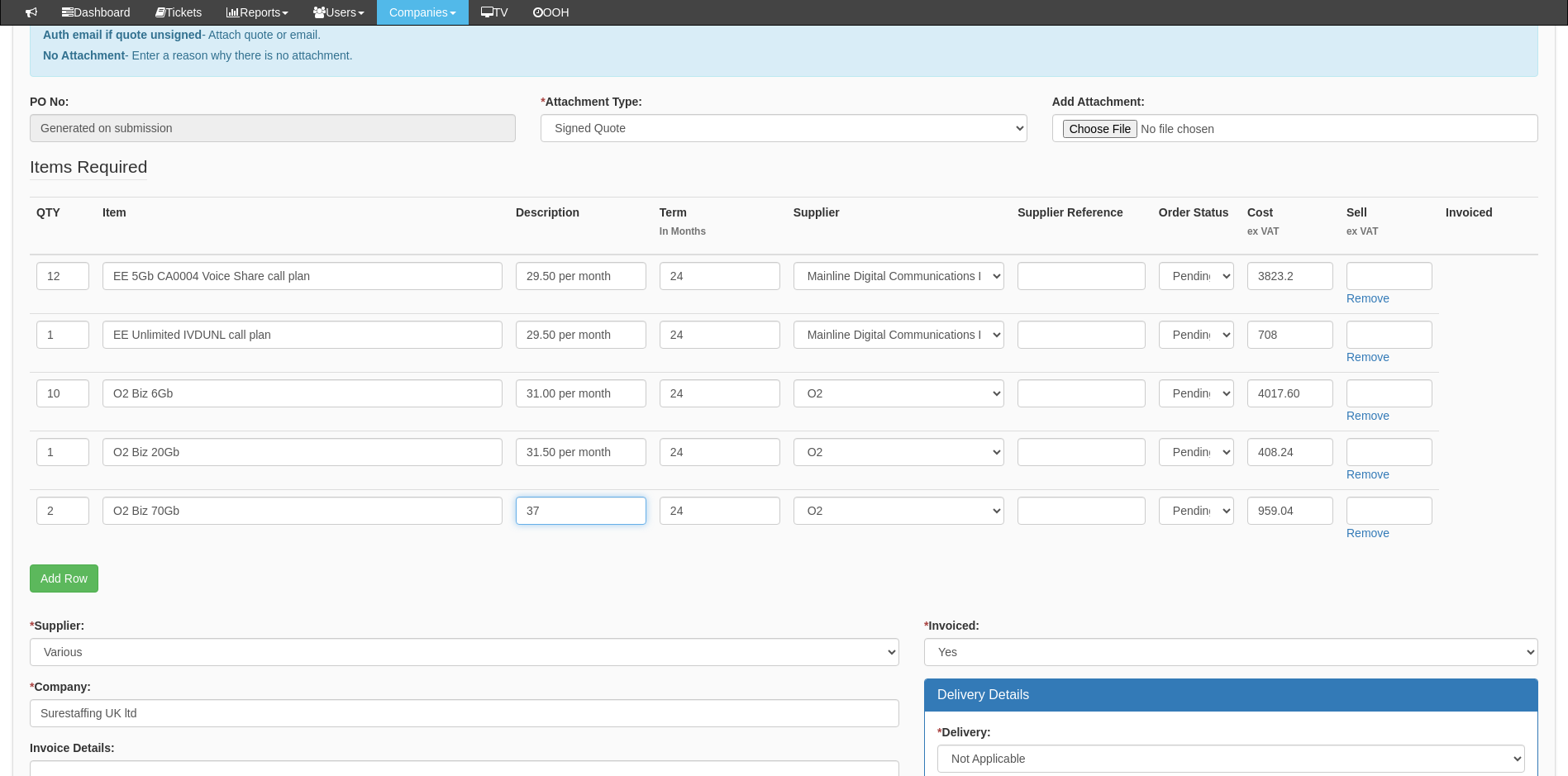
click at [563, 514] on input "37" at bounding box center [581, 511] width 130 height 28
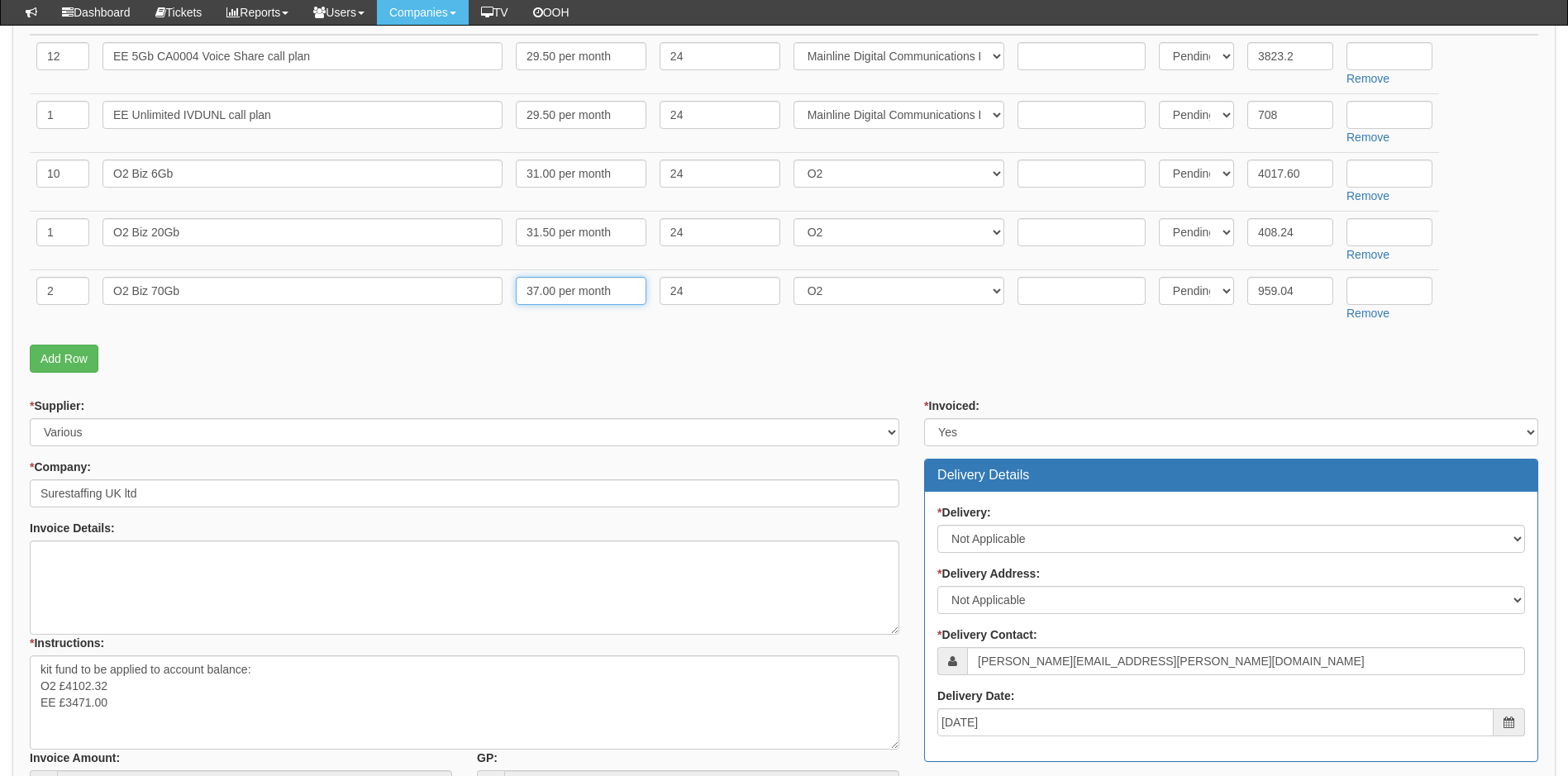
scroll to position [496, 0]
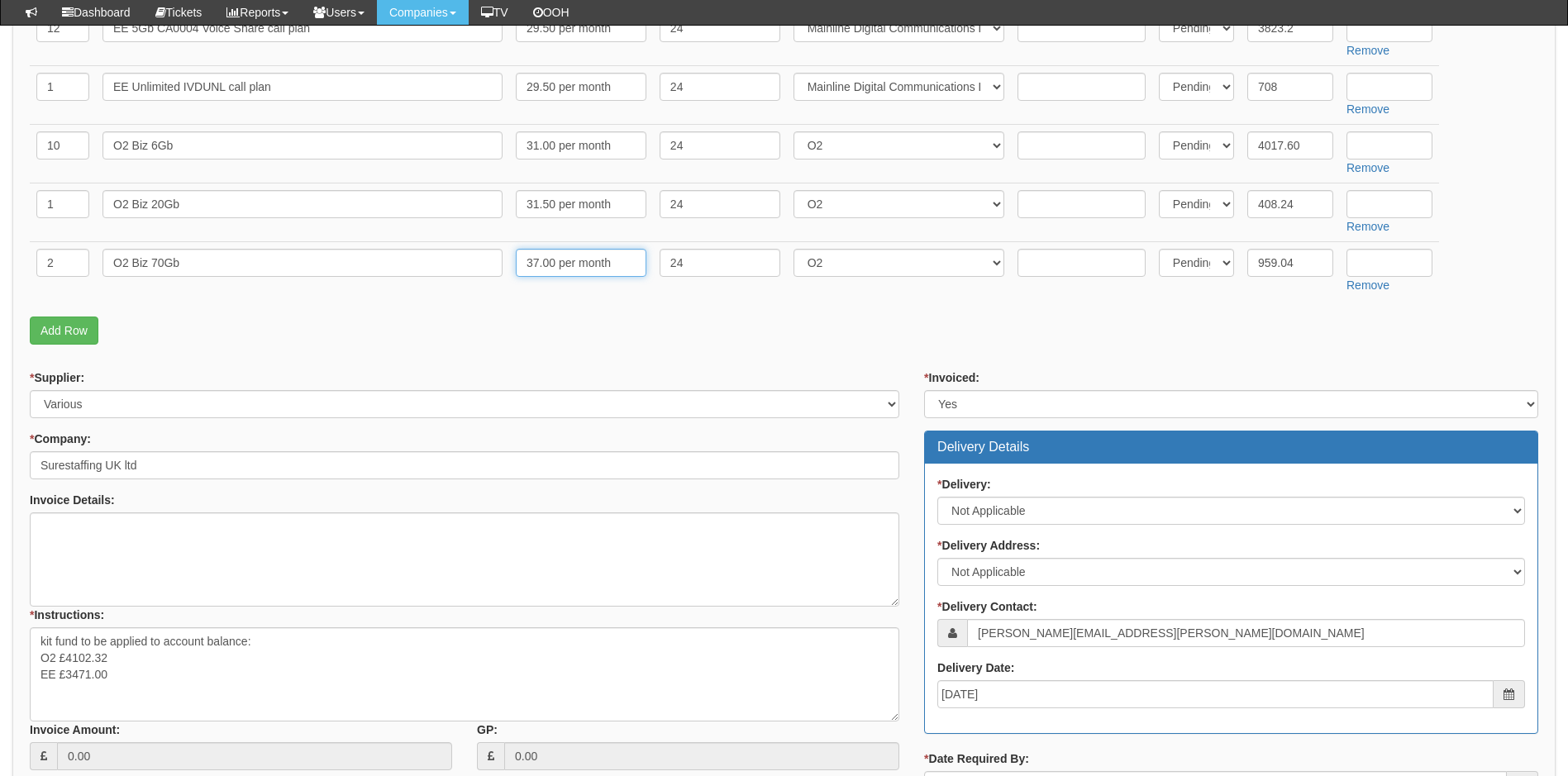
type input "37.00 per month"
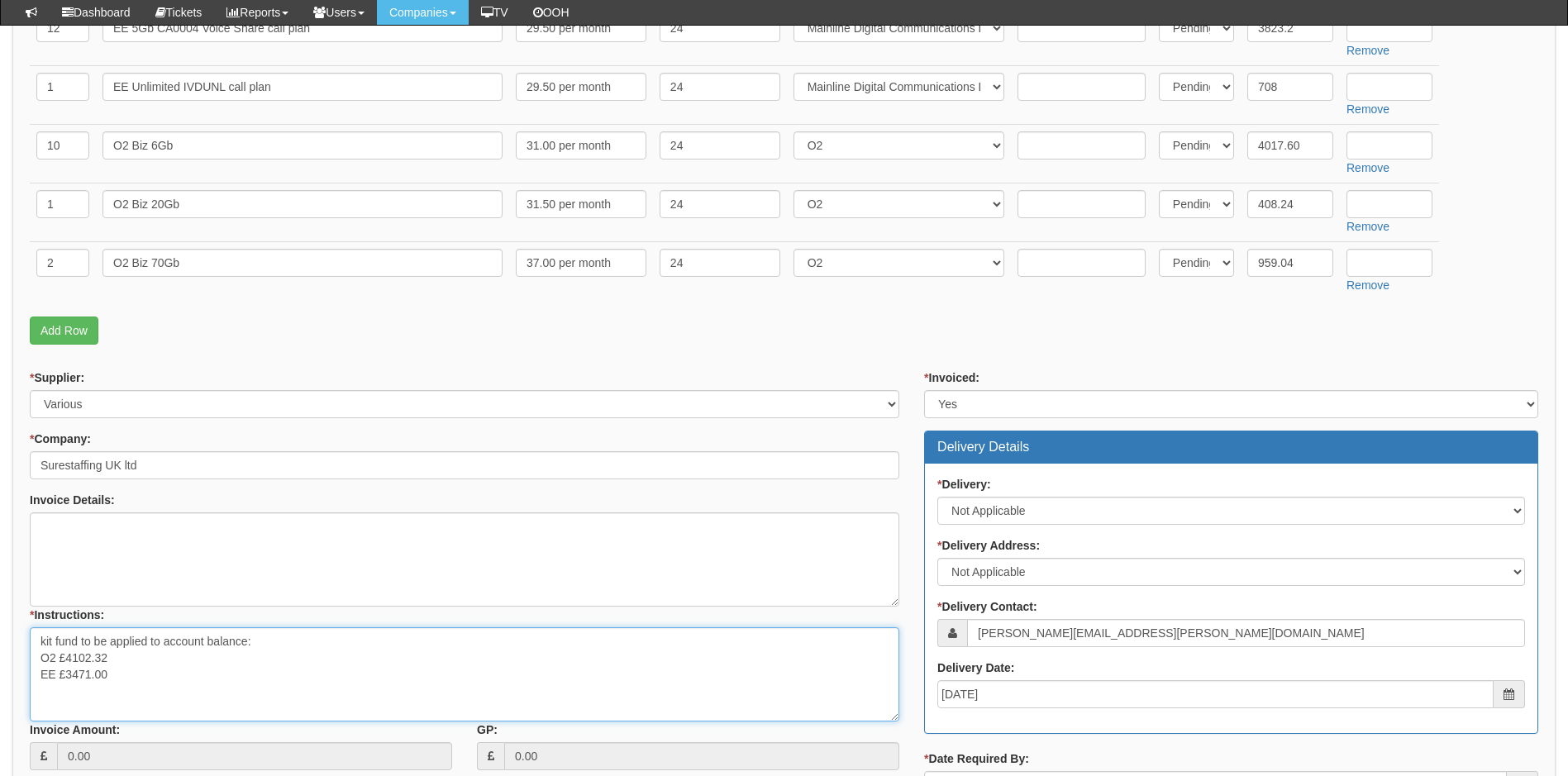
click at [46, 643] on textarea "kit fund to be applied to account balance: O2 £4102.32 EE £3471.00" at bounding box center [465, 674] width 870 height 94
click at [148, 673] on textarea "Kit fund to be applied to account balance: O2 £4102.32 EE £3471.00" at bounding box center [465, 674] width 870 height 94
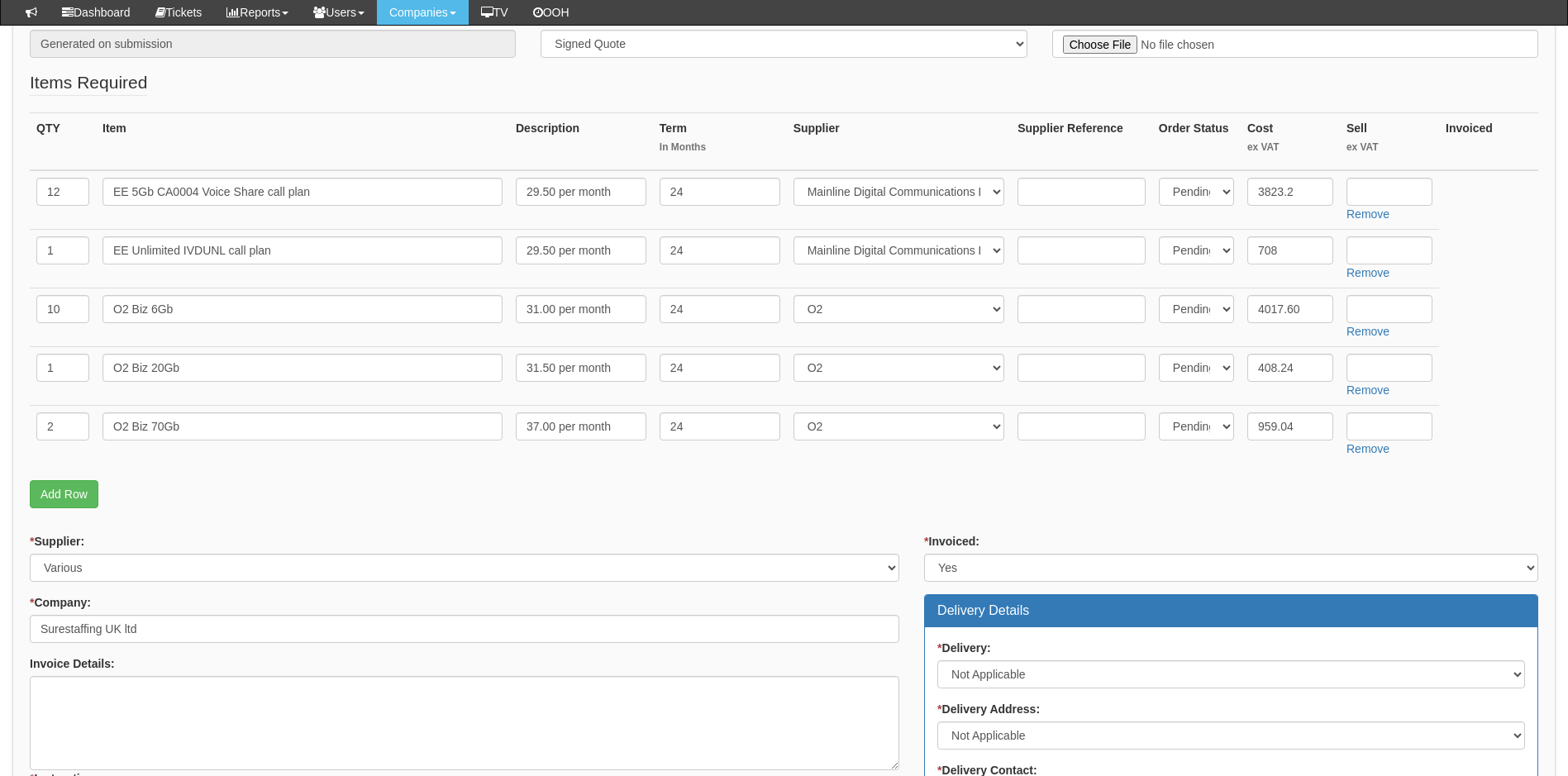
scroll to position [331, 0]
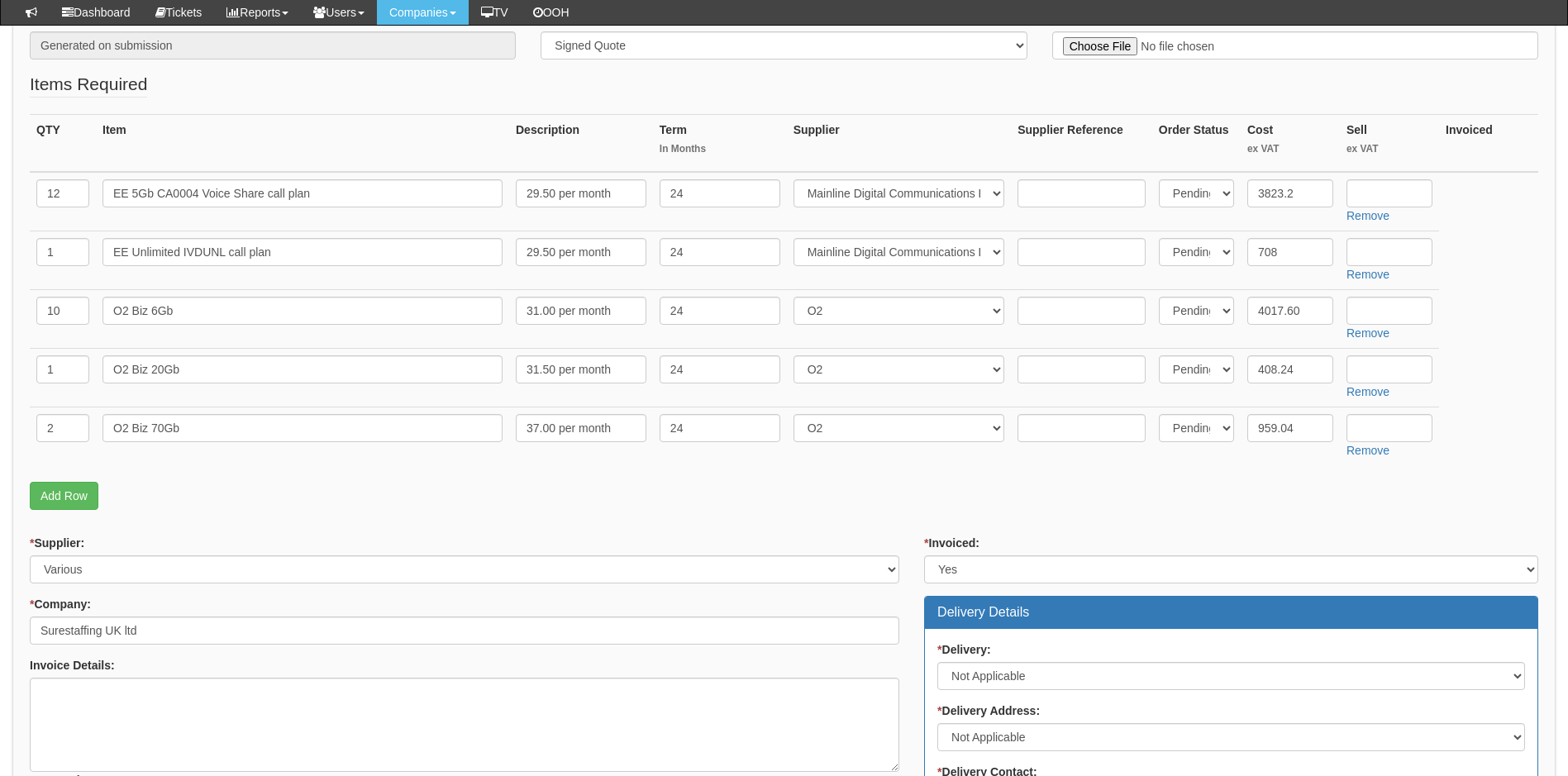
type textarea "Kit fund to be applied to account balance: O2 £4102.32 EE £3471.00 EE number re…"
click at [1310, 313] on input "4017.60" at bounding box center [1290, 310] width 86 height 28
type input "401.76"
click at [1261, 336] on td "401.76" at bounding box center [1290, 319] width 100 height 58
drag, startPoint x: 1309, startPoint y: 311, endPoint x: 1254, endPoint y: 313, distance: 55.0
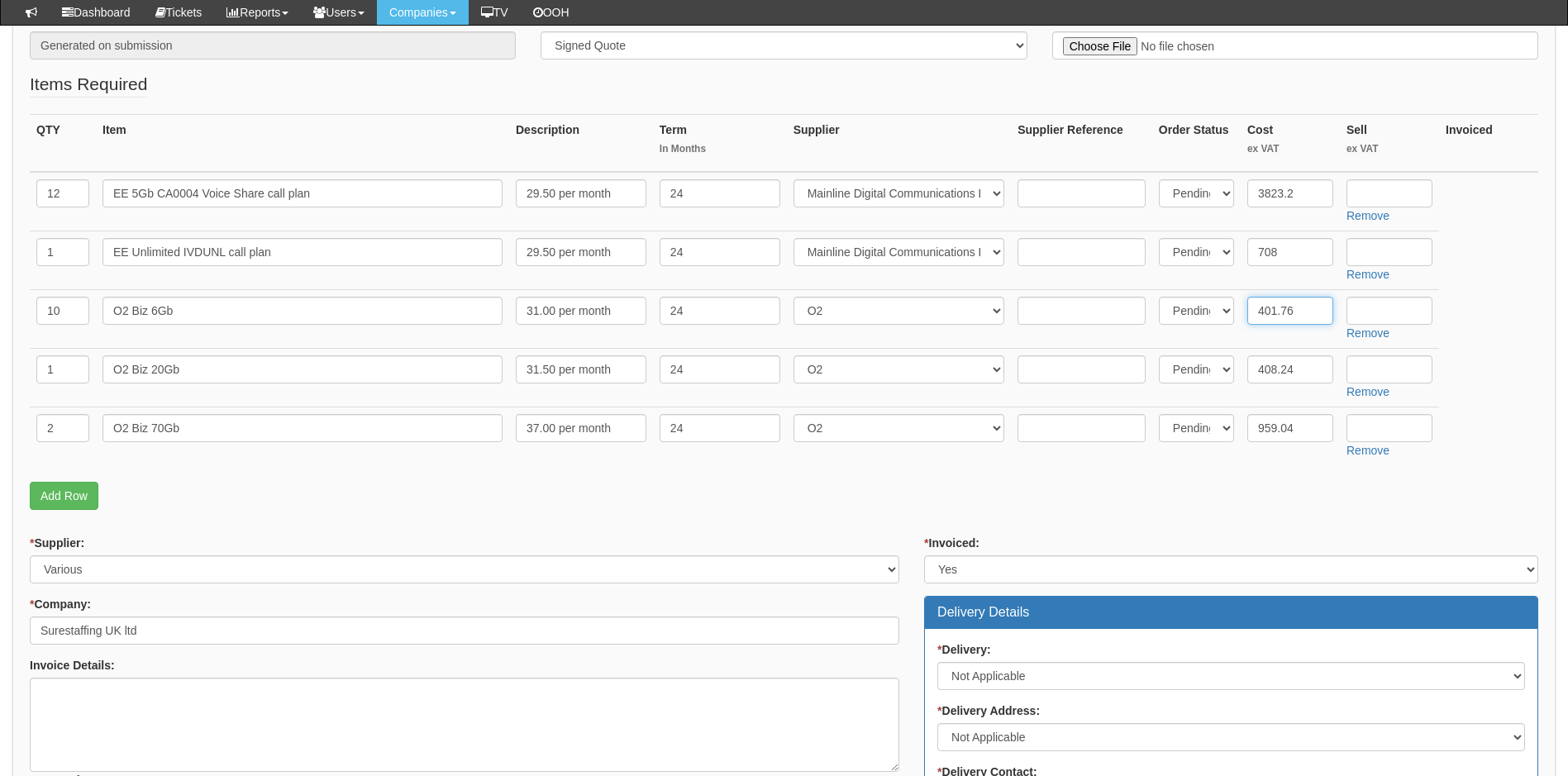
click at [1254, 313] on input "401.76" at bounding box center [1290, 310] width 86 height 28
click at [1404, 319] on input "text" at bounding box center [1390, 310] width 86 height 28
paste input "401.76"
type input "401.76"
drag, startPoint x: 1307, startPoint y: 371, endPoint x: 1259, endPoint y: 374, distance: 48.1
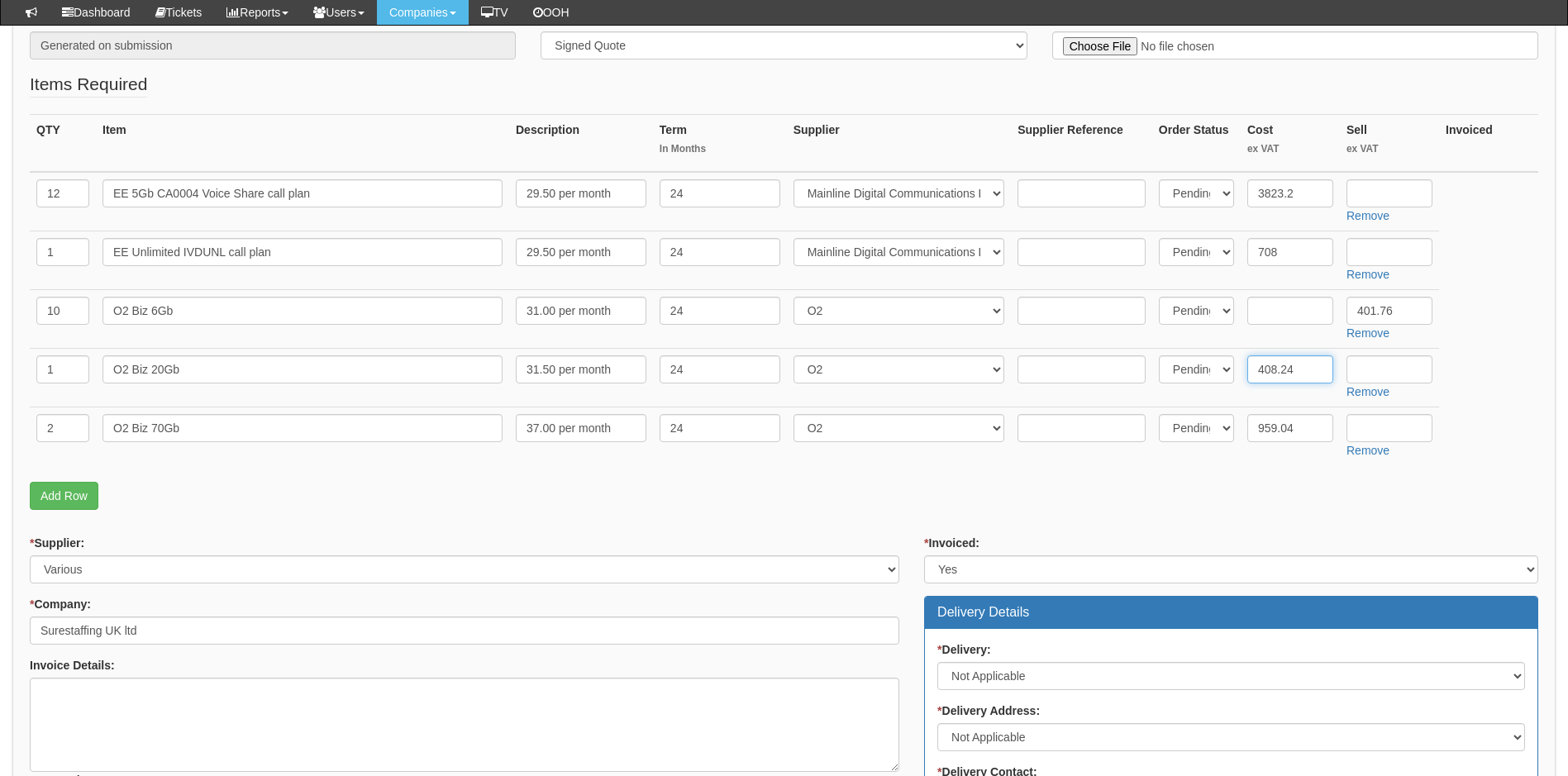
click at [1259, 374] on input "408.24" at bounding box center [1290, 369] width 86 height 28
click at [1383, 366] on input "text" at bounding box center [1390, 369] width 86 height 28
paste input "408.24"
type input "408.24"
drag, startPoint x: 1307, startPoint y: 427, endPoint x: 1255, endPoint y: 432, distance: 52.2
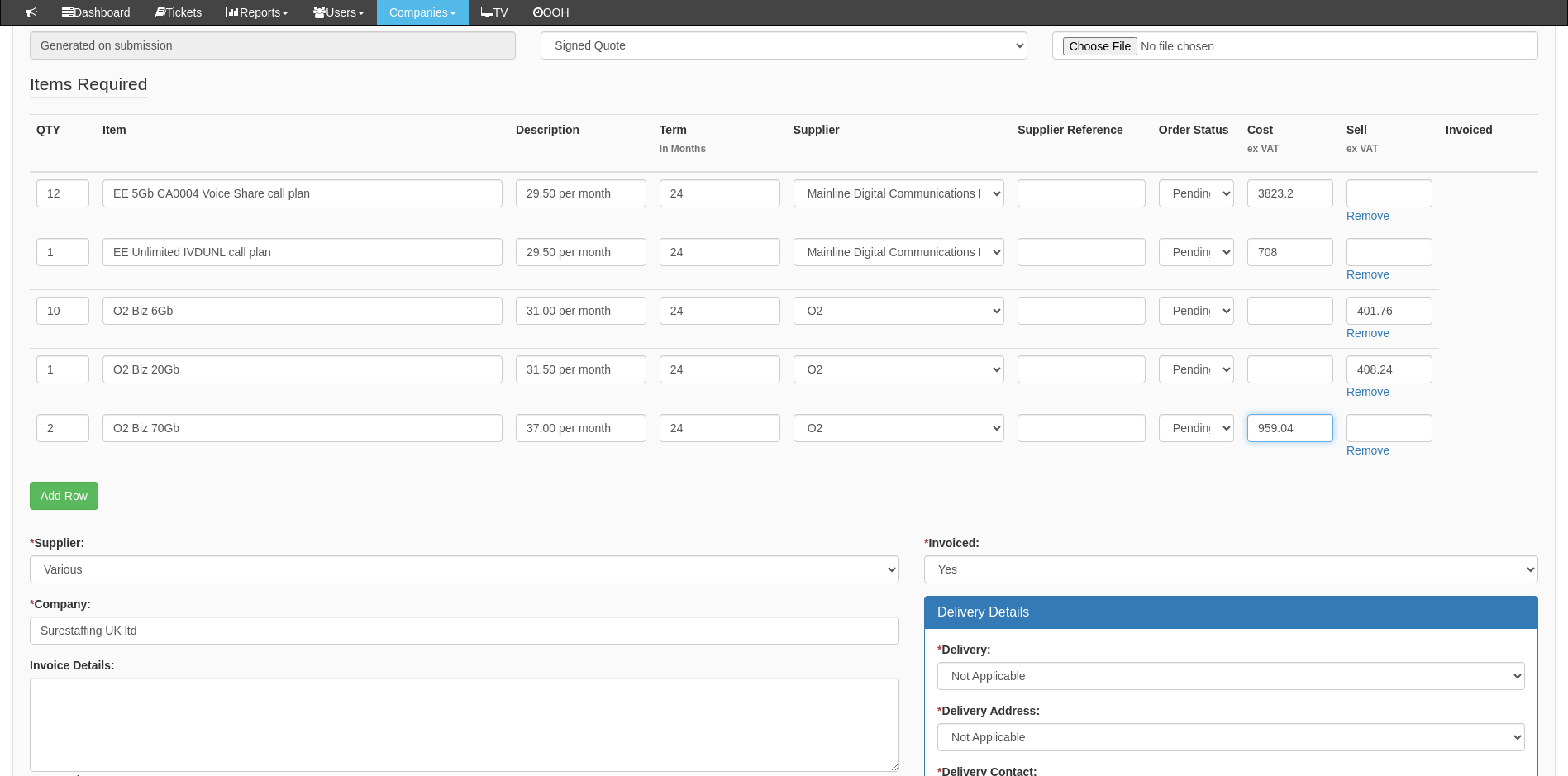
click at [1255, 432] on input "959.04" at bounding box center [1290, 427] width 86 height 28
click at [1385, 431] on input "text" at bounding box center [1390, 427] width 86 height 28
type input "479.52"
click at [1309, 425] on input "959.04" at bounding box center [1290, 427] width 86 height 28
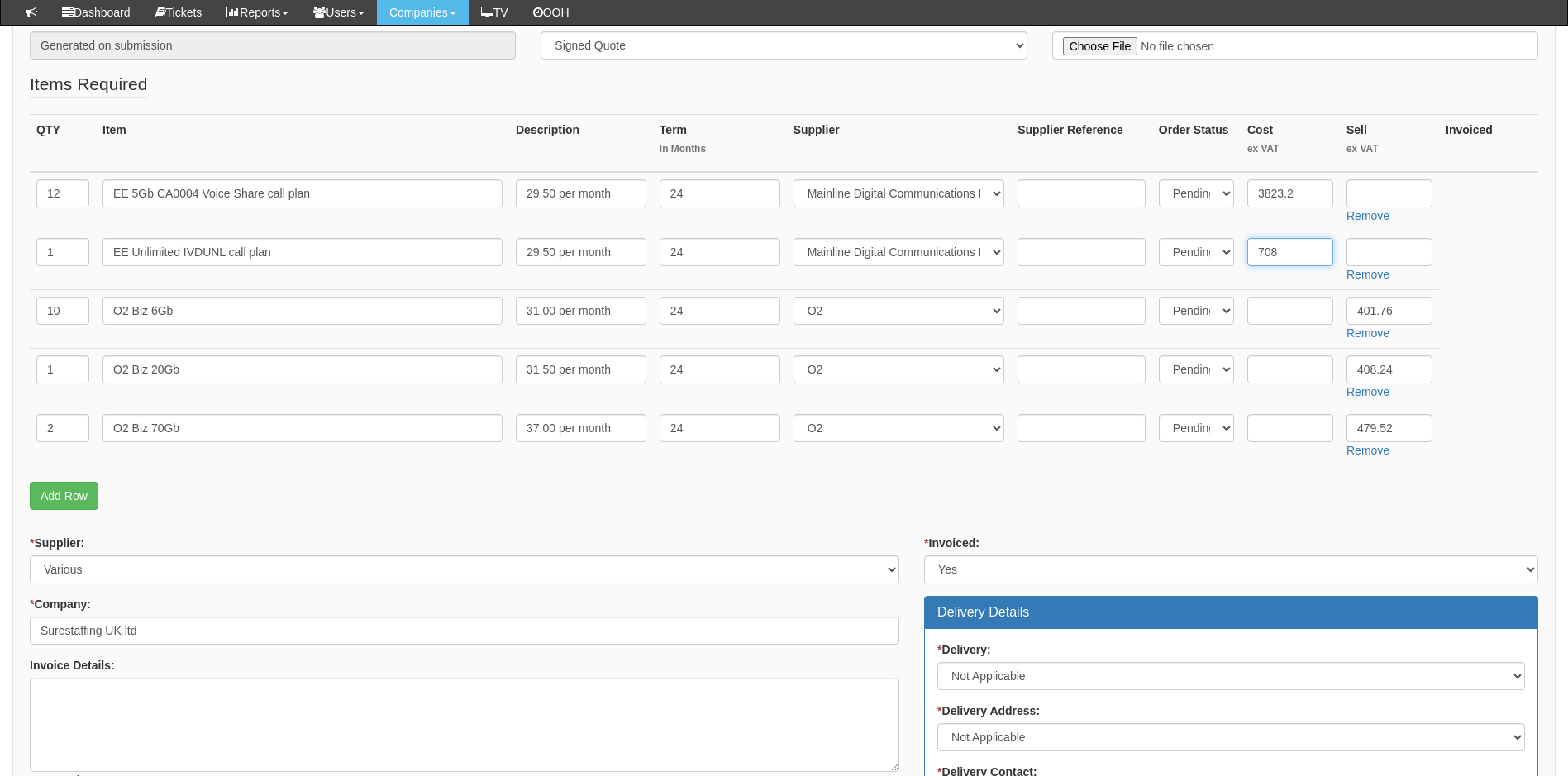
drag, startPoint x: 1293, startPoint y: 252, endPoint x: 1258, endPoint y: 254, distance: 35.1
click at [1258, 254] on input "708" at bounding box center [1290, 252] width 86 height 28
click at [1394, 257] on input "text" at bounding box center [1390, 252] width 86 height 28
paste input "708"
type input "708"
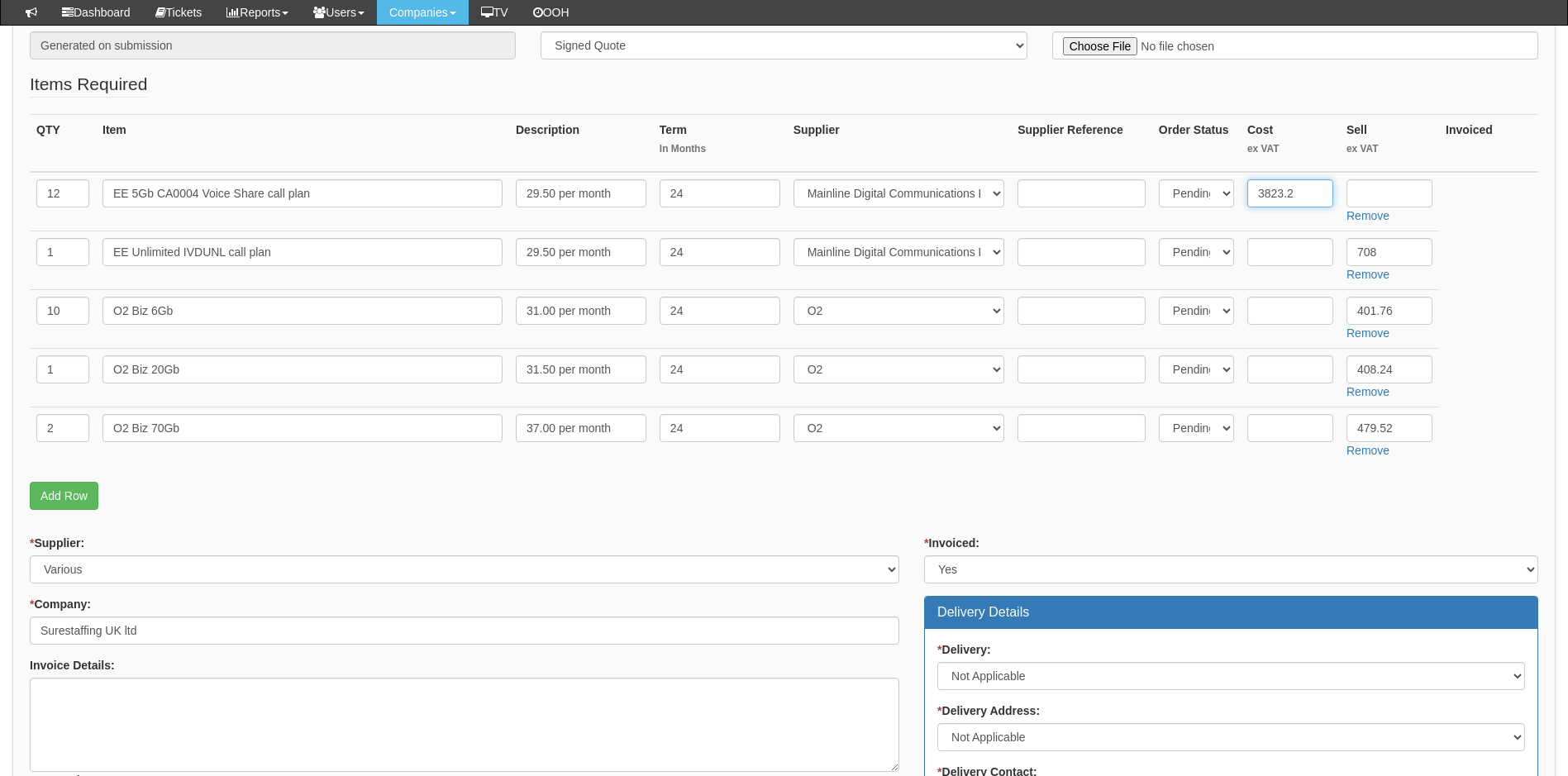
drag, startPoint x: 1301, startPoint y: 194, endPoint x: 1256, endPoint y: 200, distance: 45.4
click at [1256, 200] on input "3823.2" at bounding box center [1290, 193] width 86 height 28
click at [1379, 196] on input "text" at bounding box center [1390, 193] width 86 height 28
type input "318.60"
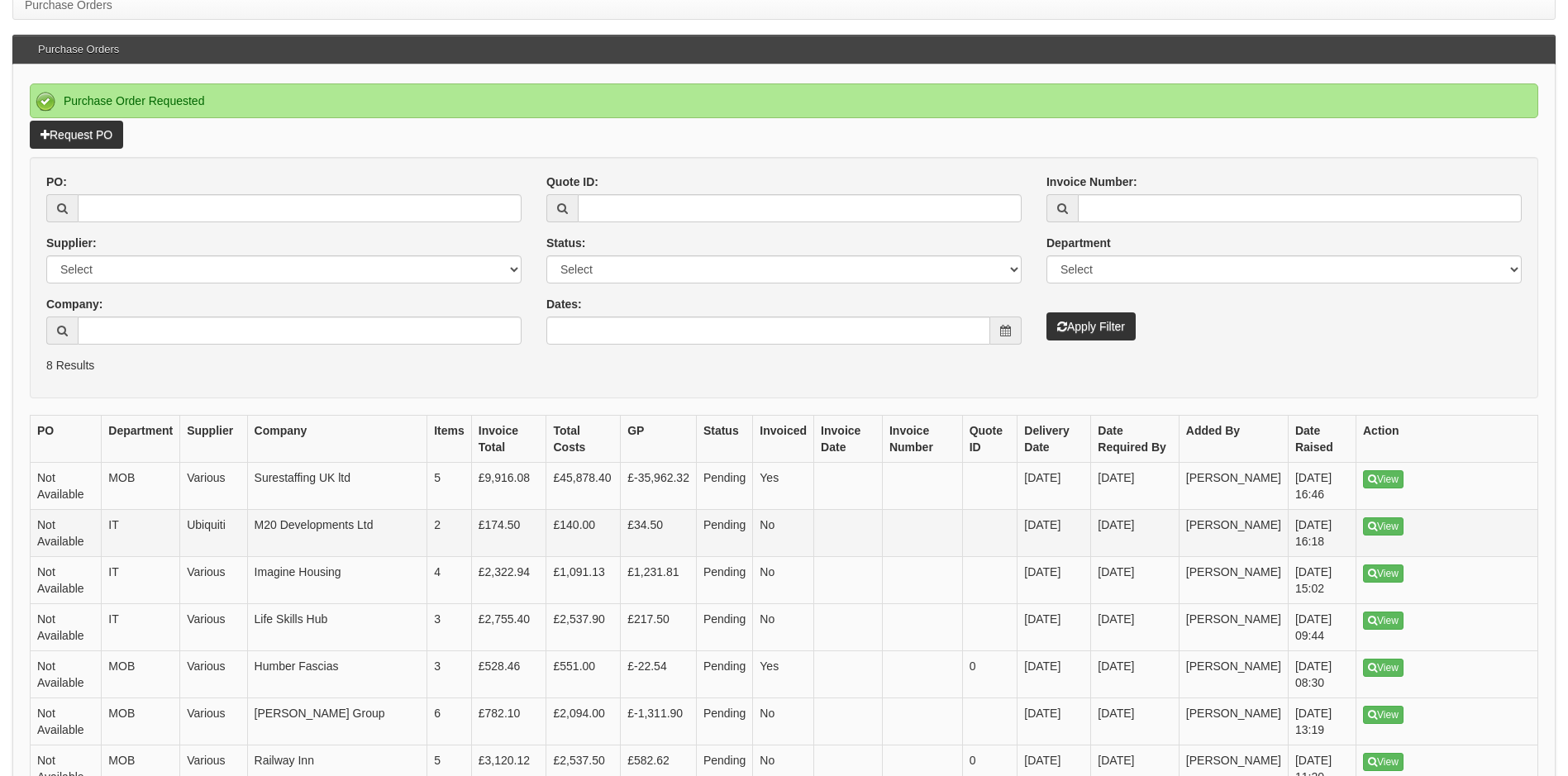
scroll to position [248, 0]
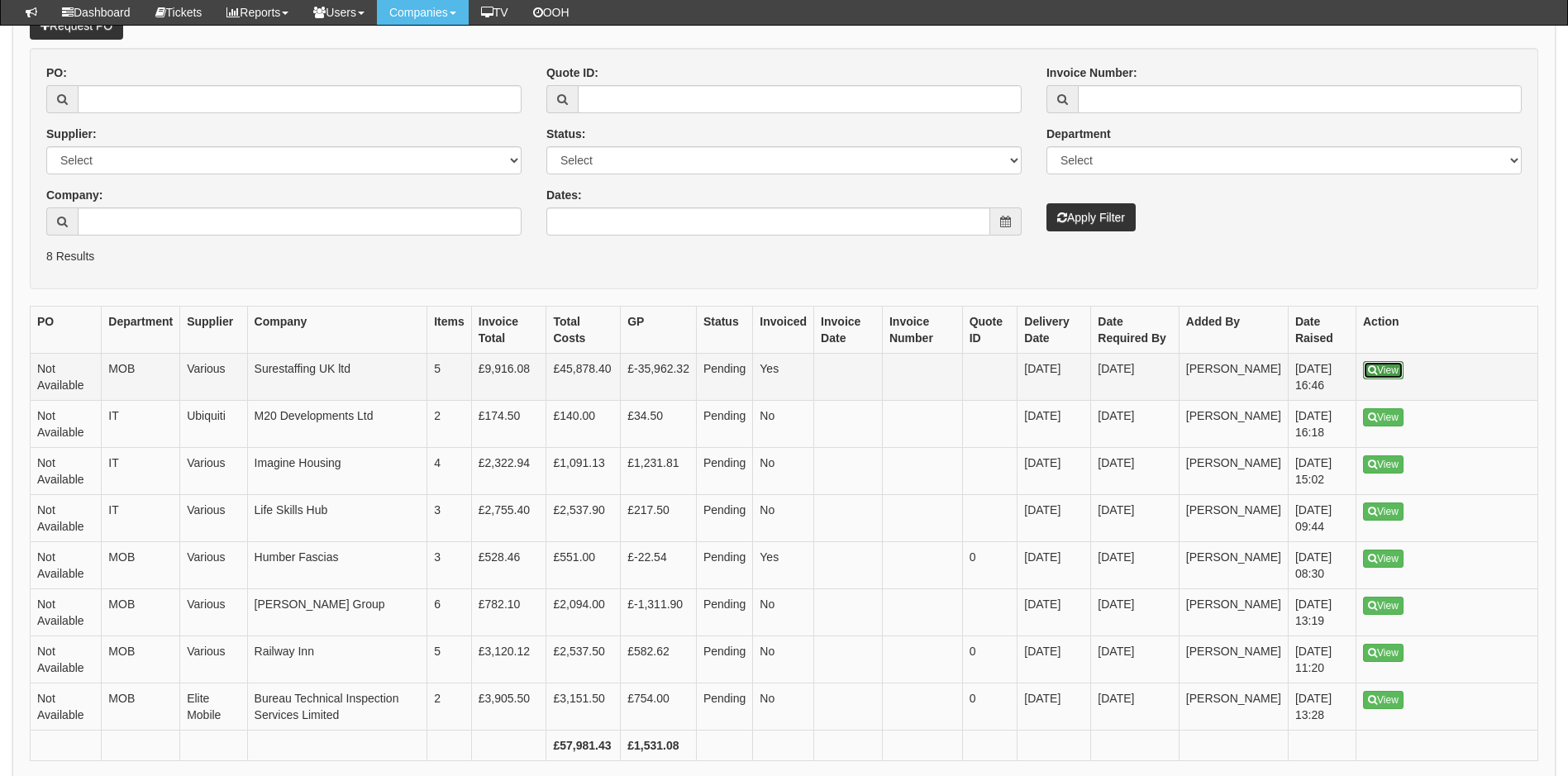
click at [1388, 372] on link "View" at bounding box center [1383, 370] width 40 height 18
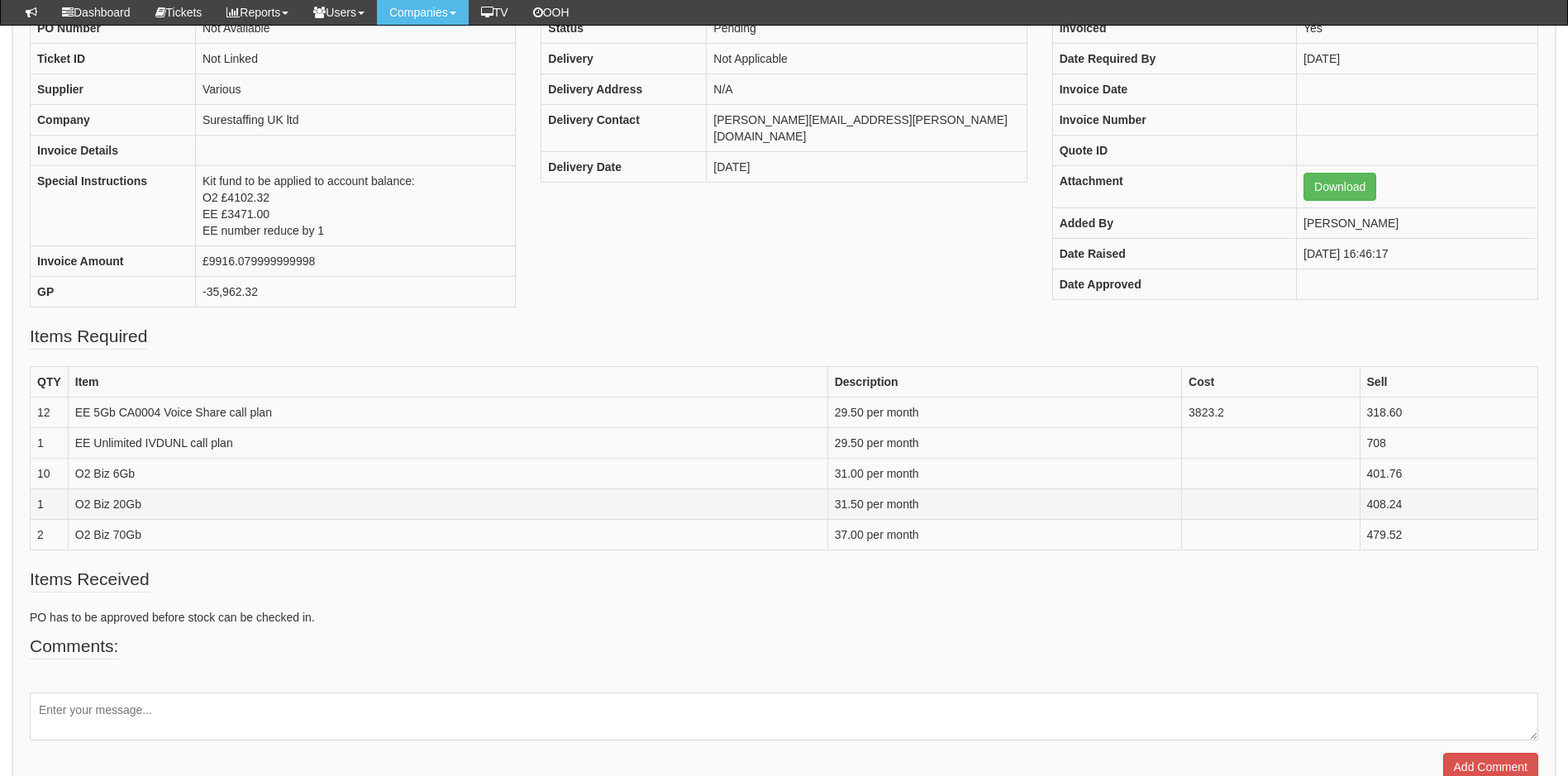
scroll to position [248, 0]
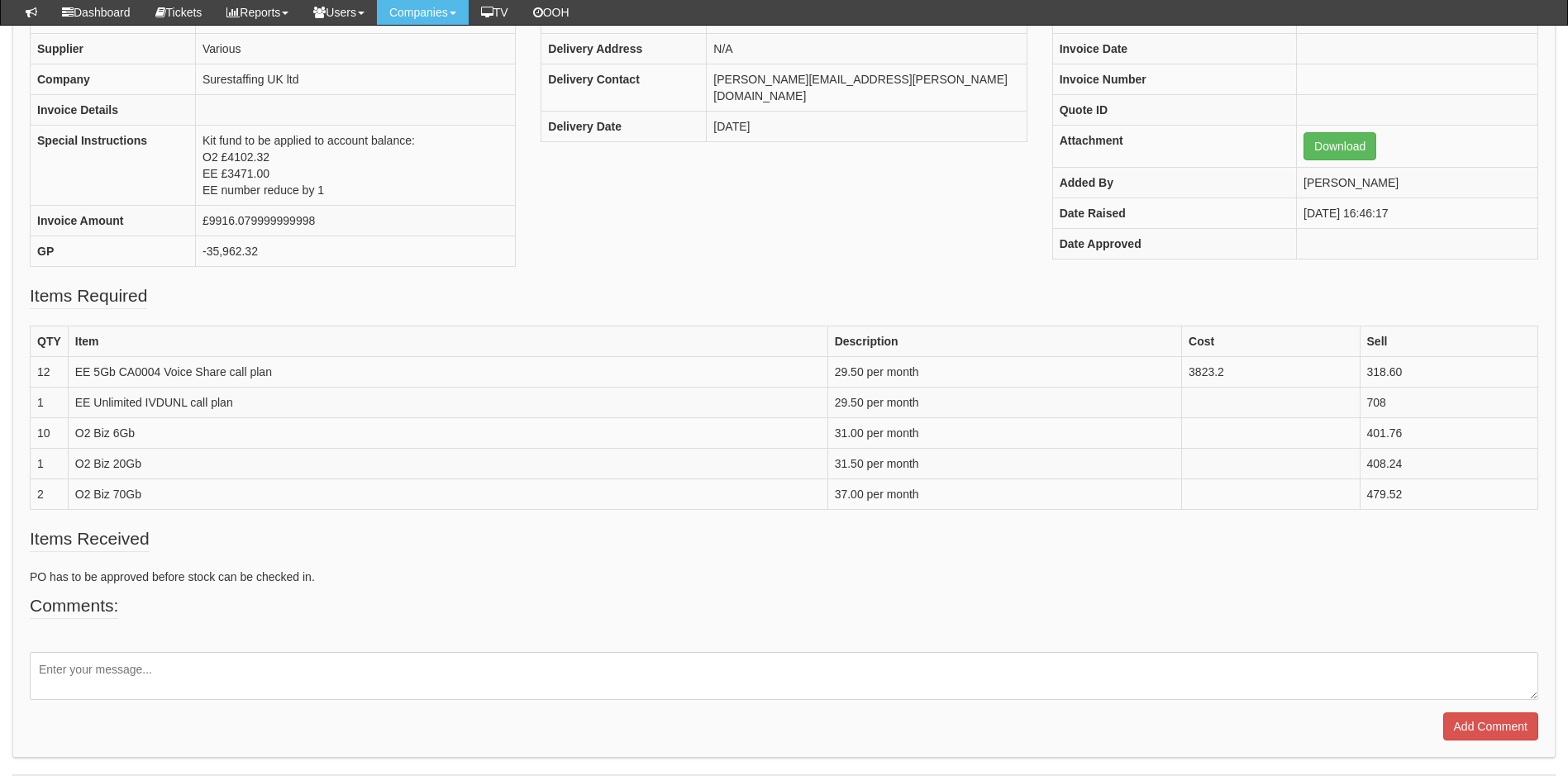
click at [198, 671] on textarea at bounding box center [784, 676] width 1509 height 48
click at [330, 670] on textarea "Can we amend line one to remove number from cost" at bounding box center [784, 676] width 1509 height 48
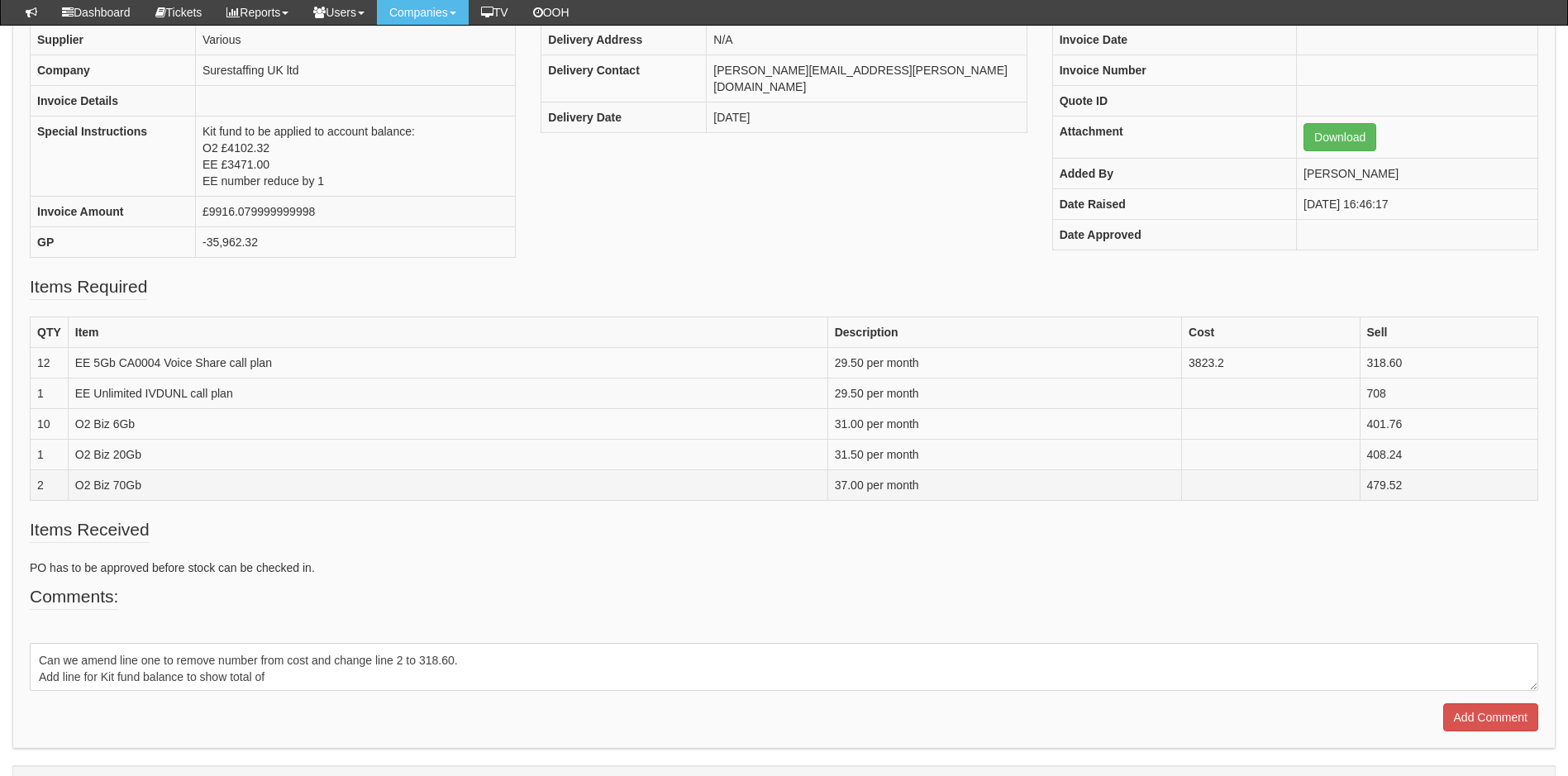
scroll to position [296, 0]
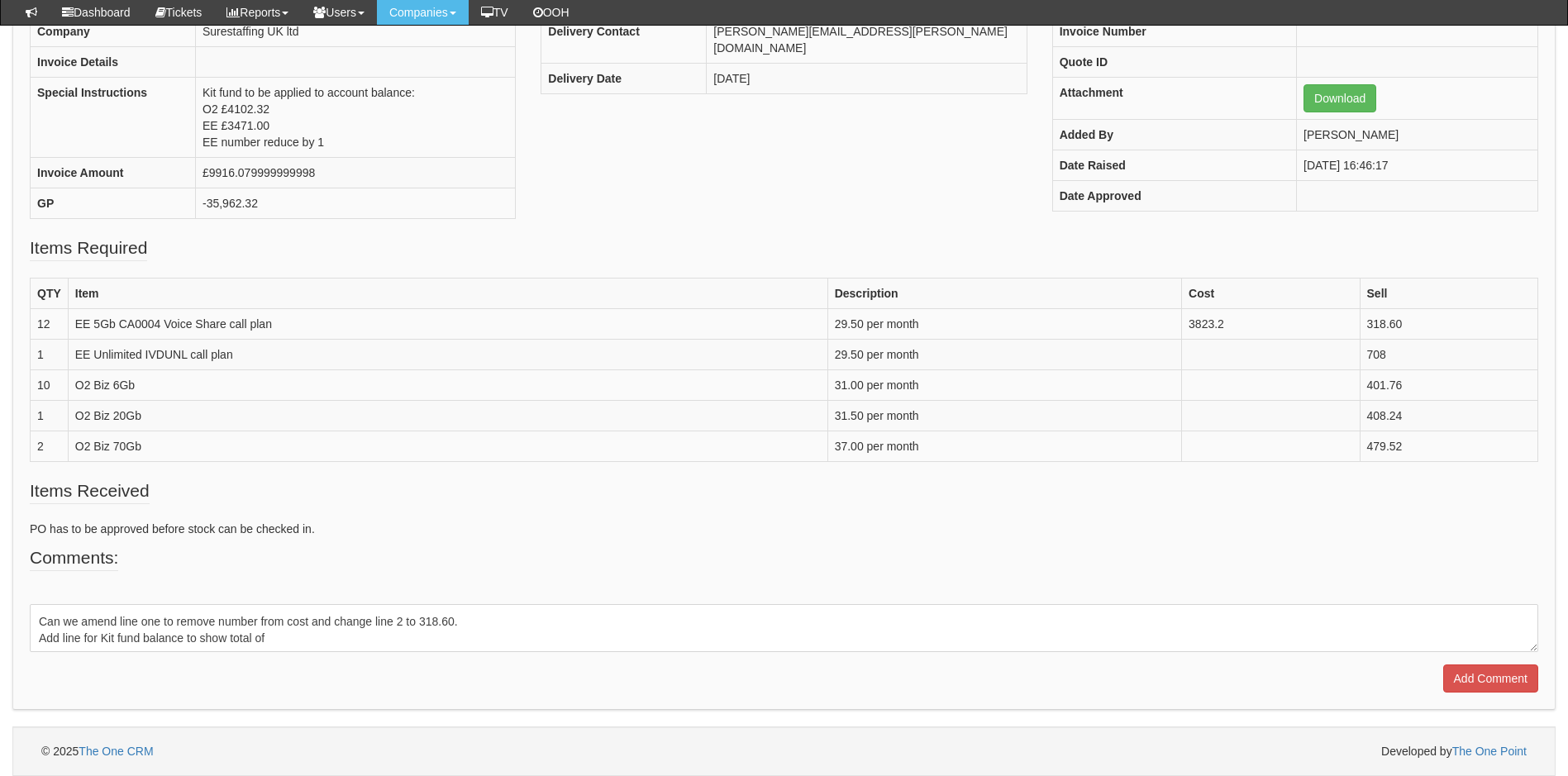
click at [285, 642] on textarea "Can we amend line one to remove number from cost and change line 2 to 318.60. A…" at bounding box center [784, 628] width 1509 height 48
click at [40, 638] on textarea "Can we amend line one to remove number from cost and change line 2 to 318.60. A…" at bounding box center [784, 628] width 1509 height 48
click at [363, 643] on textarea "Can we amend line one to remove number from cost and change line 2 to 318.60. P…" at bounding box center [784, 628] width 1509 height 48
click at [311, 624] on textarea "Can we amend line one to remove number from cost and change line 2 to 318.60. P…" at bounding box center [784, 628] width 1509 height 48
type textarea "Can we amend line one to remove number from cost column and change line 2 to 31…"
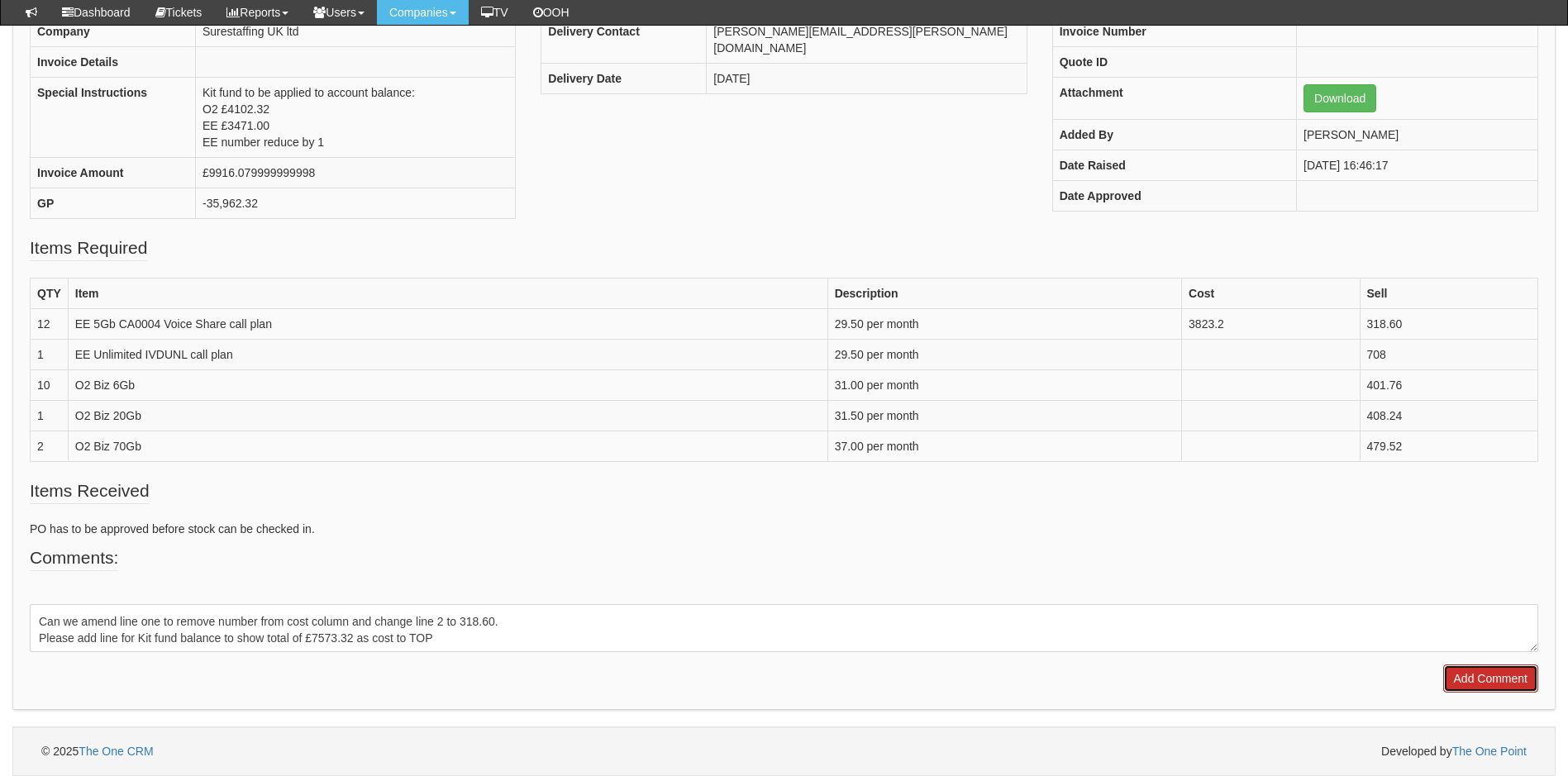
click at [1477, 680] on input "Add Comment" at bounding box center [1490, 678] width 95 height 28
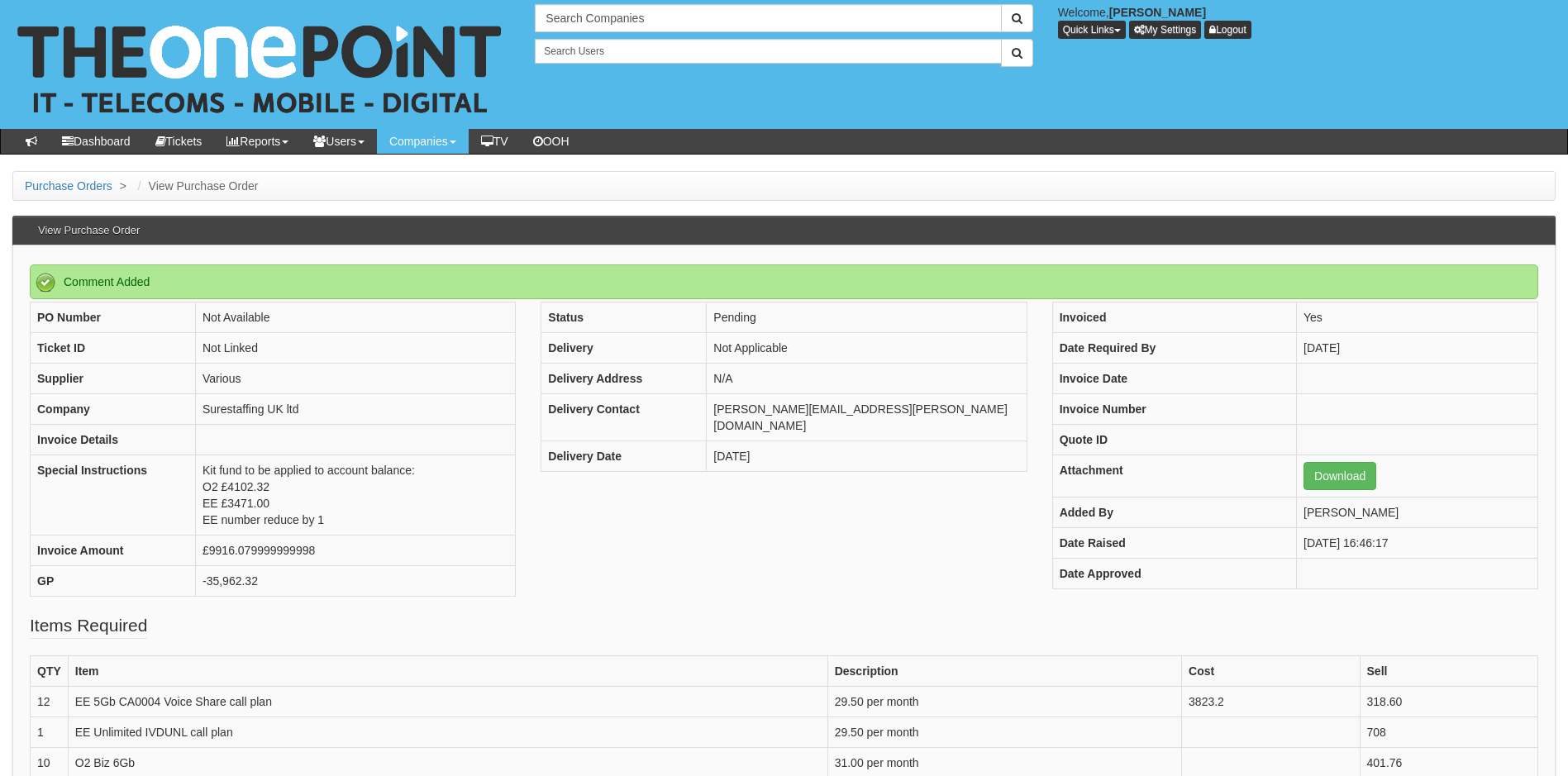
click at [534, 185] on ul "Purchase Orders > View Purchase Order" at bounding box center [784, 186] width 1543 height 30
